Goal: Information Seeking & Learning: Learn about a topic

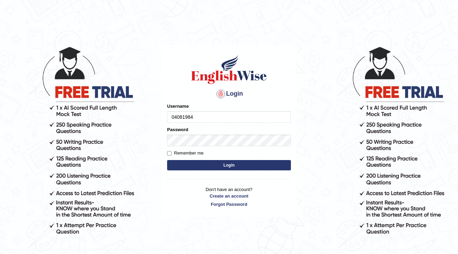
type input "04081984"
click at [169, 200] on p "Don't have an account? Create an account Forgot Password" at bounding box center [229, 196] width 124 height 21
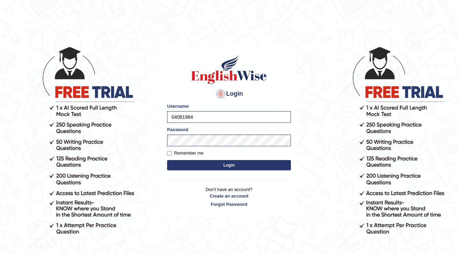
click at [221, 167] on button "Login" at bounding box center [229, 165] width 124 height 10
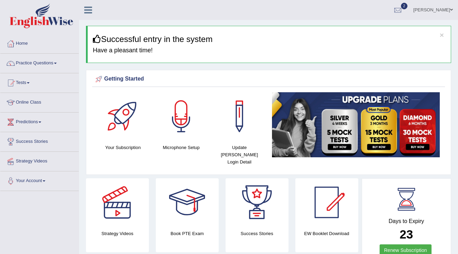
click at [57, 63] on span at bounding box center [55, 63] width 3 height 1
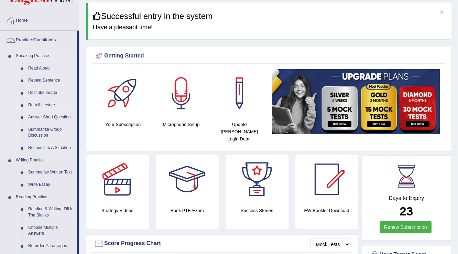
scroll to position [55, 0]
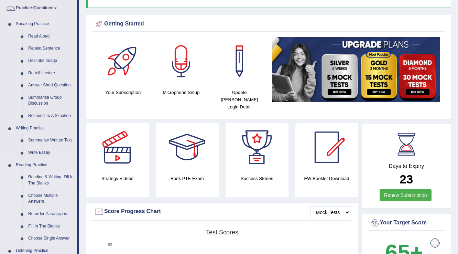
click at [62, 174] on link "Reading & Writing: Fill In The Blanks" at bounding box center [51, 180] width 52 height 18
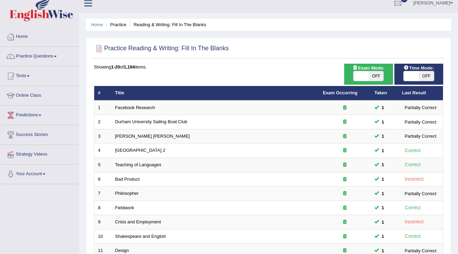
click at [357, 78] on span at bounding box center [361, 76] width 15 height 10
click at [369, 76] on span at bounding box center [376, 76] width 15 height 10
checkbox input "false"
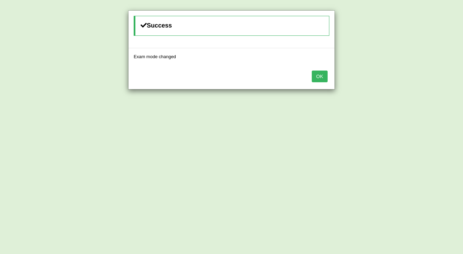
click at [318, 76] on button "OK" at bounding box center [319, 77] width 16 height 12
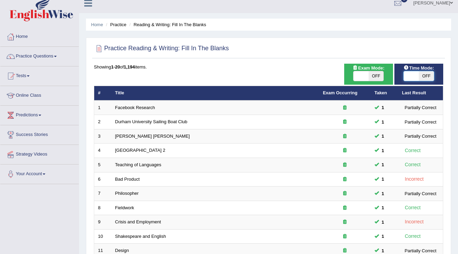
click at [415, 77] on span at bounding box center [411, 76] width 15 height 10
checkbox input "true"
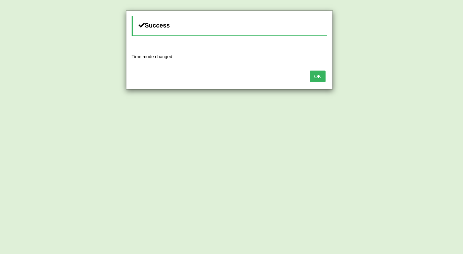
click at [315, 79] on button "OK" at bounding box center [317, 77] width 16 height 12
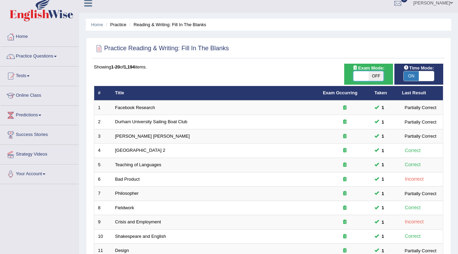
click at [359, 75] on span at bounding box center [361, 76] width 15 height 10
checkbox input "true"
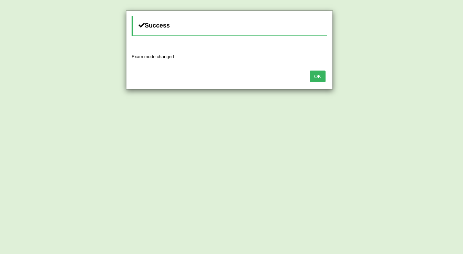
click at [321, 77] on button "OK" at bounding box center [317, 77] width 16 height 12
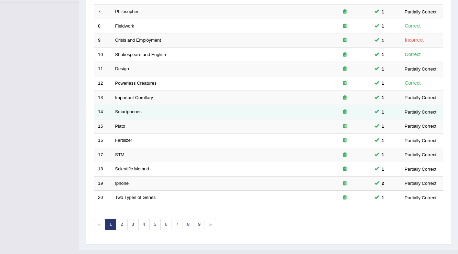
scroll to position [200, 0]
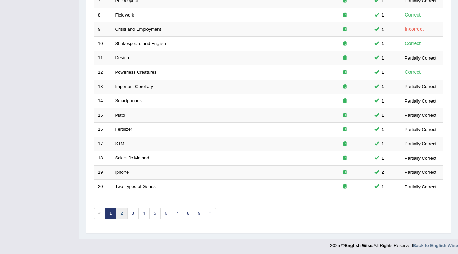
click at [120, 211] on link "2" at bounding box center [121, 213] width 11 height 11
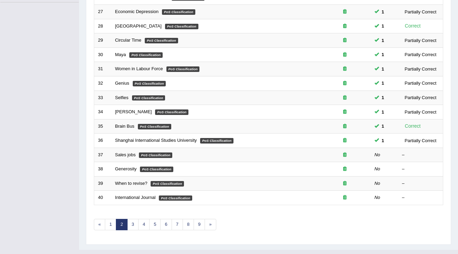
scroll to position [193, 0]
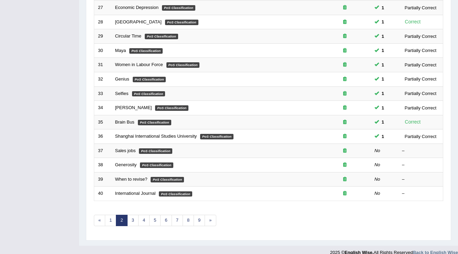
drag, startPoint x: 124, startPoint y: 235, endPoint x: 50, endPoint y: 124, distance: 134.1
click at [50, 124] on div "Toggle navigation Home Practice Questions Speaking Practice Read Aloud Repeat S…" at bounding box center [229, 33] width 458 height 452
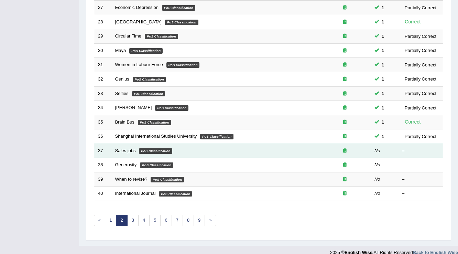
drag, startPoint x: 128, startPoint y: 150, endPoint x: 140, endPoint y: 153, distance: 12.0
click at [128, 150] on link "Sales jobs" at bounding box center [125, 150] width 21 height 5
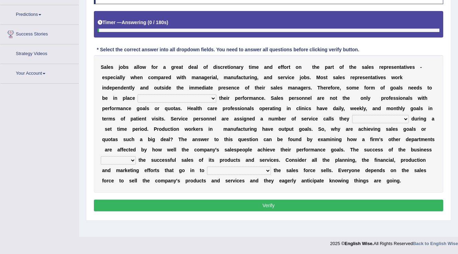
click at [213, 97] on select "as motive and guide should motivate and guide to help motivate and guide as hel…" at bounding box center [177, 98] width 79 height 8
select select "as motive and guide"
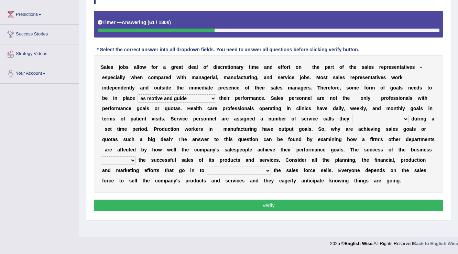
click at [138, 94] on select "as motive and guide should motivate and guide to help motivate and guide as hel…" at bounding box center [177, 98] width 79 height 8
click at [407, 118] on select "can perform must perform often are performed might be performing" at bounding box center [380, 119] width 57 height 8
select select "can perform"
click at [352, 115] on select "can perform must perform often are performed might be performing" at bounding box center [380, 119] width 57 height 8
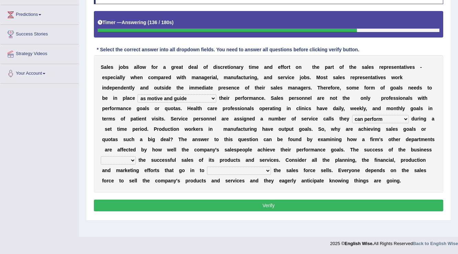
click at [128, 164] on div "S a l e s j o b s a l l o w f o r a g r e a t d e a l o f d i s c r e t i o n a…" at bounding box center [269, 124] width 350 height 138
click at [128, 158] on select "hinges on is set at lasts until look ahead" at bounding box center [118, 160] width 35 height 8
select select "lasts until"
click at [101, 156] on select "hinges on is set at lasts until look ahead" at bounding box center [118, 160] width 35 height 8
click at [270, 169] on select "describing how producing what constructing how much analyzing where" at bounding box center [239, 171] width 64 height 8
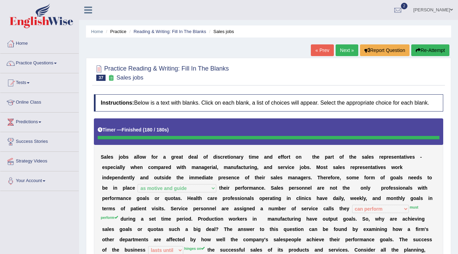
click at [342, 51] on link "Next »" at bounding box center [347, 50] width 23 height 12
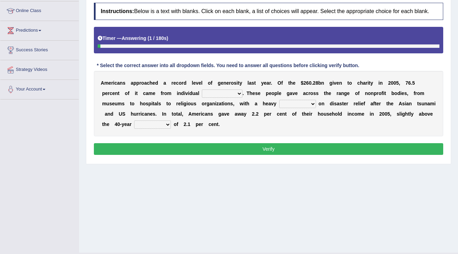
click at [237, 92] on select "donors accounts businessmen honors" at bounding box center [222, 93] width 41 height 8
select select "donors"
click at [202, 89] on select "donors accounts businessmen honors" at bounding box center [222, 93] width 41 height 8
click at [309, 103] on select "analysis imagination emphasis hypothesis" at bounding box center [297, 104] width 37 height 8
select select "emphasis"
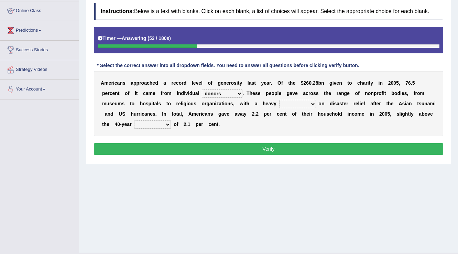
click at [279, 100] on select "analysis imagination emphasis hypothesis" at bounding box center [297, 104] width 37 height 8
click at [164, 125] on select "coverage average indebtness sovereignty" at bounding box center [152, 124] width 37 height 8
select select "average"
click at [134, 120] on select "coverage average indebtness sovereignty" at bounding box center [152, 124] width 37 height 8
click at [281, 146] on button "Verify" at bounding box center [269, 149] width 350 height 12
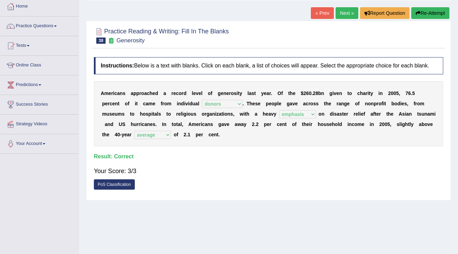
scroll to position [36, 0]
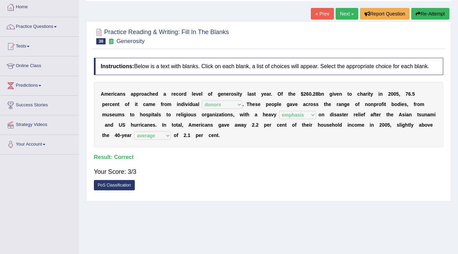
click at [343, 17] on link "Next »" at bounding box center [347, 14] width 23 height 12
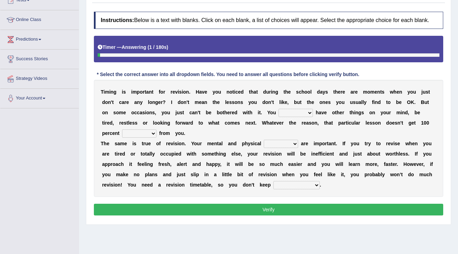
click at [308, 114] on select "may can will must" at bounding box center [296, 113] width 34 height 8
select select "may"
click at [279, 109] on select "may can will must" at bounding box center [296, 113] width 34 height 8
click at [151, 131] on select "effect afford effort affect" at bounding box center [139, 133] width 34 height 8
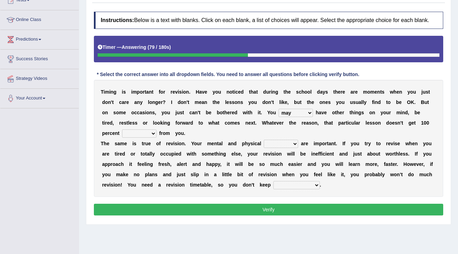
select select "affect"
click at [122, 129] on select "effect afford effort affect" at bounding box center [139, 133] width 34 height 8
click at [296, 142] on select "altitude strength attitudes talent" at bounding box center [281, 144] width 34 height 8
select select "strength"
click at [264, 140] on select "altitude strength attitudes talent" at bounding box center [281, 144] width 34 height 8
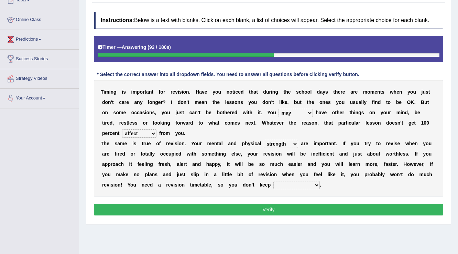
click at [309, 183] on select "stopping it from putting it off giving it out getting it wrong" at bounding box center [297, 185] width 46 height 8
select select "putting it off"
click at [274, 181] on select "stopping it from putting it off giving it out getting it wrong" at bounding box center [297, 185] width 46 height 8
click at [319, 184] on select "stopping it from putting it off giving it out getting it wrong" at bounding box center [297, 185] width 46 height 8
click at [343, 191] on div "T i m i n g i s i m p o r t a n t f o r r e v i s i o n . H a v e y o u n o t i…" at bounding box center [269, 138] width 350 height 117
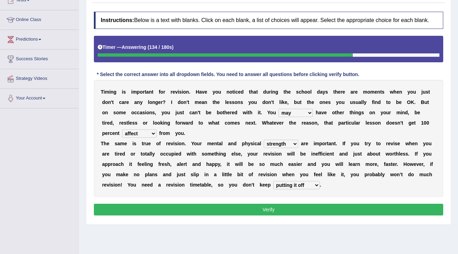
click at [330, 205] on button "Verify" at bounding box center [269, 210] width 350 height 12
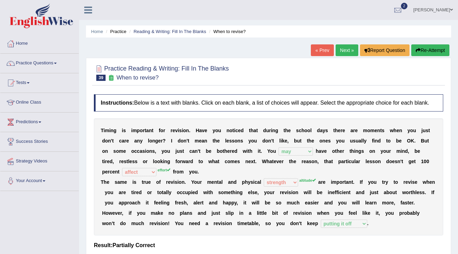
scroll to position [28, 0]
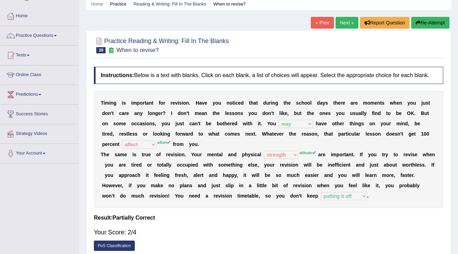
click at [344, 23] on link "Next »" at bounding box center [347, 23] width 23 height 12
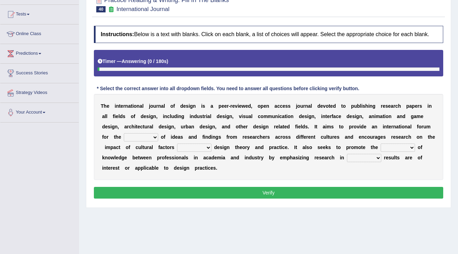
scroll to position [36, 0]
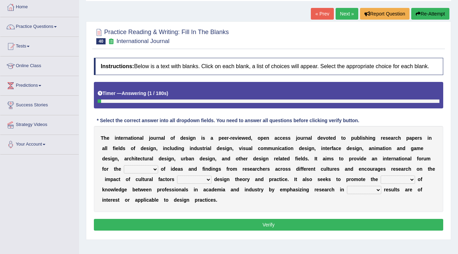
click at [151, 171] on select "infliction change exchange occurence" at bounding box center [141, 169] width 34 height 8
click at [216, 206] on div "T h e i n t e r n a t i o n a l j o u r n a l o f d e s i g n i s a p e e r - r…" at bounding box center [269, 169] width 350 height 86
click at [147, 168] on select "infliction change exchange occurence" at bounding box center [141, 169] width 34 height 8
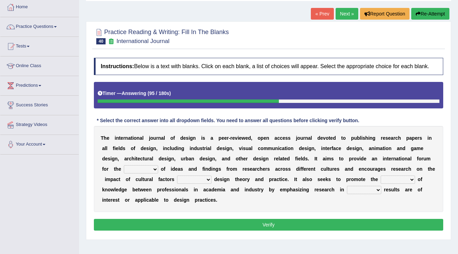
select select "infliction"
click at [124, 165] on select "infliction change exchange occurence" at bounding box center [141, 169] width 34 height 8
click at [209, 179] on select "on without inside at" at bounding box center [194, 180] width 34 height 8
select select "on"
click at [177, 176] on select "on without inside at" at bounding box center [194, 180] width 34 height 8
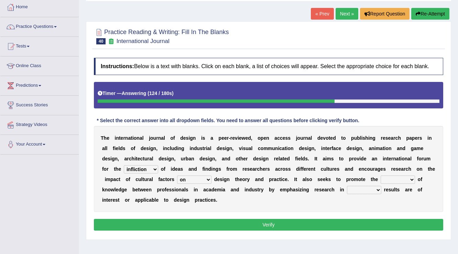
click at [402, 181] on select "overlap transplant transfer estimation" at bounding box center [398, 180] width 34 height 8
select select "transfer"
click at [381, 176] on select "overlap transplant transfer estimation" at bounding box center [398, 180] width 34 height 8
click at [374, 191] on select "the which that what" at bounding box center [364, 190] width 34 height 8
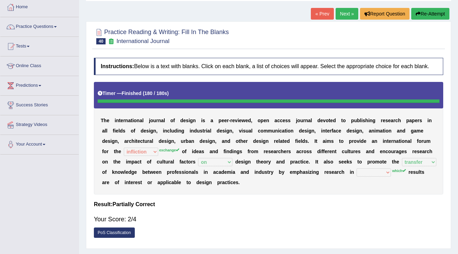
click at [344, 17] on link "Next »" at bounding box center [347, 14] width 23 height 12
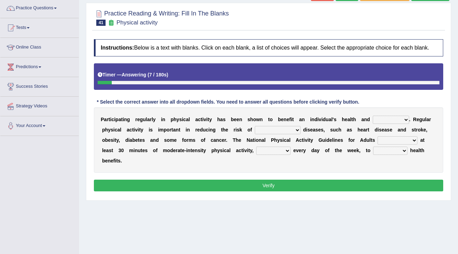
click at [390, 119] on select "values immortality expectation wellbeing" at bounding box center [391, 120] width 36 height 8
select select "wellbeing"
click at [373, 116] on select "values immortality expectation wellbeing" at bounding box center [391, 120] width 36 height 8
click at [297, 130] on select "chronic contraindicated untouched detectable" at bounding box center [278, 130] width 46 height 8
select select "chronic"
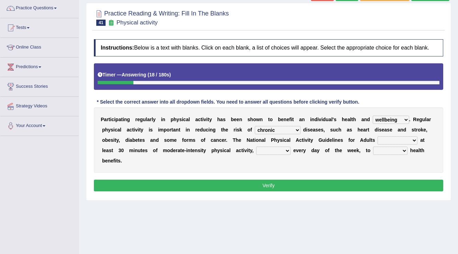
click at [255, 126] on select "chronic contraindicated untouched detectable" at bounding box center [278, 130] width 46 height 8
click at [409, 139] on select "excludes recommends denotes defies" at bounding box center [398, 140] width 40 height 8
select select "recommends"
click at [378, 136] on select "excludes recommends denotes defies" at bounding box center [398, 140] width 40 height 8
click at [280, 150] on select "relatively absolutely preferably namely" at bounding box center [273, 151] width 34 height 8
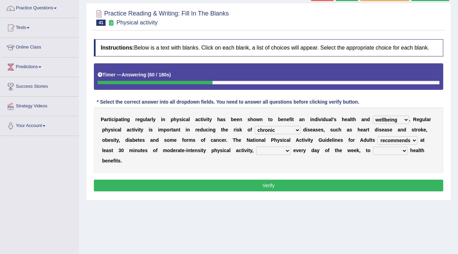
select select "relatively"
click at [256, 147] on select "relatively absolutely preferably namely" at bounding box center [273, 151] width 34 height 8
click at [396, 151] on select "charge obtain weigh estimate" at bounding box center [390, 151] width 34 height 8
select select "obtain"
click at [373, 147] on select "charge obtain weigh estimate" at bounding box center [390, 151] width 34 height 8
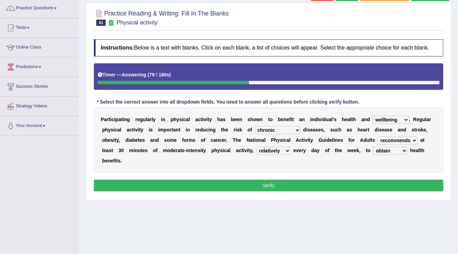
click at [281, 151] on select "relatively absolutely preferably namely" at bounding box center [273, 151] width 34 height 8
click at [326, 183] on button "Verify" at bounding box center [269, 186] width 350 height 12
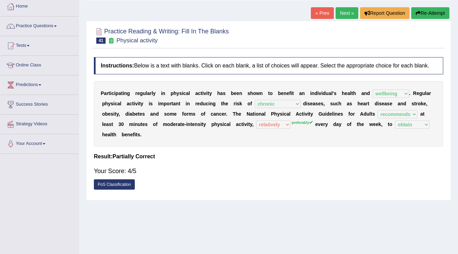
scroll to position [28, 0]
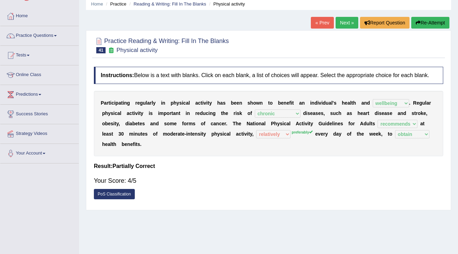
drag, startPoint x: 343, startPoint y: 24, endPoint x: 368, endPoint y: 51, distance: 37.3
click at [344, 24] on link "Next »" at bounding box center [347, 23] width 23 height 12
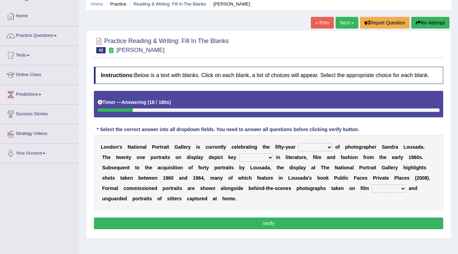
select select "career"
click at [298, 143] on select "invitation promotion training career" at bounding box center [315, 147] width 34 height 8
click at [263, 157] on select "figures gadgets fashions genres" at bounding box center [256, 157] width 34 height 8
select select "figures"
click at [239, 153] on select "figures gadgets fashions genres" at bounding box center [256, 157] width 34 height 8
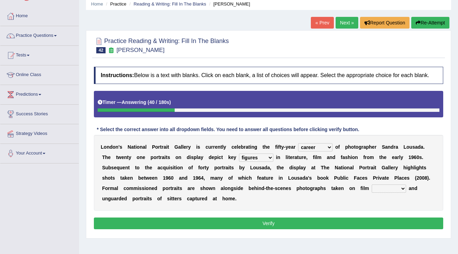
click at [392, 186] on select "gists sets tickets aisles" at bounding box center [389, 188] width 34 height 8
select select "sets"
click at [372, 184] on select "gists sets tickets aisles" at bounding box center [389, 188] width 34 height 8
click at [326, 223] on button "Verify" at bounding box center [269, 223] width 350 height 12
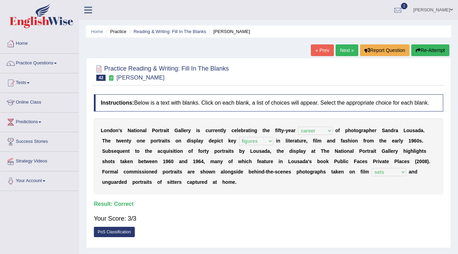
click at [348, 51] on link "Next »" at bounding box center [347, 50] width 23 height 12
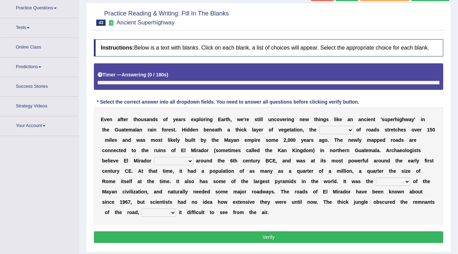
scroll to position [61, 0]
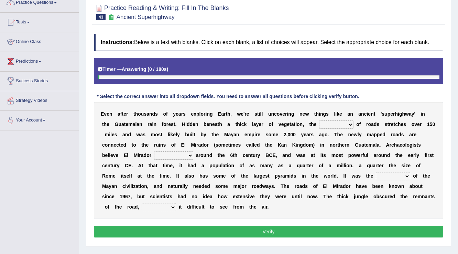
click at [344, 125] on select "network surface interface width" at bounding box center [336, 124] width 34 height 8
select select "network"
click at [319, 120] on select "network surface interface width" at bounding box center [336, 124] width 34 height 8
click at [186, 155] on select "has founded founded was founded was found" at bounding box center [173, 155] width 39 height 8
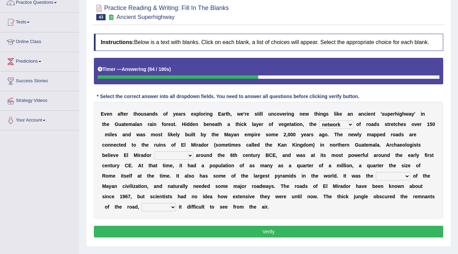
select select "founded"
click at [154, 151] on select "has founded founded was founded was found" at bounding box center [173, 155] width 39 height 8
click at [407, 175] on select "volume heart column facet" at bounding box center [393, 176] width 34 height 8
select select "heart"
click at [376, 172] on select "volume heart column facet" at bounding box center [393, 176] width 34 height 8
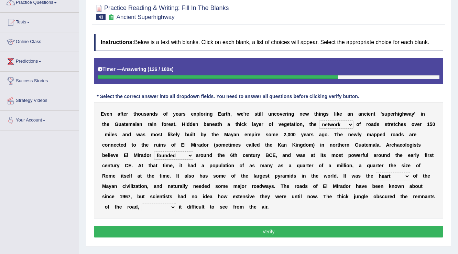
click at [165, 207] on select "makes making make made" at bounding box center [159, 207] width 34 height 8
select select "making"
click at [142, 203] on select "makes making make made" at bounding box center [159, 207] width 34 height 8
click at [303, 234] on button "Verify" at bounding box center [269, 232] width 350 height 12
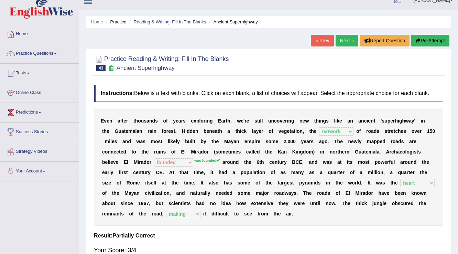
scroll to position [6, 0]
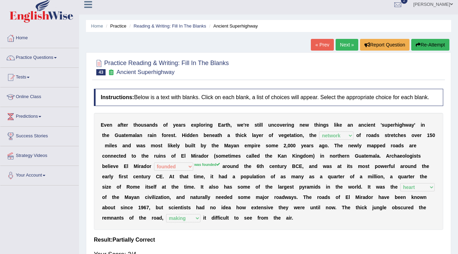
drag, startPoint x: 339, startPoint y: 44, endPoint x: 330, endPoint y: 70, distance: 27.6
click at [339, 44] on link "Next »" at bounding box center [347, 45] width 23 height 12
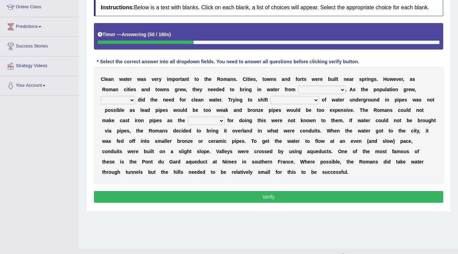
click at [439, 77] on div "C l e a n w a t e r w a s v e r y i m p o r t a n t t o t h e R [PERSON_NAME] .…" at bounding box center [269, 125] width 350 height 117
click at [125, 98] on select "as well so how thus" at bounding box center [118, 100] width 34 height 8
select select "so"
click at [101, 96] on select "as well so how thus" at bounding box center [118, 100] width 34 height 8
click at [289, 98] on select "few loads improper intakes relative levels large volumes" at bounding box center [295, 100] width 49 height 8
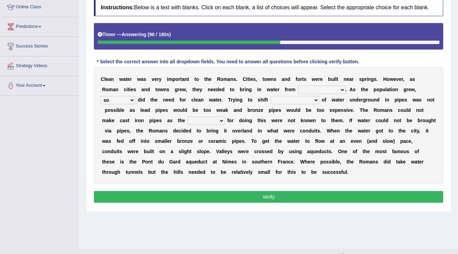
select select "large volumes"
click at [271, 96] on select "few loads improper intakes relative levels large volumes" at bounding box center [295, 100] width 49 height 8
click at [219, 122] on select "spans scales proportions techniques" at bounding box center [206, 121] width 37 height 8
select select "techniques"
click at [188, 117] on select "spans scales proportions techniques" at bounding box center [206, 121] width 37 height 8
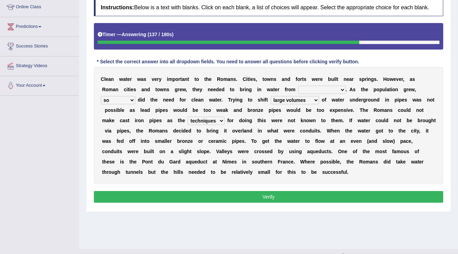
click at [340, 88] on select "further afield these origins different parts specific sources" at bounding box center [321, 90] width 47 height 8
select select "these origins"
click at [298, 86] on select "further afield these origins different parts specific sources" at bounding box center [321, 90] width 47 height 8
click at [219, 120] on select "spans scales proportions techniques" at bounding box center [206, 121] width 37 height 8
select select "scales"
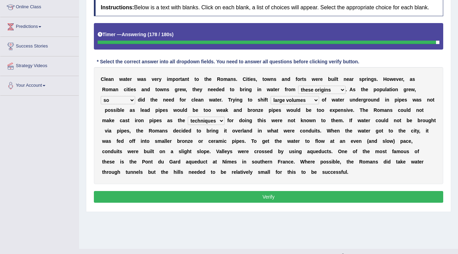
click at [188, 117] on select "spans scales proportions techniques" at bounding box center [206, 121] width 37 height 8
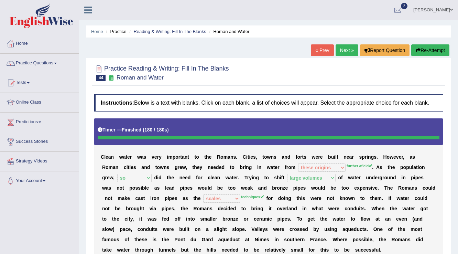
click at [340, 47] on link "Next »" at bounding box center [347, 50] width 23 height 12
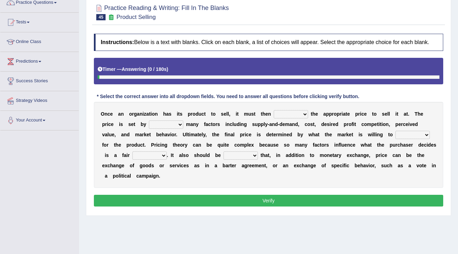
click at [291, 115] on select "tolerate determine fabricate fancy" at bounding box center [291, 114] width 34 height 8
select select "determine"
click at [274, 110] on select "tolerate determine fabricate fancy" at bounding box center [291, 114] width 34 height 8
click div "O n c e a n o r g a n i z a t i o n h a s i t s p r o d u c t t o s e l l , i t…"
click select "comparing begetting balancing offsetting"
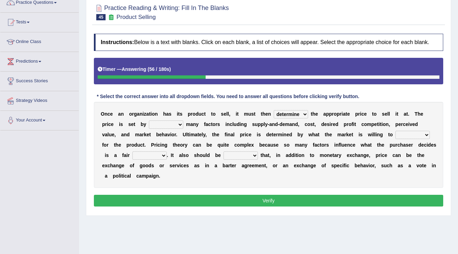
select select "comparing"
click select "comparing begetting balancing offsetting"
click select "consign design exchange prepare"
select select "consign"
click select "consign design exchange prepare"
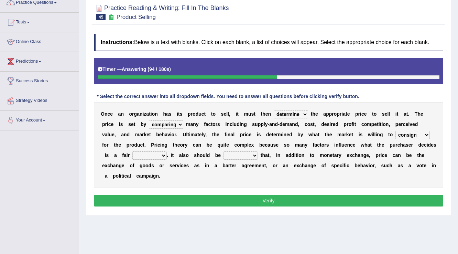
click select "addition shape content value"
select select "value"
click select "addition shape content value"
click select "explained enlarged overrated noted"
click div "O n c e a n o r g a n i z a t i o n h a s i t s p r o d u c t t o s e l l , i t…"
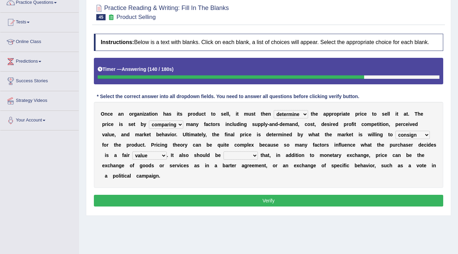
click select "explained enlarged overrated noted"
select select "overrated"
click select "explained enlarged overrated noted"
click button "Verify"
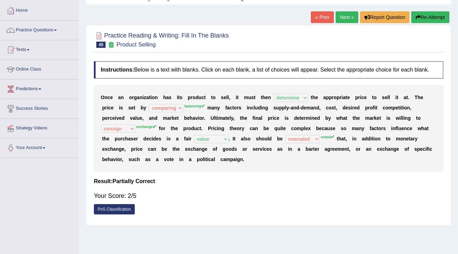
scroll to position [6, 0]
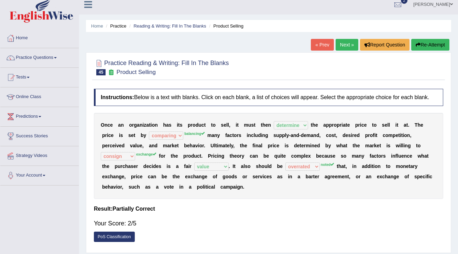
click link "Next »"
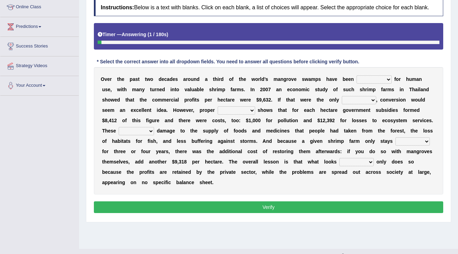
click at [379, 78] on select "rearranged exchanged conserved converted" at bounding box center [374, 79] width 35 height 8
select select "converted"
click at [357, 75] on select "rearranged exchanged conserved converted" at bounding box center [374, 79] width 35 height 8
click at [367, 100] on select "index eliment choice factor" at bounding box center [359, 100] width 34 height 8
select select "index"
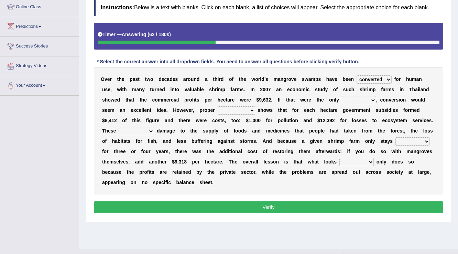
click at [342, 96] on select "index eliment choice factor" at bounding box center [359, 100] width 34 height 8
click at [246, 108] on select "accounting percentage aggregation division" at bounding box center [237, 110] width 38 height 8
click at [241, 190] on div "O v e r t h e p a s t t w o d e c a d e s a r o u n d a t h i r d o f t h e w o…" at bounding box center [269, 130] width 350 height 127
click at [245, 106] on select "accounting percentage aggregation division" at bounding box center [237, 110] width 38 height 8
select select "accounting"
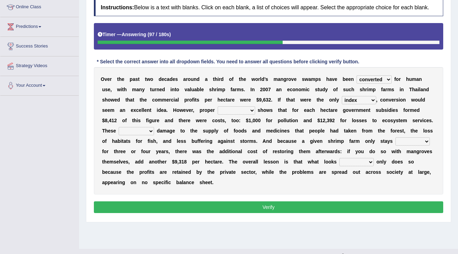
click at [218, 106] on select "accounting percentage aggregation division" at bounding box center [237, 110] width 38 height 8
click at [145, 132] on select "comprised uneven neglected augmented" at bounding box center [136, 131] width 35 height 8
click at [268, 183] on div "O v e r t h e p a s t t w o d e c a d e s a r o u n d a t h i r d o f t h e w o…" at bounding box center [269, 130] width 350 height 127
click at [147, 128] on select "comprised uneven neglected augmented" at bounding box center [136, 131] width 35 height 8
select select "uneven"
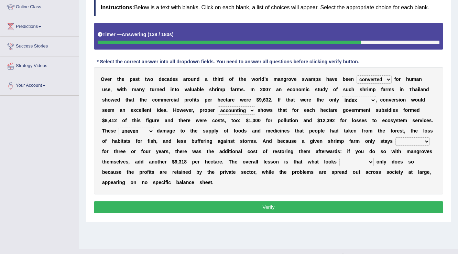
click at [119, 127] on select "comprised uneven neglected augmented" at bounding box center [136, 131] width 35 height 8
click at [423, 142] on select "interactive distinctive productive collective" at bounding box center [413, 141] width 34 height 8
select select "productive"
click at [396, 137] on select "interactive distinctive productive collective" at bounding box center [413, 141] width 34 height 8
click at [363, 164] on select "beneficial immediate modest moderate" at bounding box center [357, 162] width 34 height 8
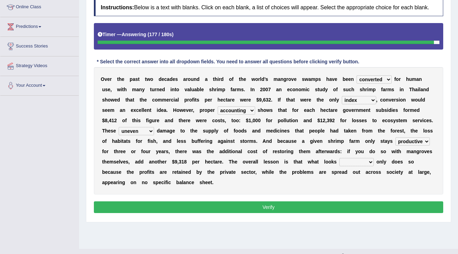
select select "beneficial"
click at [340, 158] on select "beneficial immediate modest moderate" at bounding box center [357, 162] width 34 height 8
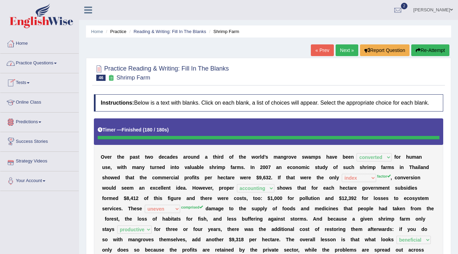
click at [341, 51] on link "Next »" at bounding box center [347, 50] width 23 height 12
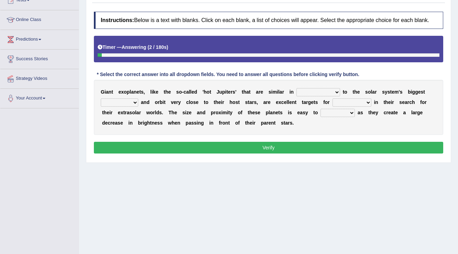
scroll to position [83, 0]
click at [327, 92] on select "borders expressions shapes characteristics" at bounding box center [319, 92] width 44 height 8
select select "characteristics"
click at [297, 88] on select "borders expressions shapes characteristics" at bounding box center [319, 92] width 44 height 8
click at [335, 90] on select "borders expressions shapes characteristics" at bounding box center [319, 92] width 44 height 8
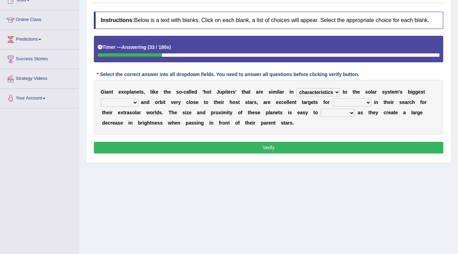
click at [358, 173] on div "Home Practice Reading & Writing: Fill In The Blanks Giant Exoplanets « Prev Nex…" at bounding box center [268, 89] width 379 height 344
click at [131, 101] on select "frame subordinate planet comet" at bounding box center [120, 102] width 38 height 8
select select "frame"
click at [101, 98] on select "frame subordinate planet comet" at bounding box center [120, 102] width 38 height 8
click at [363, 102] on select "members astronomers parties makers" at bounding box center [352, 102] width 39 height 8
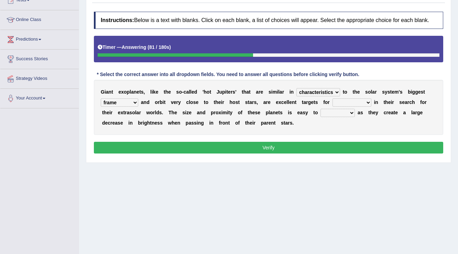
select select "astronomers"
click at [333, 98] on select "members astronomers parties makers" at bounding box center [352, 102] width 39 height 8
click at [352, 112] on select "detect denounce deflect direct" at bounding box center [338, 113] width 34 height 8
select select "detect"
click at [321, 109] on select "detect denounce deflect direct" at bounding box center [338, 113] width 34 height 8
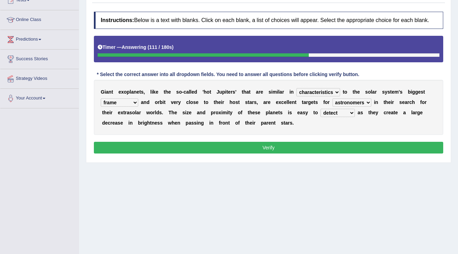
click at [333, 91] on select "borders expressions shapes characteristics" at bounding box center [319, 92] width 44 height 8
click at [349, 170] on div "Home Practice Reading & Writing: Fill In The Blanks Giant Exoplanets « Prev Nex…" at bounding box center [268, 89] width 379 height 344
click at [336, 149] on button "Verify" at bounding box center [269, 148] width 350 height 12
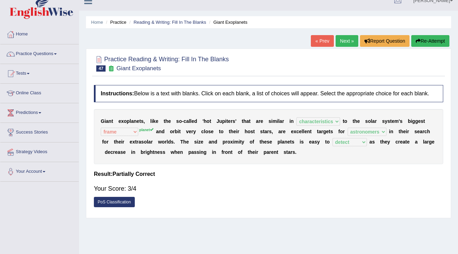
scroll to position [0, 0]
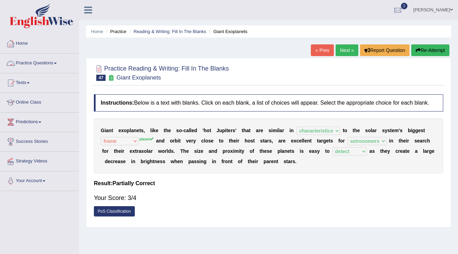
click at [57, 63] on span at bounding box center [55, 63] width 3 height 1
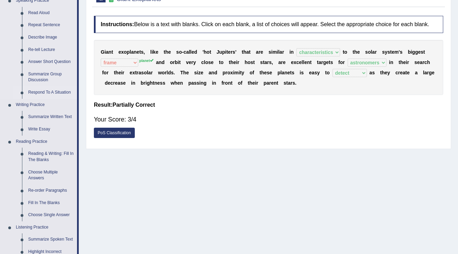
scroll to position [110, 0]
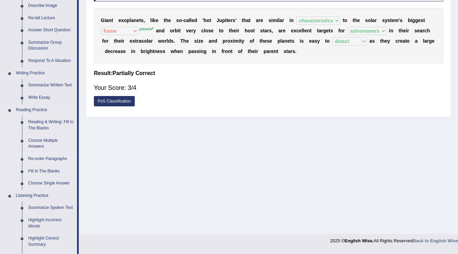
click at [52, 160] on link "Re-order Paragraphs" at bounding box center [51, 159] width 52 height 12
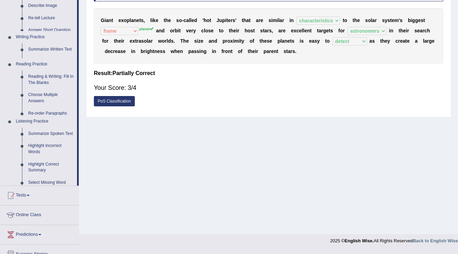
scroll to position [107, 0]
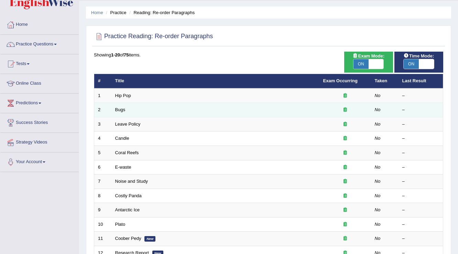
scroll to position [28, 0]
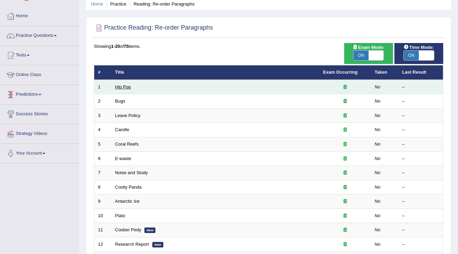
click at [123, 88] on link "Hip Pop" at bounding box center [123, 86] width 16 height 5
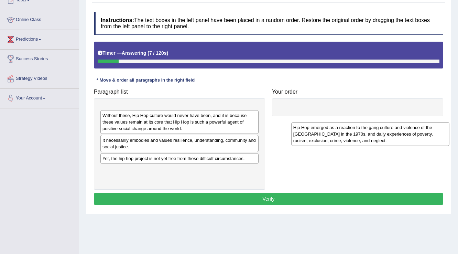
drag, startPoint x: 146, startPoint y: 119, endPoint x: 337, endPoint y: 136, distance: 191.8
click at [337, 136] on div "Hip Hop emerged as a reaction to the gang culture and violence of the [GEOGRAPH…" at bounding box center [370, 134] width 159 height 24
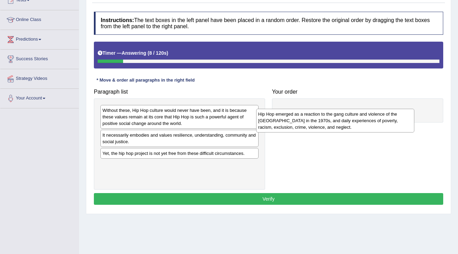
drag, startPoint x: 162, startPoint y: 116, endPoint x: 318, endPoint y: 118, distance: 155.6
click at [318, 119] on div "Hip Hop emerged as a reaction to the gang culture and violence of the [GEOGRAPH…" at bounding box center [335, 121] width 159 height 24
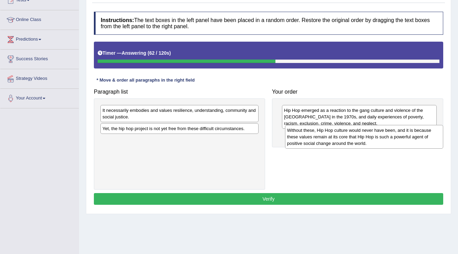
drag, startPoint x: 171, startPoint y: 113, endPoint x: 355, endPoint y: 132, distance: 185.9
click at [355, 132] on div "Without these, Hip Hop culture would never have been, and it is because these v…" at bounding box center [364, 137] width 159 height 24
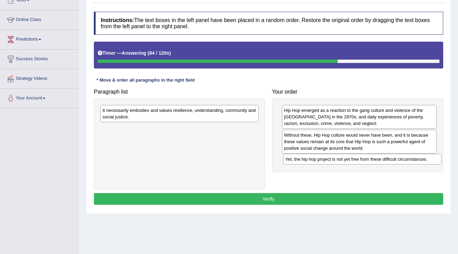
drag, startPoint x: 177, startPoint y: 130, endPoint x: 358, endPoint y: 159, distance: 183.4
click at [359, 160] on div "Yet, the hip hop project is not yet free from these difficult circumstances." at bounding box center [363, 159] width 159 height 11
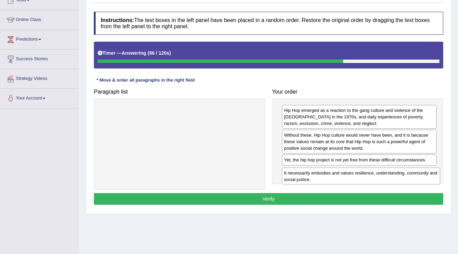
drag, startPoint x: 191, startPoint y: 114, endPoint x: 370, endPoint y: 171, distance: 187.9
click at [370, 171] on div "It necessarily embodies and values resilience, understanding, community and soc…" at bounding box center [361, 176] width 159 height 17
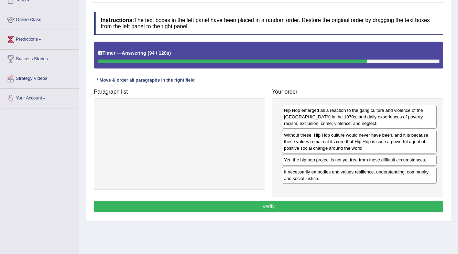
click at [272, 206] on button "Verify" at bounding box center [269, 207] width 350 height 12
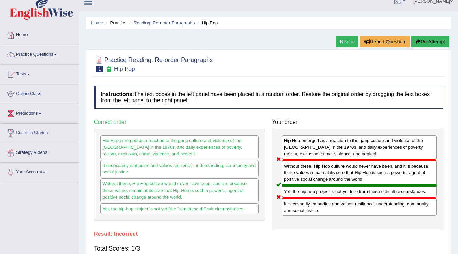
scroll to position [8, 0]
click at [342, 40] on link "Next »" at bounding box center [347, 42] width 23 height 12
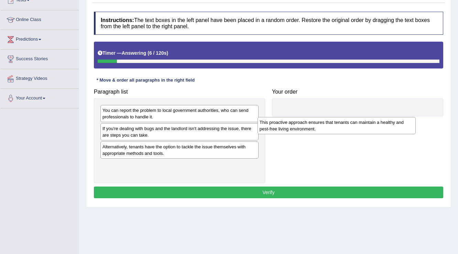
drag, startPoint x: 147, startPoint y: 172, endPoint x: 304, endPoint y: 129, distance: 162.4
click at [304, 129] on div "This proactive approach ensures that tenants can maintain a healthy and pest-fr…" at bounding box center [337, 125] width 159 height 17
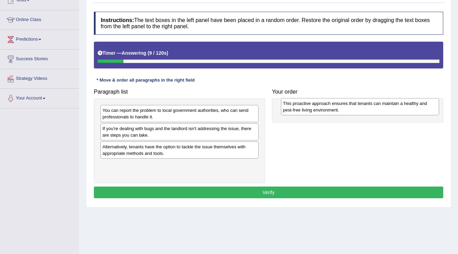
drag, startPoint x: 135, startPoint y: 170, endPoint x: 315, endPoint y: 109, distance: 190.3
click at [315, 109] on div "This proactive approach ensures that tenants can maintain a healthy and pest-fr…" at bounding box center [360, 106] width 159 height 17
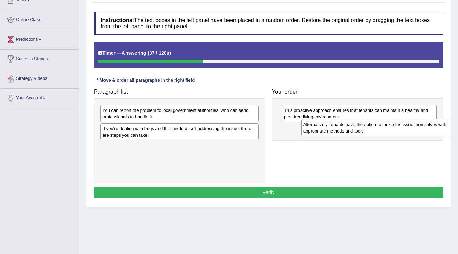
drag, startPoint x: 150, startPoint y: 147, endPoint x: 343, endPoint y: 127, distance: 194.2
click at [343, 127] on div "Alternatively, tenants have the option to tackle the issue themselves with appr…" at bounding box center [380, 127] width 159 height 17
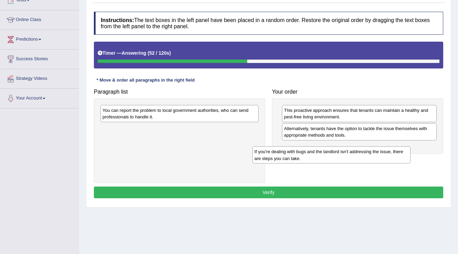
drag, startPoint x: 163, startPoint y: 130, endPoint x: 315, endPoint y: 153, distance: 153.9
click at [315, 153] on div "If you're dealing with bugs and the landlord isn't addressing the issue, there …" at bounding box center [332, 154] width 159 height 17
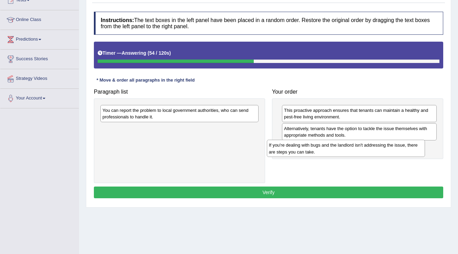
drag, startPoint x: 197, startPoint y: 131, endPoint x: 363, endPoint y: 148, distance: 167.4
click at [363, 148] on div "If you're dealing with bugs and the landlord isn't addressing the issue, there …" at bounding box center [346, 148] width 159 height 17
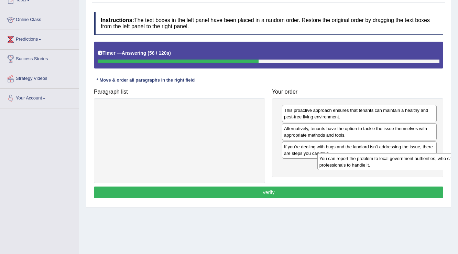
drag, startPoint x: 173, startPoint y: 114, endPoint x: 377, endPoint y: 163, distance: 209.4
click at [377, 163] on div "You can report the problem to local government authorities, who can send profes…" at bounding box center [397, 161] width 159 height 17
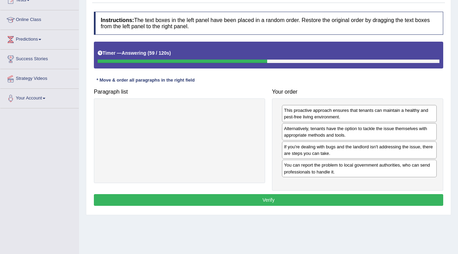
click at [292, 198] on button "Verify" at bounding box center [269, 200] width 350 height 12
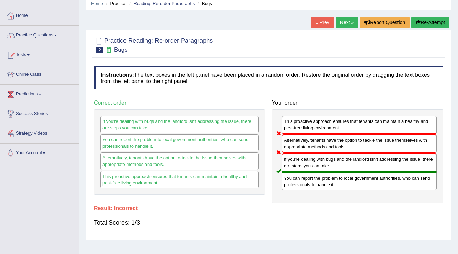
scroll to position [28, 0]
click at [345, 23] on link "Next »" at bounding box center [347, 23] width 23 height 12
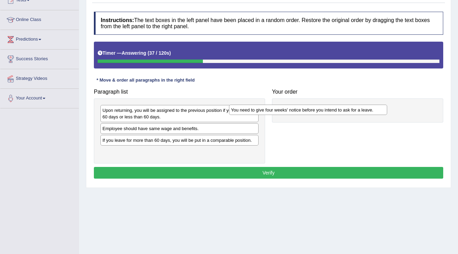
drag, startPoint x: 213, startPoint y: 111, endPoint x: 342, endPoint y: 111, distance: 128.7
click at [342, 111] on div "You need to give four weeks' notice before you intend to ask for a leave." at bounding box center [308, 110] width 159 height 11
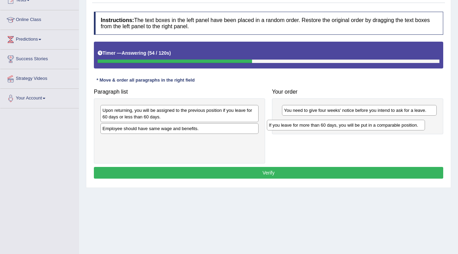
drag, startPoint x: 177, startPoint y: 141, endPoint x: 344, endPoint y: 127, distance: 167.2
click at [344, 127] on div "If you leave for more than 60 days, you will be put in a comparable position." at bounding box center [346, 125] width 159 height 11
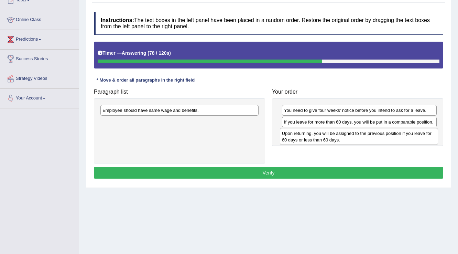
drag, startPoint x: 141, startPoint y: 109, endPoint x: 321, endPoint y: 120, distance: 179.6
click at [321, 128] on div "Upon returning, you will be assigned to the previous position if you leave for …" at bounding box center [359, 136] width 159 height 17
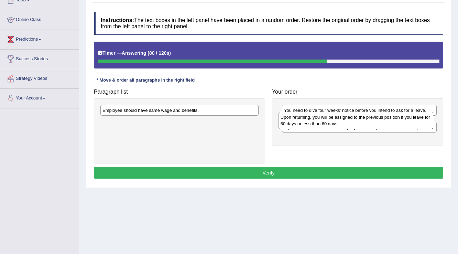
drag, startPoint x: 318, startPoint y: 135, endPoint x: 315, endPoint y: 119, distance: 16.6
click at [315, 119] on div "Upon returning, you will be assigned to the previous position if you leave for …" at bounding box center [356, 120] width 155 height 17
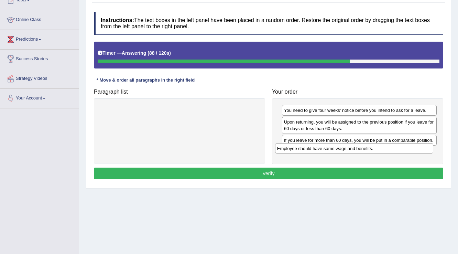
drag, startPoint x: 186, startPoint y: 112, endPoint x: 361, endPoint y: 150, distance: 178.9
click at [361, 150] on div "Employee should have same wage and benefits." at bounding box center [354, 148] width 159 height 11
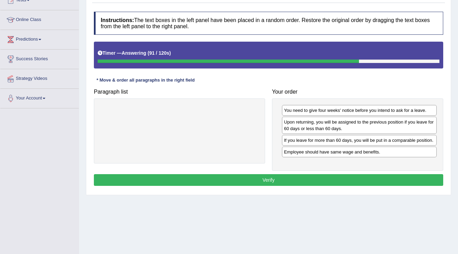
click at [299, 181] on button "Verify" at bounding box center [269, 180] width 350 height 12
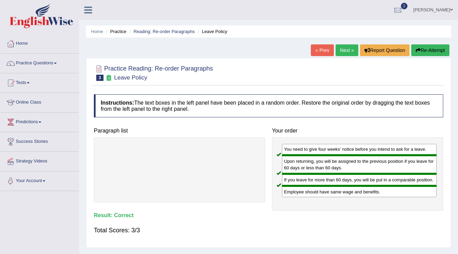
click at [344, 50] on link "Next »" at bounding box center [347, 50] width 23 height 12
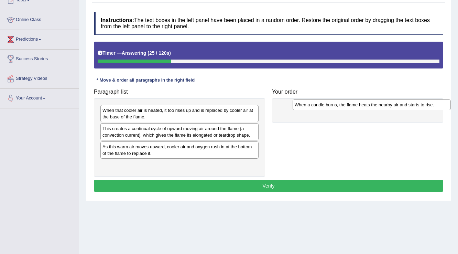
drag, startPoint x: 160, startPoint y: 131, endPoint x: 352, endPoint y: 107, distance: 193.8
click at [352, 107] on div "When a candle burns, the flame heats the nearby air and starts to rise." at bounding box center [372, 104] width 159 height 11
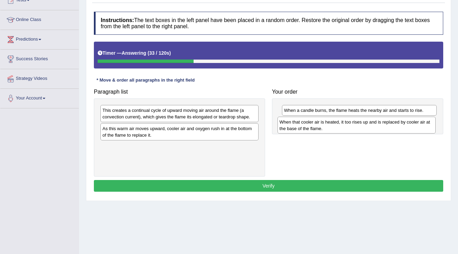
drag, startPoint x: 169, startPoint y: 114, endPoint x: 346, endPoint y: 126, distance: 177.6
click at [346, 126] on div "When that cooler air is heated, it too rises up and is replaced by cooler air a…" at bounding box center [357, 125] width 159 height 17
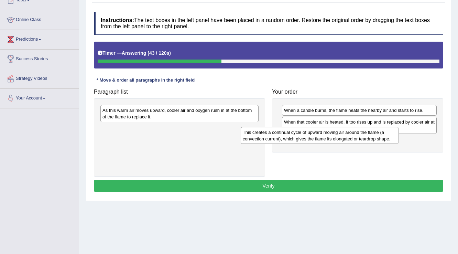
drag, startPoint x: 200, startPoint y: 117, endPoint x: 340, endPoint y: 139, distance: 142.1
click at [340, 139] on div "This creates a continual cycle of upward moving air around the flame (a convect…" at bounding box center [320, 135] width 159 height 17
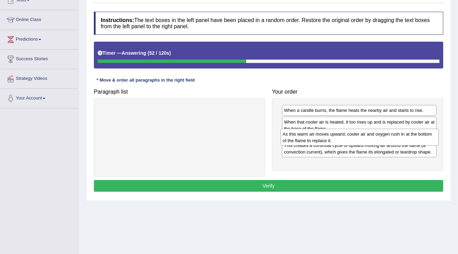
drag, startPoint x: 185, startPoint y: 113, endPoint x: 365, endPoint y: 136, distance: 181.9
click at [365, 136] on div "As this warm air moves upward, cooler air and oxygen rush in at the bottom of t…" at bounding box center [360, 137] width 159 height 17
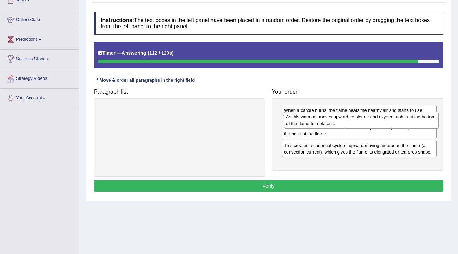
drag, startPoint x: 319, startPoint y: 143, endPoint x: 321, endPoint y: 120, distance: 23.1
click at [321, 120] on div "As this warm air moves upward, cooler air and oxygen rush in at the bottom of t…" at bounding box center [361, 120] width 155 height 17
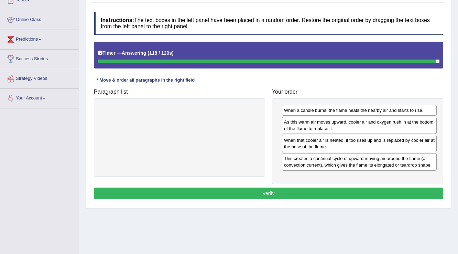
click at [290, 189] on button "Verify" at bounding box center [269, 194] width 350 height 12
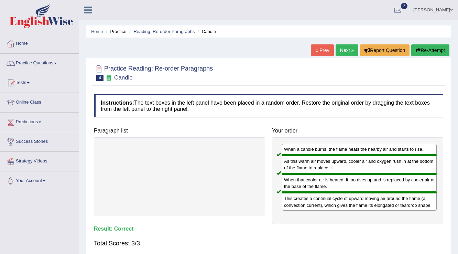
scroll to position [28, 0]
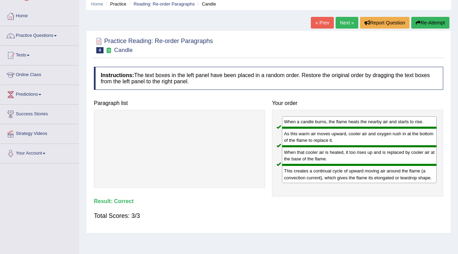
click at [345, 21] on link "Next »" at bounding box center [347, 23] width 23 height 12
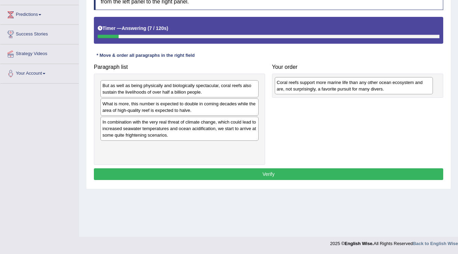
drag, startPoint x: 159, startPoint y: 125, endPoint x: 333, endPoint y: 86, distance: 178.8
click at [333, 86] on div "Coral reefs support more marine life than any other ocean ecosystem and are, no…" at bounding box center [354, 85] width 159 height 17
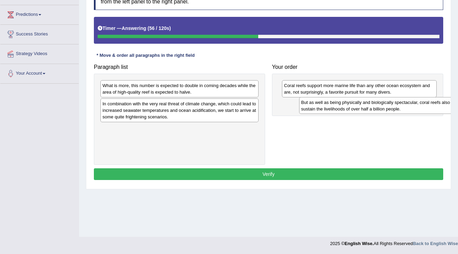
drag, startPoint x: 182, startPoint y: 88, endPoint x: 380, endPoint y: 105, distance: 198.5
click at [380, 105] on div "But as well as being physically and biologically spectacular, coral reefs also …" at bounding box center [378, 105] width 159 height 17
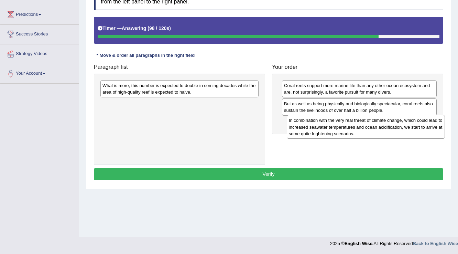
drag, startPoint x: 170, startPoint y: 110, endPoint x: 347, endPoint y: 121, distance: 177.2
click at [355, 125] on div "In combination with the very real threat of climate change, which could lead to…" at bounding box center [366, 127] width 159 height 24
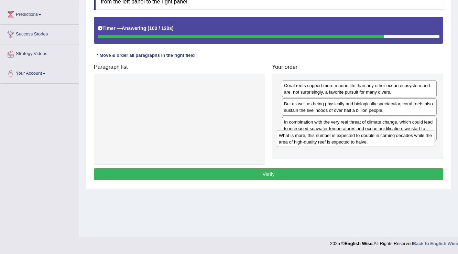
drag, startPoint x: 196, startPoint y: 86, endPoint x: 372, endPoint y: 136, distance: 183.5
click at [372, 136] on div "What is more, this number is expected to double in coming decades while the are…" at bounding box center [356, 138] width 159 height 17
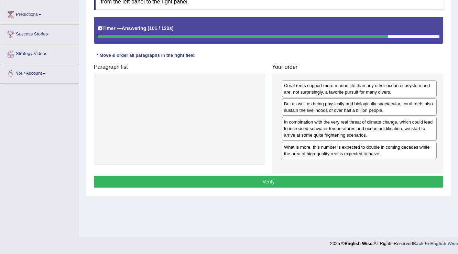
click at [330, 181] on button "Verify" at bounding box center [269, 182] width 350 height 12
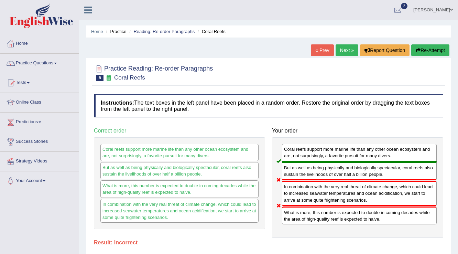
click at [344, 53] on link "Next »" at bounding box center [347, 50] width 23 height 12
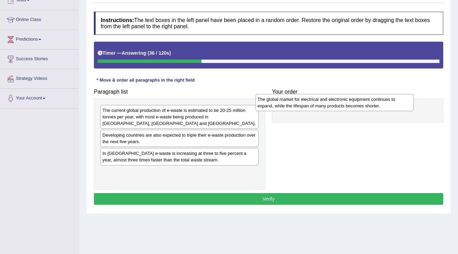
drag, startPoint x: 176, startPoint y: 177, endPoint x: 331, endPoint y: 105, distance: 171.1
click at [331, 105] on div "The global market for electrical and electronic equipment continues to expand, …" at bounding box center [335, 102] width 159 height 17
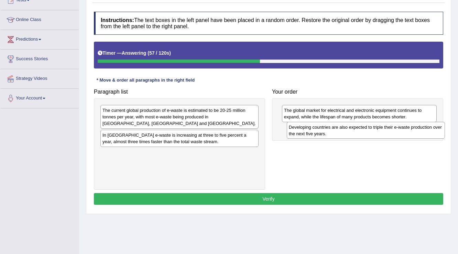
drag, startPoint x: 115, startPoint y: 136, endPoint x: 301, endPoint y: 128, distance: 186.7
click at [301, 128] on div "Developing countries are also expected to triple their e-waste production over …" at bounding box center [366, 130] width 159 height 17
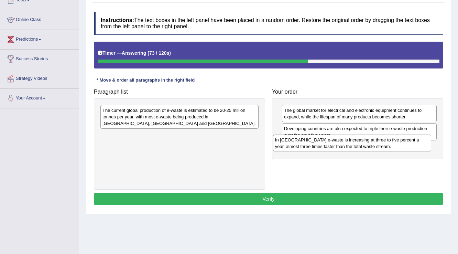
drag, startPoint x: 156, startPoint y: 140, endPoint x: 275, endPoint y: 132, distance: 119.0
click at [328, 145] on div "In Europe e-waste is increasing at three to five percent a year, almost three t…" at bounding box center [352, 143] width 159 height 17
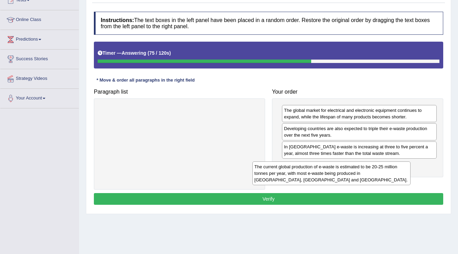
drag, startPoint x: 210, startPoint y: 117, endPoint x: 362, endPoint y: 173, distance: 162.2
click at [362, 173] on div "The current global production of e-waste is estimated to be 20-25 million tonne…" at bounding box center [332, 173] width 159 height 24
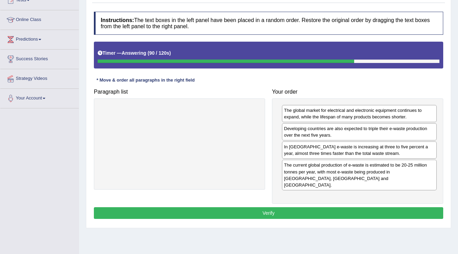
click at [271, 207] on button "Verify" at bounding box center [269, 213] width 350 height 12
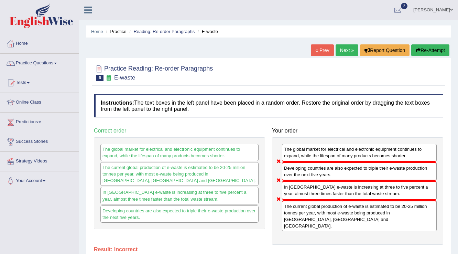
click at [339, 54] on link "Next »" at bounding box center [347, 50] width 23 height 12
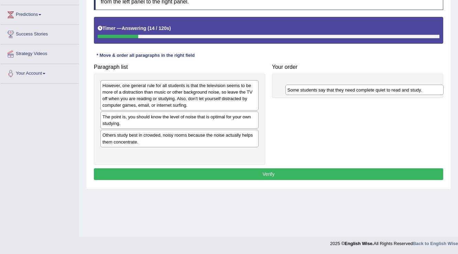
drag, startPoint x: 181, startPoint y: 117, endPoint x: 365, endPoint y: 89, distance: 185.6
click at [365, 89] on div "Some students say that they need complete quiet to read and study." at bounding box center [365, 90] width 159 height 11
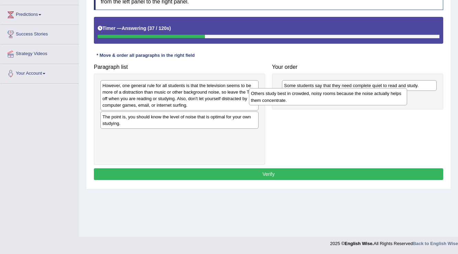
drag, startPoint x: 183, startPoint y: 138, endPoint x: 332, endPoint y: 97, distance: 154.3
click at [332, 97] on div "Others study best in crowded, noisy rooms because the noise actually helps them…" at bounding box center [328, 96] width 159 height 17
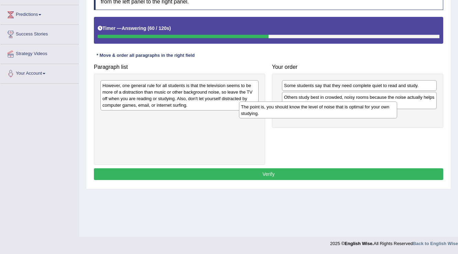
drag, startPoint x: 231, startPoint y: 117, endPoint x: 370, endPoint y: 107, distance: 139.0
click at [370, 107] on div "The point is, you should know the level of noise that is optimal for your own s…" at bounding box center [318, 110] width 159 height 17
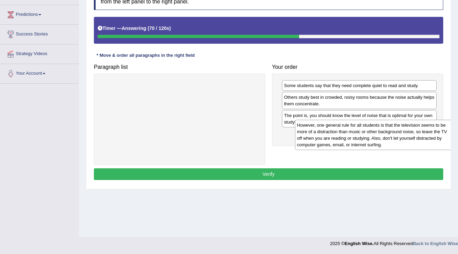
drag, startPoint x: 173, startPoint y: 96, endPoint x: 368, endPoint y: 135, distance: 198.8
click at [368, 135] on div "However, one general rule for all students is that the television seems to be m…" at bounding box center [374, 135] width 159 height 30
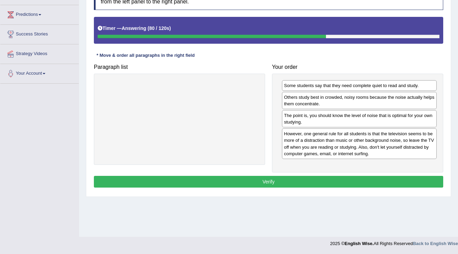
click at [310, 178] on button "Verify" at bounding box center [269, 182] width 350 height 12
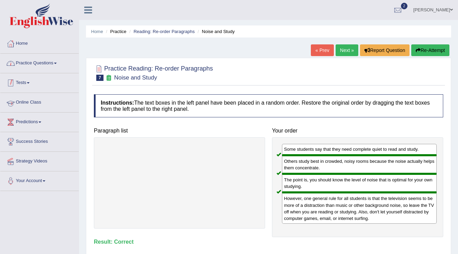
drag, startPoint x: 0, startPoint y: 34, endPoint x: 22, endPoint y: 24, distance: 24.2
click at [1, 32] on div "Toggle navigation Home Practice Questions Speaking Practice Read Aloud Repeat S…" at bounding box center [39, 95] width 79 height 191
click at [102, 64] on div at bounding box center [99, 69] width 10 height 10
click at [343, 54] on link "Next »" at bounding box center [347, 50] width 23 height 12
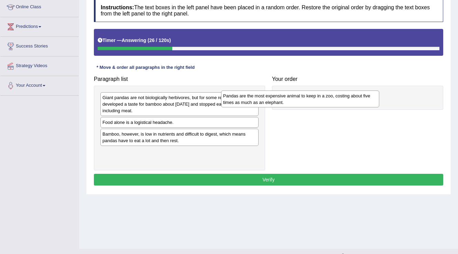
drag, startPoint x: 142, startPoint y: 124, endPoint x: 261, endPoint y: 95, distance: 122.2
click at [262, 96] on div "Pandas are the most expensive animal to keep in a zoo, costing about five times…" at bounding box center [300, 99] width 159 height 17
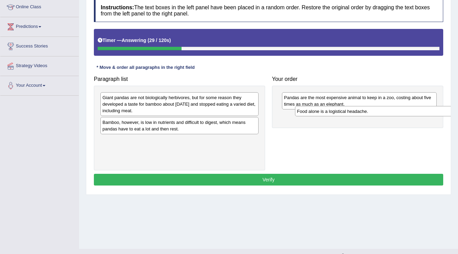
drag, startPoint x: 142, startPoint y: 123, endPoint x: 336, endPoint y: 112, distance: 194.1
click at [336, 112] on div "Food alone is a logistical headache." at bounding box center [374, 111] width 159 height 11
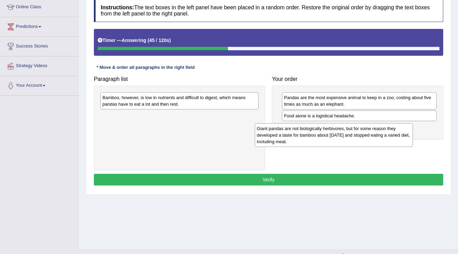
drag, startPoint x: 151, startPoint y: 103, endPoint x: 306, endPoint y: 134, distance: 157.5
click at [306, 134] on div "Giant pandas are not biologically herbivores, but for some reason they develope…" at bounding box center [334, 135] width 159 height 24
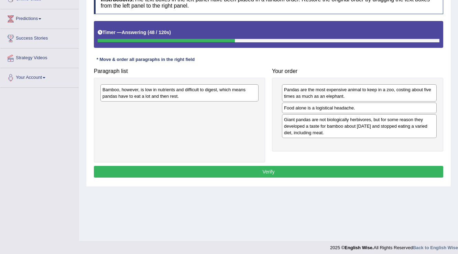
scroll to position [107, 0]
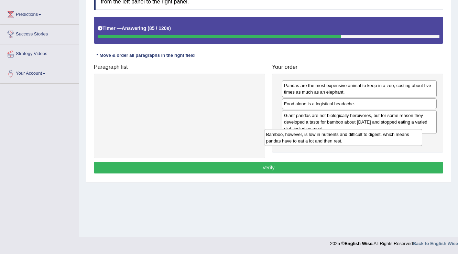
drag, startPoint x: 174, startPoint y: 88, endPoint x: 338, endPoint y: 137, distance: 170.9
click at [338, 137] on div "Bamboo, however, is low in nutrients and difficult to digest, which means panda…" at bounding box center [343, 137] width 159 height 17
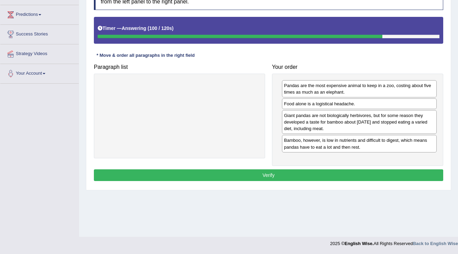
click at [318, 172] on button "Verify" at bounding box center [269, 175] width 350 height 12
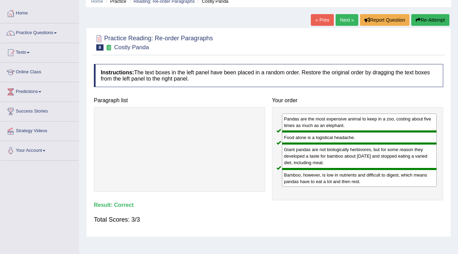
scroll to position [0, 0]
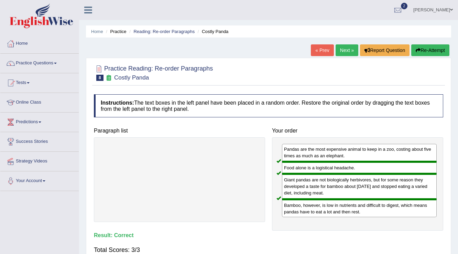
click at [343, 49] on link "Next »" at bounding box center [347, 50] width 23 height 12
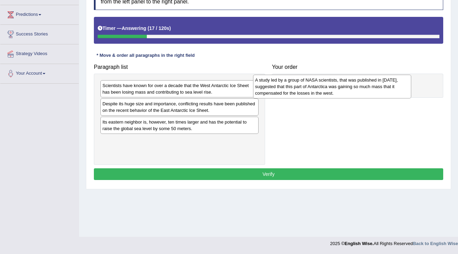
drag, startPoint x: 152, startPoint y: 131, endPoint x: 305, endPoint y: 90, distance: 158.4
click at [305, 90] on div "A study led by a group of NASA scientists, that was published in [DATE], sugges…" at bounding box center [332, 87] width 159 height 24
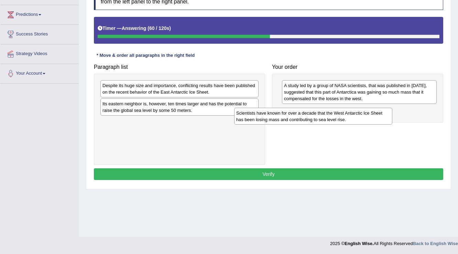
drag, startPoint x: 203, startPoint y: 89, endPoint x: 335, endPoint y: 113, distance: 133.3
click at [337, 115] on div "Scientists have known for over a decade that the West Antarctic Ice Sheet has b…" at bounding box center [313, 116] width 159 height 17
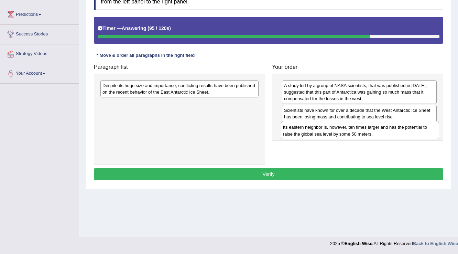
drag, startPoint x: 170, startPoint y: 111, endPoint x: 351, endPoint y: 135, distance: 182.2
click at [351, 135] on div "Its eastern neighbor is, however, ten times larger and has the potential to rai…" at bounding box center [360, 130] width 159 height 17
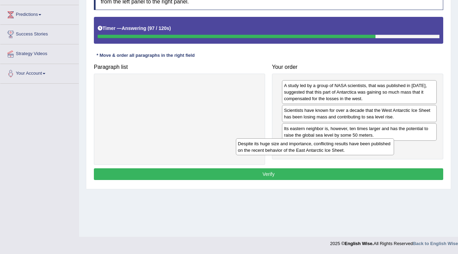
drag, startPoint x: 229, startPoint y: 90, endPoint x: 365, endPoint y: 148, distance: 147.5
click at [365, 148] on div "Despite its huge size and importance, conflicting results have been published o…" at bounding box center [315, 146] width 159 height 17
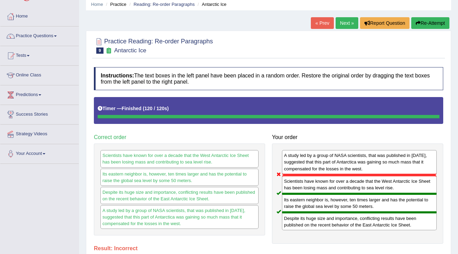
scroll to position [25, 0]
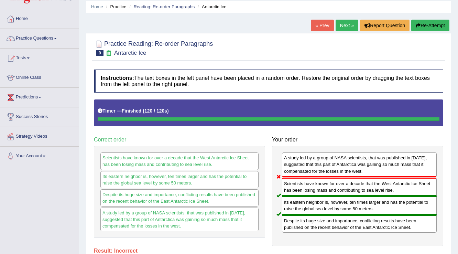
click at [343, 26] on link "Next »" at bounding box center [347, 26] width 23 height 12
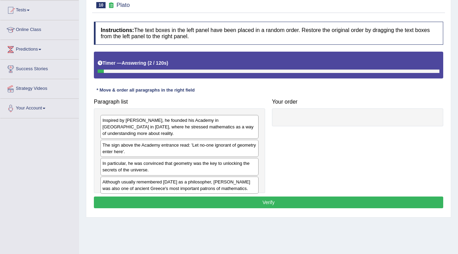
scroll to position [83, 0]
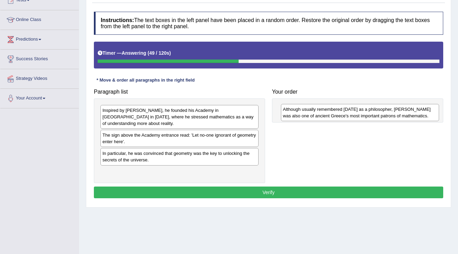
drag, startPoint x: 180, startPoint y: 167, endPoint x: 360, endPoint y: 111, distance: 189.0
click at [360, 111] on div "Although usually remembered [DATE] as a philosopher, [PERSON_NAME] was also one…" at bounding box center [360, 112] width 159 height 17
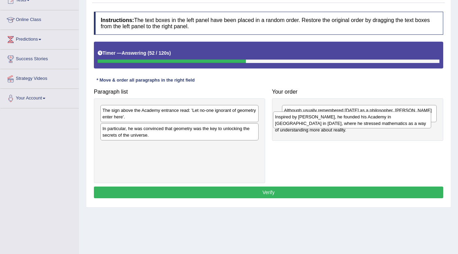
drag, startPoint x: 189, startPoint y: 108, endPoint x: 362, endPoint y: 115, distance: 172.9
click at [362, 115] on div "Inspired by [PERSON_NAME], he founded his Academy in [GEOGRAPHIC_DATA] in [DATE…" at bounding box center [352, 120] width 159 height 17
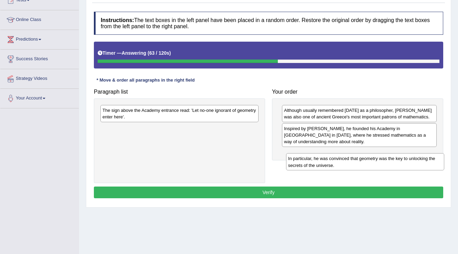
drag, startPoint x: 128, startPoint y: 134, endPoint x: 316, endPoint y: 160, distance: 189.8
click at [314, 162] on div "In particular, he was convinced that geometry was the key to unlocking the secr…" at bounding box center [365, 161] width 159 height 17
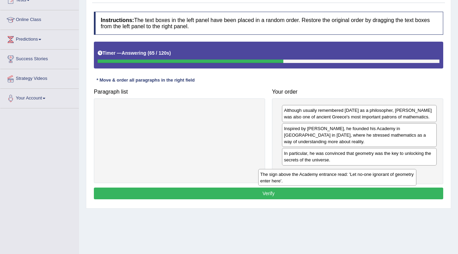
drag, startPoint x: 235, startPoint y: 113, endPoint x: 393, endPoint y: 177, distance: 170.3
click at [393, 177] on div "The sign above the Academy entrance read: 'Let no-one ignorant of geometry ente…" at bounding box center [337, 177] width 159 height 17
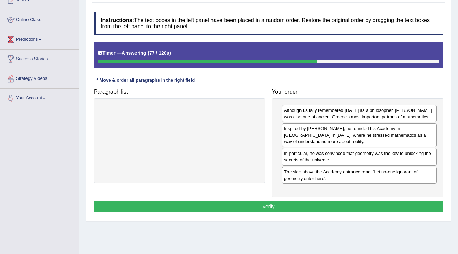
click at [288, 208] on button "Verify" at bounding box center [269, 207] width 350 height 12
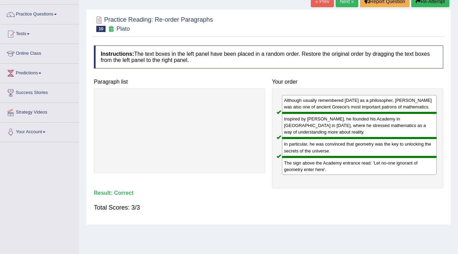
scroll to position [0, 0]
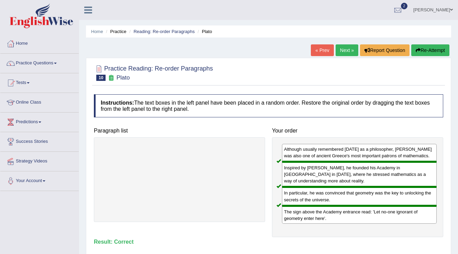
click at [347, 54] on link "Next »" at bounding box center [347, 50] width 23 height 12
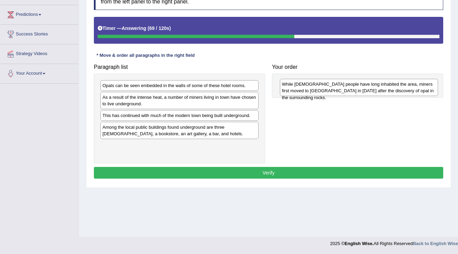
drag, startPoint x: 187, startPoint y: 99, endPoint x: 367, endPoint y: 87, distance: 180.1
click at [367, 87] on div "While [DEMOGRAPHIC_DATA] people have long inhabited the area, miners first move…" at bounding box center [359, 87] width 159 height 17
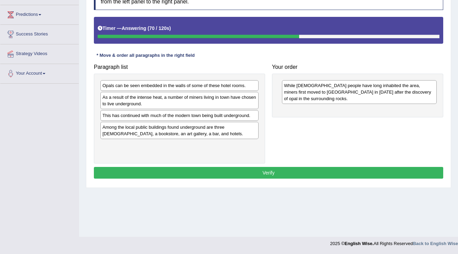
click at [168, 141] on div "Opals can be seen embedded in the walls of some of these hotel rooms. As a resu…" at bounding box center [179, 119] width 171 height 90
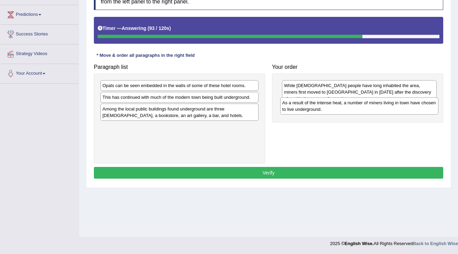
drag, startPoint x: 132, startPoint y: 101, endPoint x: 312, endPoint y: 107, distance: 179.7
click at [312, 107] on div "As a result of the intense heat, a number of miners living in town have chosen …" at bounding box center [359, 105] width 159 height 17
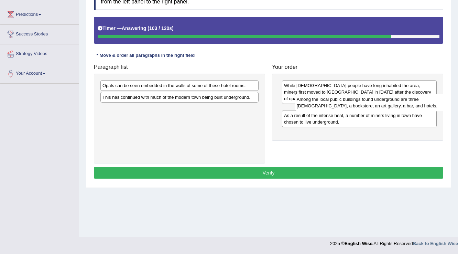
drag, startPoint x: 177, startPoint y: 111, endPoint x: 371, endPoint y: 102, distance: 194.7
click at [371, 102] on div "Among the local public buildings found underground are three [DEMOGRAPHIC_DATA]…" at bounding box center [374, 102] width 159 height 17
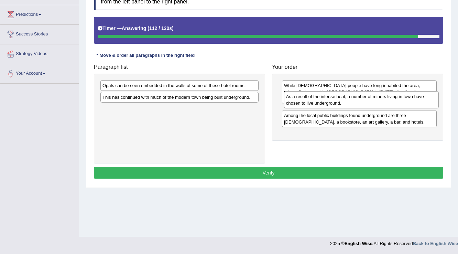
drag, startPoint x: 317, startPoint y: 128, endPoint x: 319, endPoint y: 103, distance: 25.2
click at [319, 103] on div "As a result of the intense heat, a number of miners living in town have chosen …" at bounding box center [361, 99] width 155 height 17
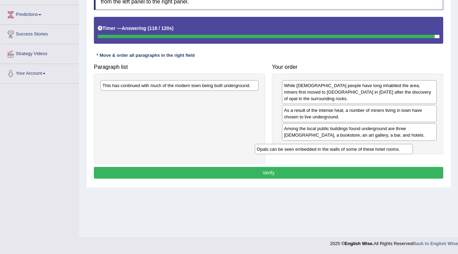
drag, startPoint x: 225, startPoint y: 82, endPoint x: 382, endPoint y: 140, distance: 166.7
click at [382, 144] on div "Opals can be seen embedded in the walls of some of these hotel rooms." at bounding box center [334, 149] width 159 height 11
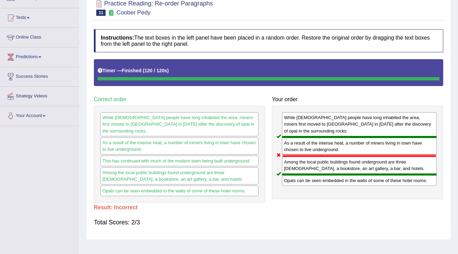
scroll to position [25, 0]
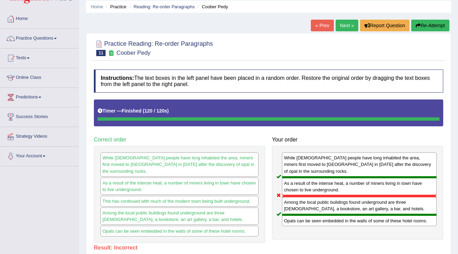
click at [341, 25] on link "Next »" at bounding box center [347, 26] width 23 height 12
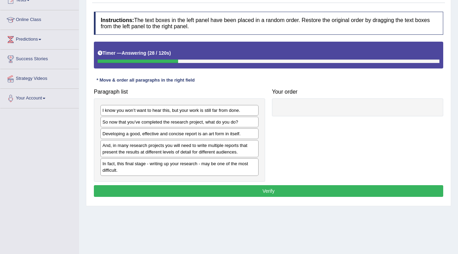
click at [232, 113] on div "I know you won’t want to hear this, but your work is still far from done." at bounding box center [179, 110] width 158 height 11
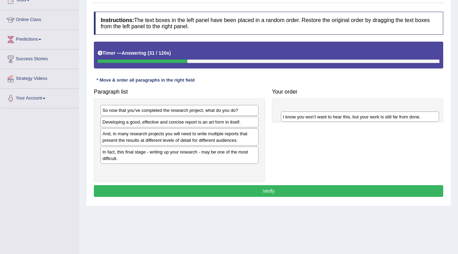
drag, startPoint x: 151, startPoint y: 112, endPoint x: 332, endPoint y: 118, distance: 181.1
click at [332, 118] on div "I know you won’t want to hear this, but your work is still far from done." at bounding box center [360, 117] width 159 height 11
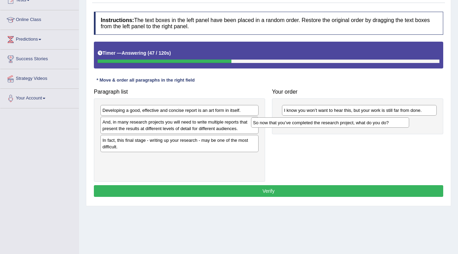
drag, startPoint x: 217, startPoint y: 112, endPoint x: 368, endPoint y: 122, distance: 151.5
click at [368, 122] on div "So now that you’ve completed the research project, what do you do?" at bounding box center [330, 122] width 159 height 11
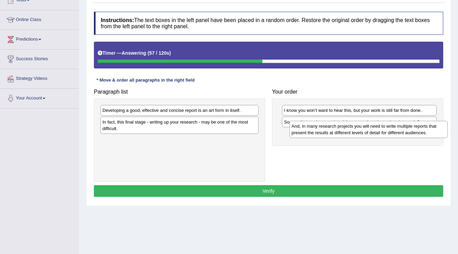
drag, startPoint x: 189, startPoint y: 127, endPoint x: 378, endPoint y: 131, distance: 189.3
click at [378, 131] on div "And, in many research projects you will need to write multiple reports that pre…" at bounding box center [369, 129] width 159 height 17
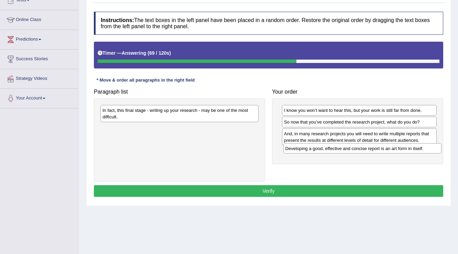
drag, startPoint x: 223, startPoint y: 112, endPoint x: 406, endPoint y: 150, distance: 187.0
click at [406, 150] on div "Developing a good, effective and concise report is an art form in itself." at bounding box center [363, 148] width 159 height 11
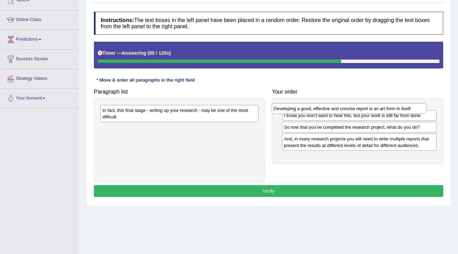
drag, startPoint x: 362, startPoint y: 152, endPoint x: 352, endPoint y: 109, distance: 44.2
click at [352, 109] on div "Developing a good, effective and concise report is an art form in itself." at bounding box center [349, 108] width 155 height 11
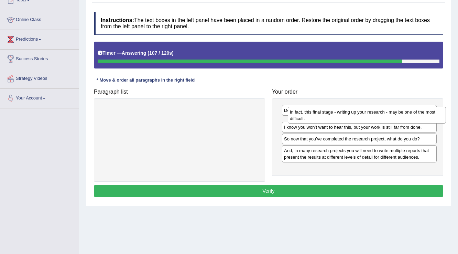
drag, startPoint x: 217, startPoint y: 114, endPoint x: 405, endPoint y: 116, distance: 187.6
click at [405, 116] on div "In fact, this final stage - writing up your research - may be one of the most d…" at bounding box center [367, 115] width 159 height 17
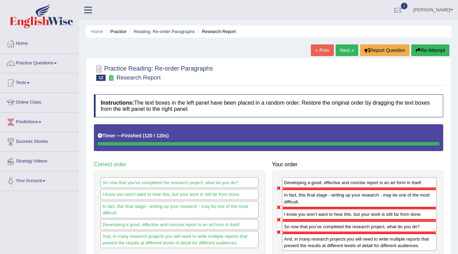
click at [340, 52] on link "Next »" at bounding box center [347, 50] width 23 height 12
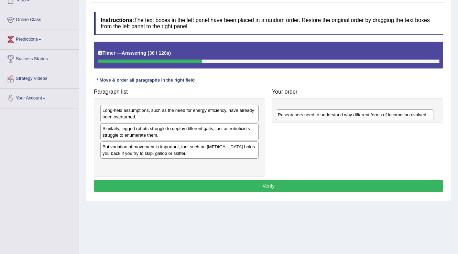
drag, startPoint x: 191, startPoint y: 148, endPoint x: 367, endPoint y: 117, distance: 178.3
click at [367, 117] on div "Researchers need to understand why different forms of locomotion evolved." at bounding box center [355, 114] width 159 height 11
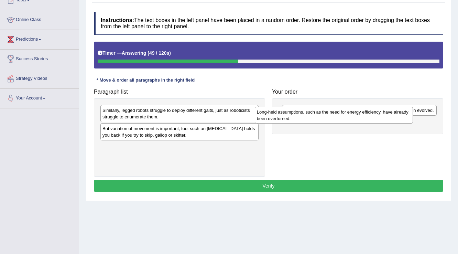
drag, startPoint x: 190, startPoint y: 111, endPoint x: 347, endPoint y: 114, distance: 156.6
click at [347, 114] on div "Long-held assumptions, such as the need for energy efficiency, have already bee…" at bounding box center [334, 115] width 159 height 17
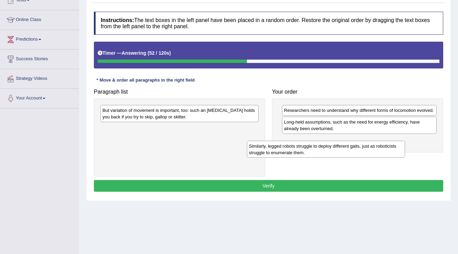
drag, startPoint x: 199, startPoint y: 112, endPoint x: 342, endPoint y: 140, distance: 146.3
click at [346, 144] on div "Similarly, legged robots struggle to deploy different gaits, just as roboticist…" at bounding box center [326, 149] width 159 height 17
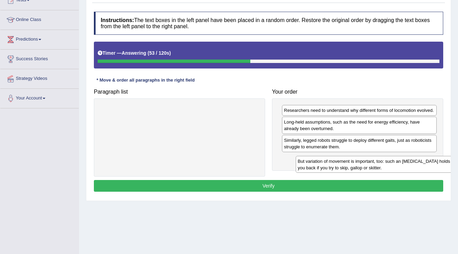
drag, startPoint x: 188, startPoint y: 113, endPoint x: 383, endPoint y: 164, distance: 202.0
click at [383, 164] on div "But variation of movement is important, too: such an [MEDICAL_DATA] holds you b…" at bounding box center [375, 164] width 159 height 17
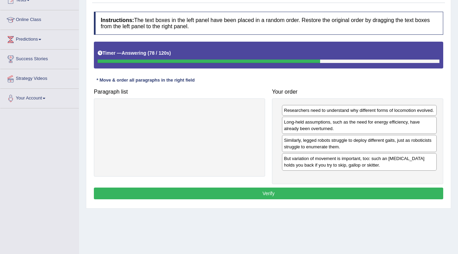
click at [303, 192] on button "Verify" at bounding box center [269, 194] width 350 height 12
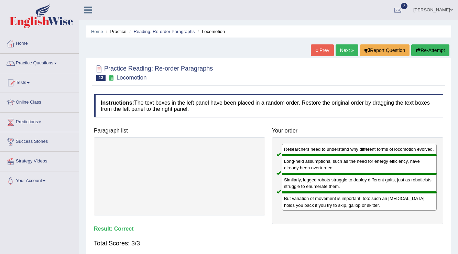
click at [350, 51] on link "Next »" at bounding box center [347, 50] width 23 height 12
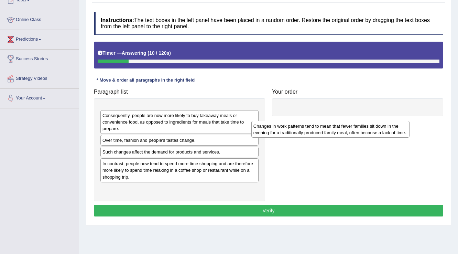
drag, startPoint x: 194, startPoint y: 108, endPoint x: 344, endPoint y: 119, distance: 150.4
click at [344, 121] on div "Changes in work patterns tend to mean that fewer families sit down in the eveni…" at bounding box center [331, 129] width 159 height 17
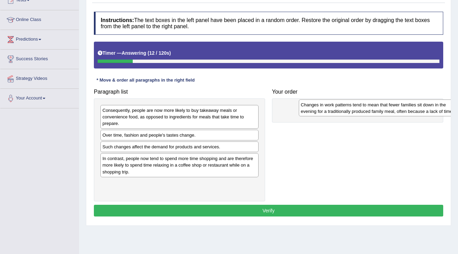
drag, startPoint x: 197, startPoint y: 115, endPoint x: 395, endPoint y: 110, distance: 198.6
click at [395, 110] on div "Changes in work patterns tend to mean that fewer families sit down in the eveni…" at bounding box center [378, 107] width 159 height 17
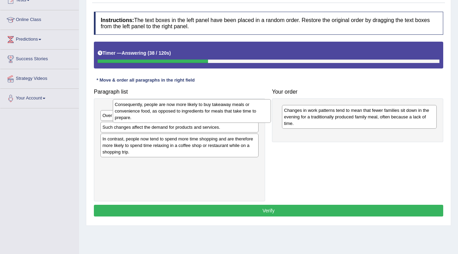
drag, startPoint x: 197, startPoint y: 118, endPoint x: 209, endPoint y: 112, distance: 13.9
click at [209, 112] on div "Consequently, people are now more likely to buy takeaway meals or convenience f…" at bounding box center [192, 111] width 159 height 24
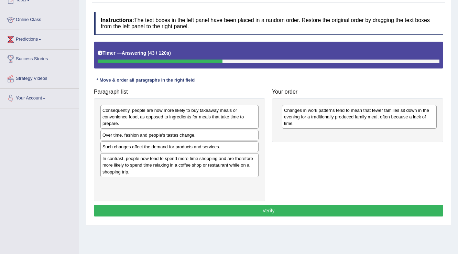
click at [193, 187] on div "Consequently, people are now more likely to buy takeaway meals or convenience f…" at bounding box center [179, 149] width 171 height 103
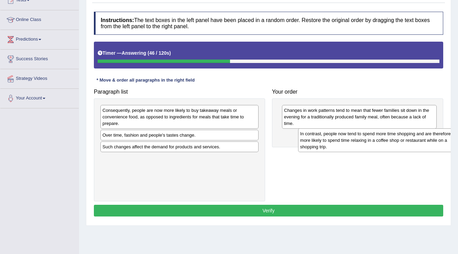
drag, startPoint x: 202, startPoint y: 165, endPoint x: 400, endPoint y: 140, distance: 199.4
click at [400, 140] on div "In contrast, people now tend to spend more time shopping and are therefore more…" at bounding box center [377, 140] width 159 height 24
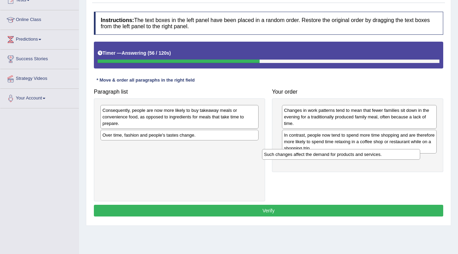
drag, startPoint x: 199, startPoint y: 146, endPoint x: 360, endPoint y: 154, distance: 161.9
click at [360, 154] on div "Such changes affect the demand for products and services." at bounding box center [341, 154] width 159 height 11
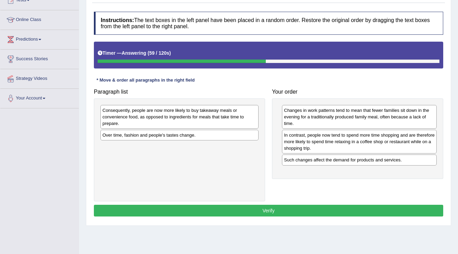
drag, startPoint x: 198, startPoint y: 158, endPoint x: 204, endPoint y: 161, distance: 6.6
click at [204, 161] on div "Consequently, people are now more likely to buy takeaway meals or convenience f…" at bounding box center [179, 149] width 171 height 103
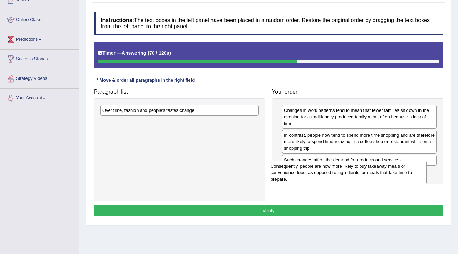
drag, startPoint x: 205, startPoint y: 117, endPoint x: 373, endPoint y: 173, distance: 177.3
click at [373, 173] on div "Consequently, people are now more likely to buy takeaway meals or convenience f…" at bounding box center [348, 173] width 159 height 24
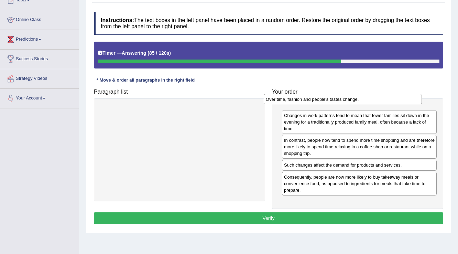
drag, startPoint x: 213, startPoint y: 111, endPoint x: 377, endPoint y: 106, distance: 163.5
click at [377, 105] on div "Over time, fashion and people's tastes change." at bounding box center [343, 99] width 159 height 11
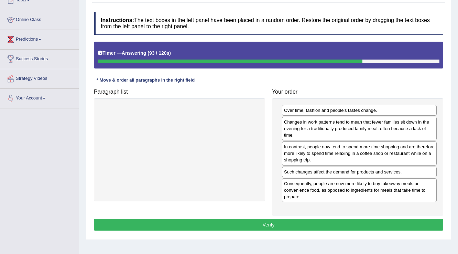
click at [264, 223] on button "Verify" at bounding box center [269, 225] width 350 height 12
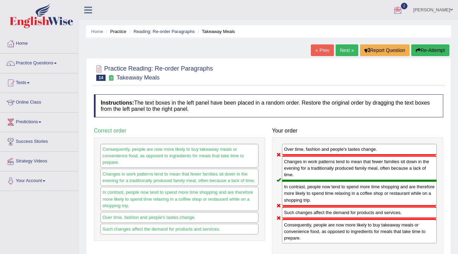
click at [343, 54] on link "Next »" at bounding box center [347, 50] width 23 height 12
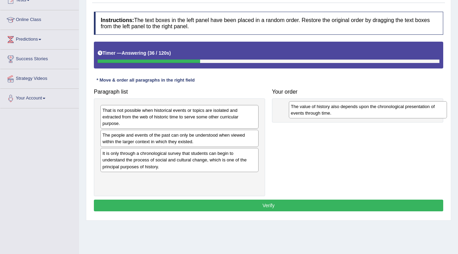
drag, startPoint x: 176, startPoint y: 179, endPoint x: 364, endPoint y: 107, distance: 201.4
click at [364, 107] on div "The value of history also depends upon the chronological presentation of events…" at bounding box center [368, 109] width 159 height 17
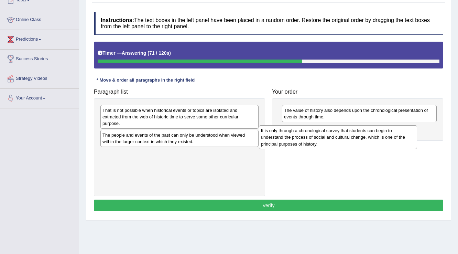
drag, startPoint x: 199, startPoint y: 157, endPoint x: 357, endPoint y: 134, distance: 159.9
click at [357, 134] on div "It is only through a chronological survey that students can begin to understand…" at bounding box center [338, 137] width 159 height 24
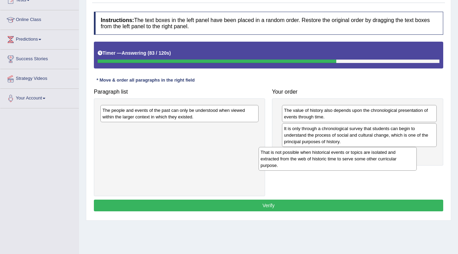
drag, startPoint x: 211, startPoint y: 117, endPoint x: 369, endPoint y: 159, distance: 163.8
click at [369, 159] on div "That is not possible when historical events or topics are isolated and extracte…" at bounding box center [338, 159] width 159 height 24
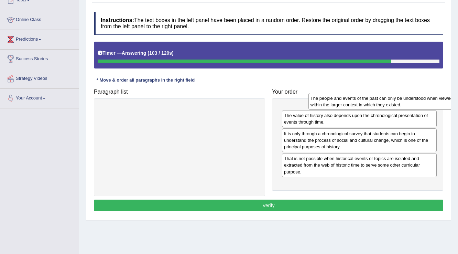
drag, startPoint x: 184, startPoint y: 114, endPoint x: 378, endPoint y: 102, distance: 193.7
click at [378, 102] on div "The people and events of the past can only be understood when viewed within the…" at bounding box center [388, 101] width 159 height 17
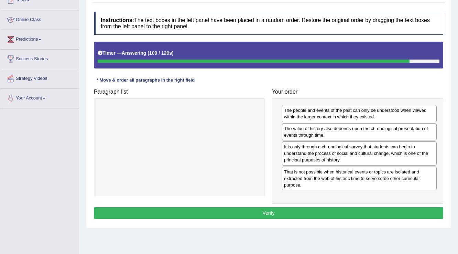
click at [344, 210] on button "Verify" at bounding box center [269, 213] width 350 height 12
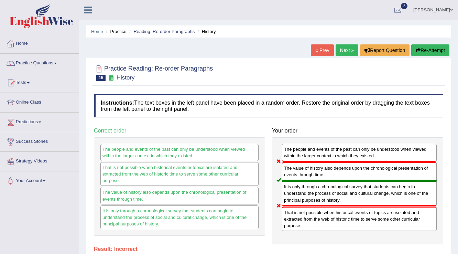
click at [348, 47] on link "Next »" at bounding box center [347, 50] width 23 height 12
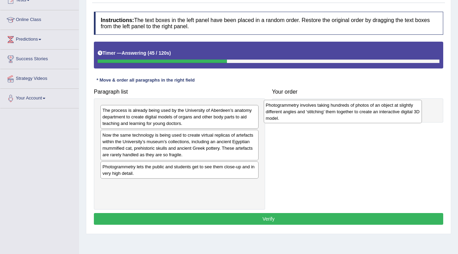
drag, startPoint x: 201, startPoint y: 140, endPoint x: 364, endPoint y: 110, distance: 166.2
click at [364, 110] on div "Photogrammetry involves taking hundreds of photos of an object at slightly diff…" at bounding box center [343, 112] width 159 height 24
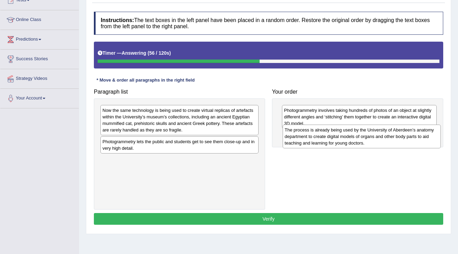
drag, startPoint x: 168, startPoint y: 115, endPoint x: 350, endPoint y: 134, distance: 183.4
click at [350, 134] on div "The process is already being used by the University of Aberdeen’s anatomy depar…" at bounding box center [362, 137] width 159 height 24
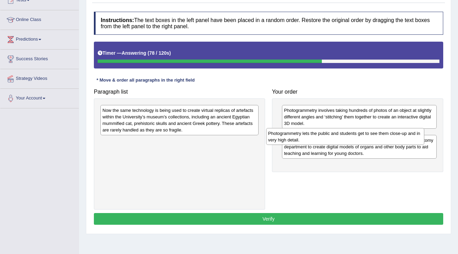
drag, startPoint x: 206, startPoint y: 145, endPoint x: 372, endPoint y: 136, distance: 166.1
click at [372, 136] on div "Photogrammetry lets the public and students get to see them close-up and in ver…" at bounding box center [345, 136] width 159 height 17
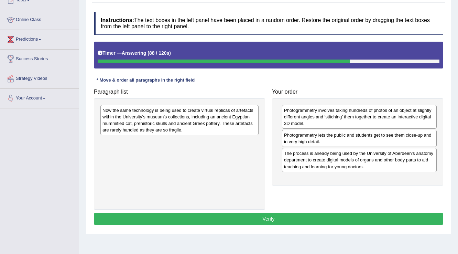
click at [220, 190] on div "Now the same technology is being used to create virtual replicas of artefacts w…" at bounding box center [179, 153] width 171 height 111
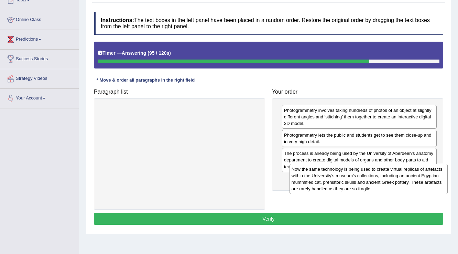
drag, startPoint x: 222, startPoint y: 119, endPoint x: 411, endPoint y: 178, distance: 198.2
click at [411, 178] on div "Now the same technology is being used to create virtual replicas of artefacts w…" at bounding box center [369, 179] width 159 height 30
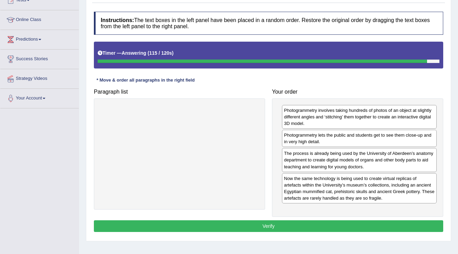
click at [314, 218] on div "Instructions: The text boxes in the left panel have been placed in a random ord…" at bounding box center [268, 122] width 353 height 229
click at [314, 226] on button "Verify" at bounding box center [269, 226] width 350 height 12
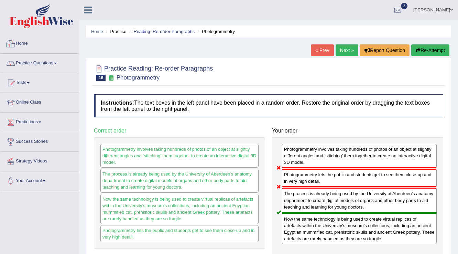
click at [54, 64] on link "Practice Questions" at bounding box center [39, 62] width 78 height 17
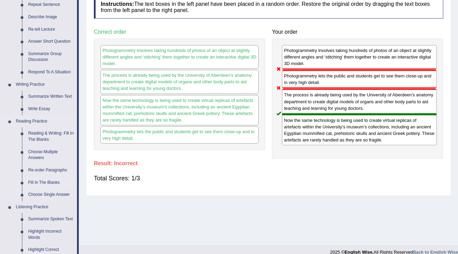
scroll to position [110, 0]
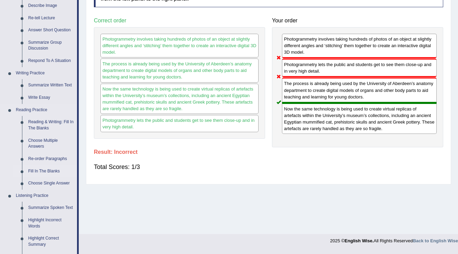
click at [53, 170] on link "Fill In The Blanks" at bounding box center [51, 171] width 52 height 12
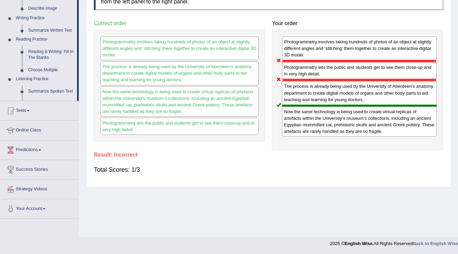
scroll to position [107, 0]
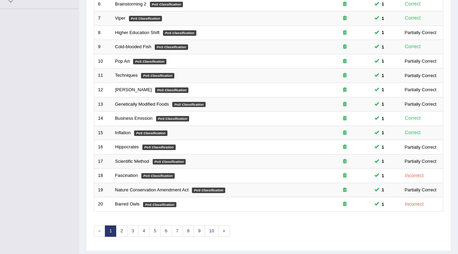
scroll to position [200, 0]
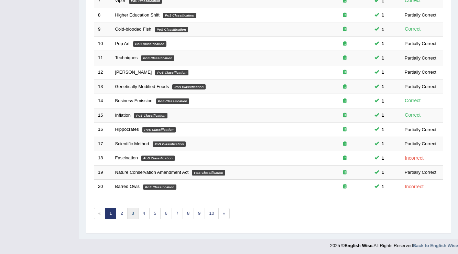
click at [130, 213] on link "3" at bounding box center [132, 213] width 11 height 11
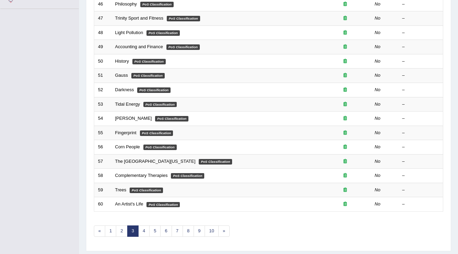
scroll to position [200, 0]
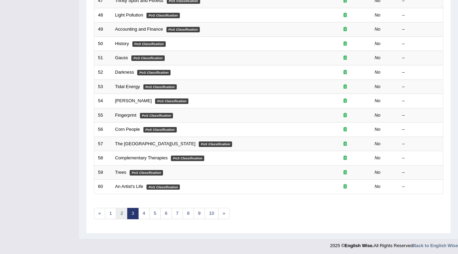
click at [118, 215] on link "2" at bounding box center [121, 213] width 11 height 11
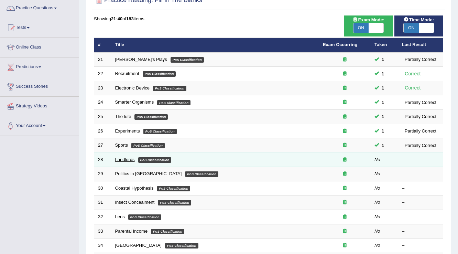
click at [128, 161] on link "Landlords" at bounding box center [125, 159] width 20 height 5
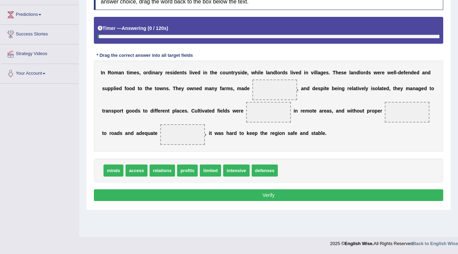
scroll to position [107, 0]
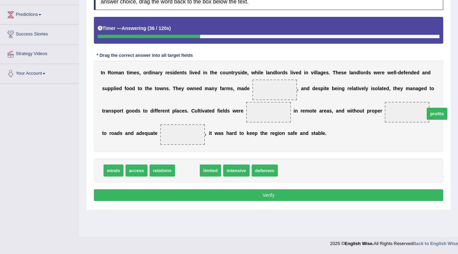
drag, startPoint x: 188, startPoint y: 169, endPoint x: 436, endPoint y: 113, distance: 254.8
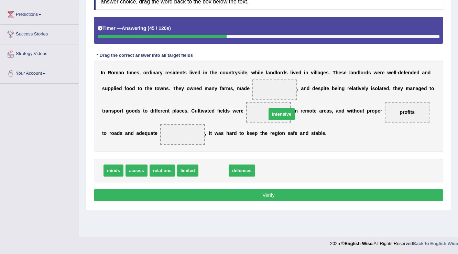
drag, startPoint x: 212, startPoint y: 175, endPoint x: 280, endPoint y: 118, distance: 88.5
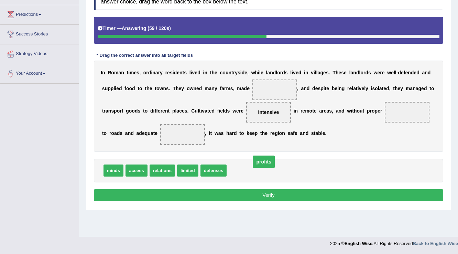
drag, startPoint x: 403, startPoint y: 113, endPoint x: 245, endPoint y: 163, distance: 165.7
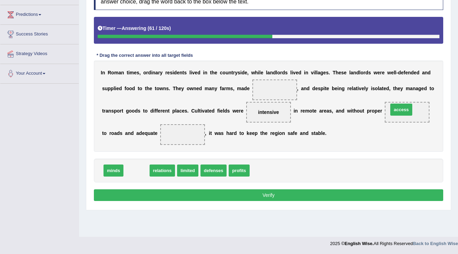
drag, startPoint x: 136, startPoint y: 168, endPoint x: 401, endPoint y: 107, distance: 271.9
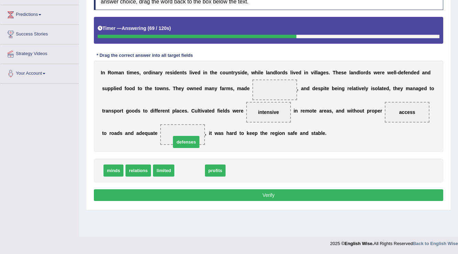
drag, startPoint x: 193, startPoint y: 173, endPoint x: 190, endPoint y: 144, distance: 29.5
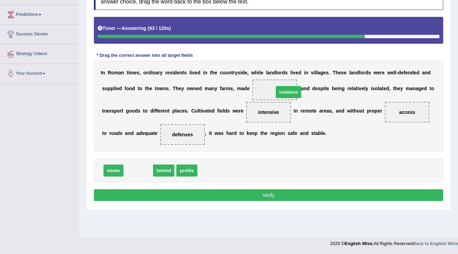
drag, startPoint x: 140, startPoint y: 171, endPoint x: 289, endPoint y: 92, distance: 168.6
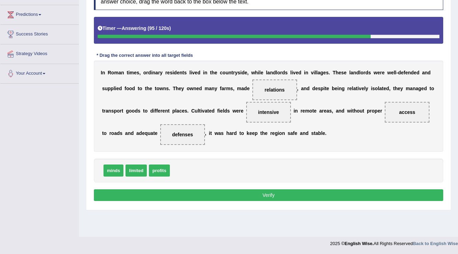
click at [245, 193] on button "Verify" at bounding box center [269, 195] width 350 height 12
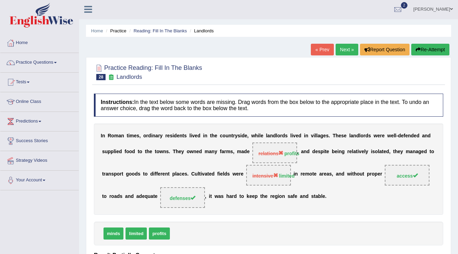
scroll to position [0, 0]
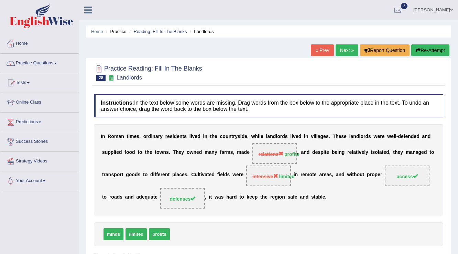
click at [342, 48] on link "Next »" at bounding box center [347, 50] width 23 height 12
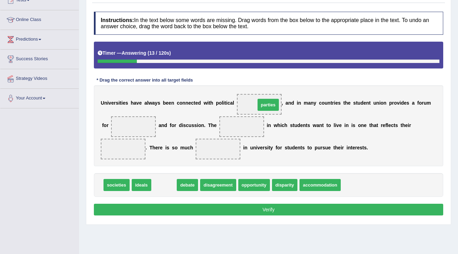
drag, startPoint x: 163, startPoint y: 183, endPoint x: 267, endPoint y: 103, distance: 131.3
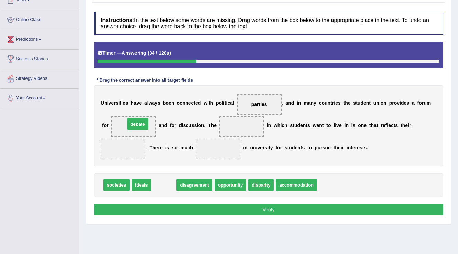
drag, startPoint x: 163, startPoint y: 185, endPoint x: 137, endPoint y: 124, distance: 66.3
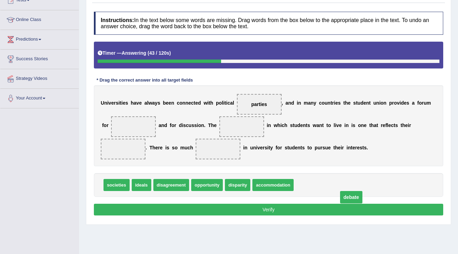
drag, startPoint x: 132, startPoint y: 127, endPoint x: 350, endPoint y: 197, distance: 228.8
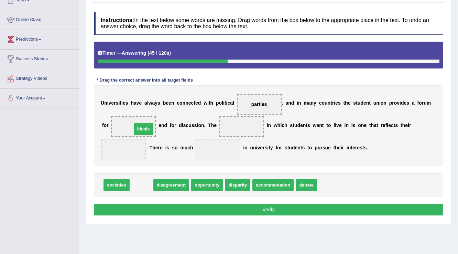
drag, startPoint x: 142, startPoint y: 183, endPoint x: 141, endPoint y: 124, distance: 59.5
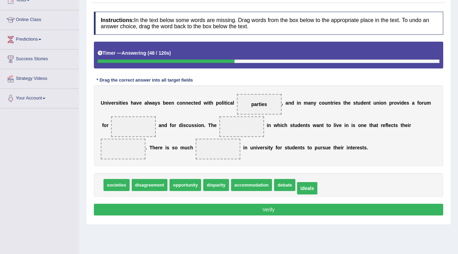
drag, startPoint x: 136, startPoint y: 126, endPoint x: 309, endPoint y: 187, distance: 184.4
click at [117, 185] on span "societies" at bounding box center [117, 185] width 26 height 12
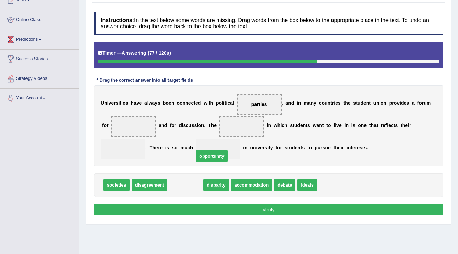
drag, startPoint x: 195, startPoint y: 178, endPoint x: 216, endPoint y: 150, distance: 34.6
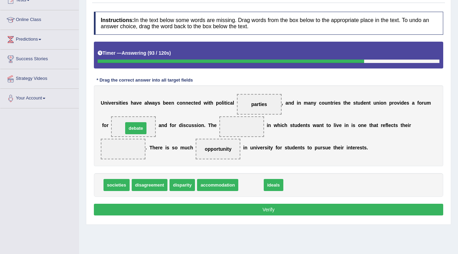
drag, startPoint x: 250, startPoint y: 186, endPoint x: 135, endPoint y: 129, distance: 128.5
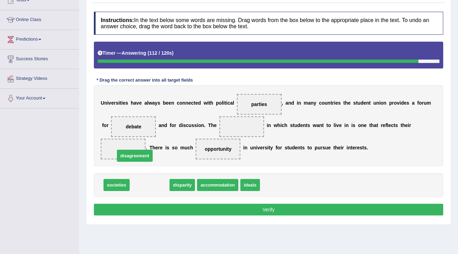
drag, startPoint x: 149, startPoint y: 187, endPoint x: 135, endPoint y: 158, distance: 32.8
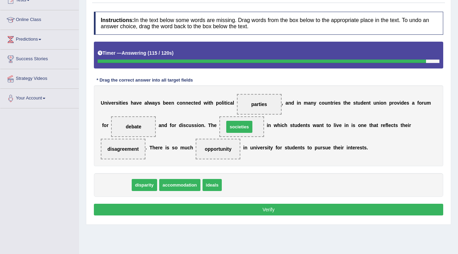
drag, startPoint x: 120, startPoint y: 184, endPoint x: 243, endPoint y: 126, distance: 135.9
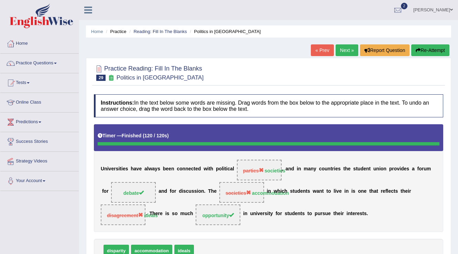
click at [349, 48] on link "Next »" at bounding box center [347, 50] width 23 height 12
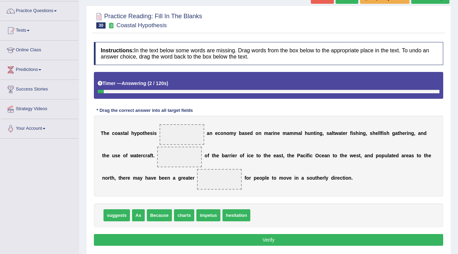
scroll to position [80, 0]
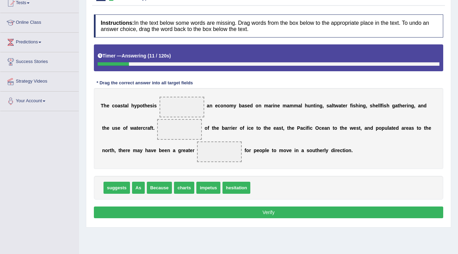
drag, startPoint x: 166, startPoint y: 210, endPoint x: 179, endPoint y: 224, distance: 19.0
click at [179, 224] on div "Practice Reading: Fill In The Blanks 30 Coastal Hypothesis Instructions: In the…" at bounding box center [268, 103] width 365 height 250
drag, startPoint x: 120, startPoint y: 187, endPoint x: 192, endPoint y: 103, distance: 110.5
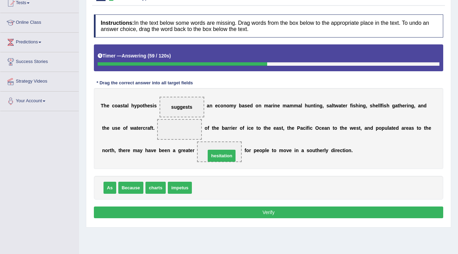
drag, startPoint x: 211, startPoint y: 187, endPoint x: 224, endPoint y: 155, distance: 34.8
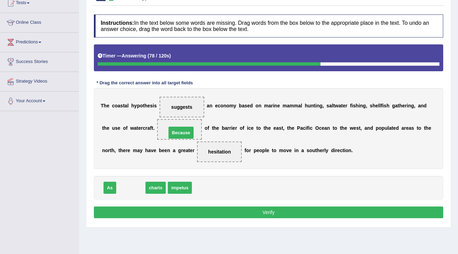
drag, startPoint x: 130, startPoint y: 187, endPoint x: 181, endPoint y: 132, distance: 74.5
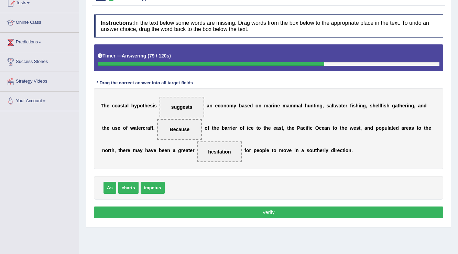
click at [262, 214] on button "Verify" at bounding box center [269, 212] width 350 height 12
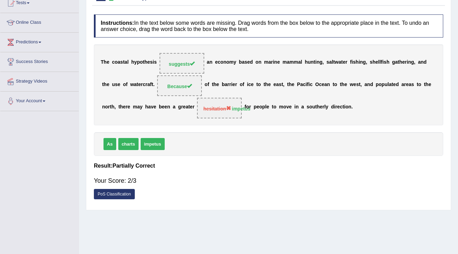
scroll to position [0, 0]
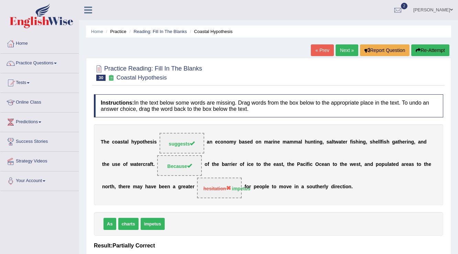
click at [340, 47] on link "Next »" at bounding box center [347, 50] width 23 height 12
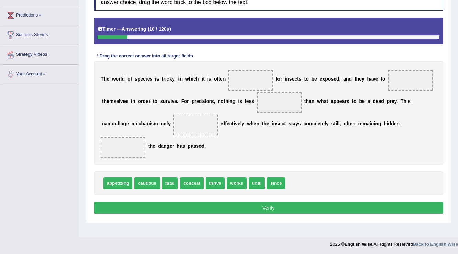
scroll to position [107, 0]
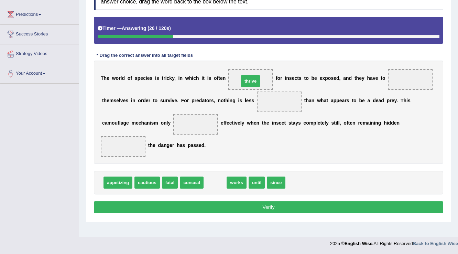
drag, startPoint x: 219, startPoint y: 177, endPoint x: 250, endPoint y: 78, distance: 103.1
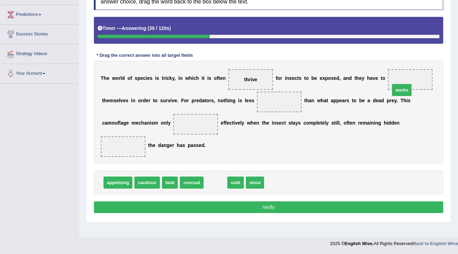
drag, startPoint x: 222, startPoint y: 178, endPoint x: 411, endPoint y: 80, distance: 212.6
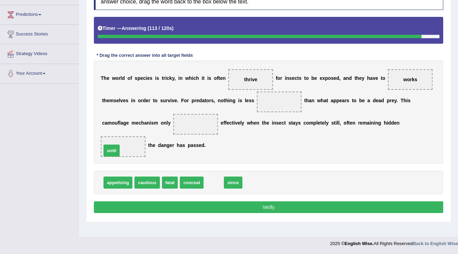
drag, startPoint x: 217, startPoint y: 185, endPoint x: 117, endPoint y: 150, distance: 106.0
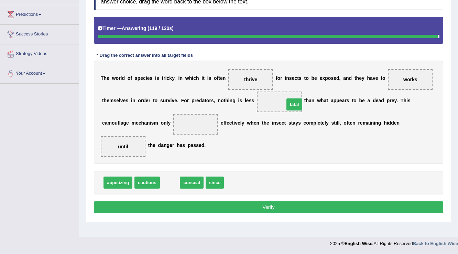
drag, startPoint x: 166, startPoint y: 183, endPoint x: 292, endPoint y: 103, distance: 149.3
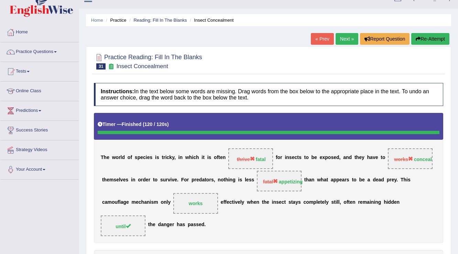
scroll to position [0, 0]
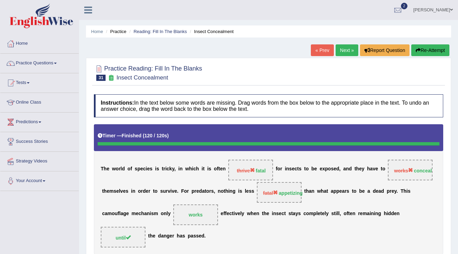
click at [348, 50] on link "Next »" at bounding box center [347, 50] width 23 height 12
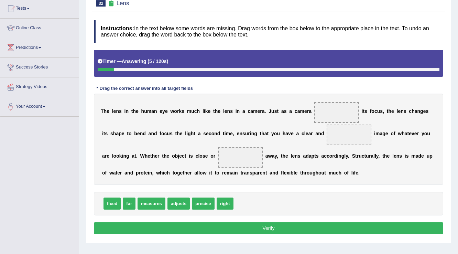
scroll to position [83, 0]
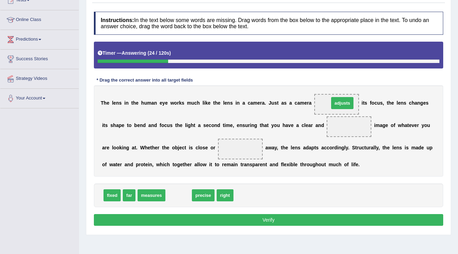
drag, startPoint x: 176, startPoint y: 193, endPoint x: 336, endPoint y: 100, distance: 185.3
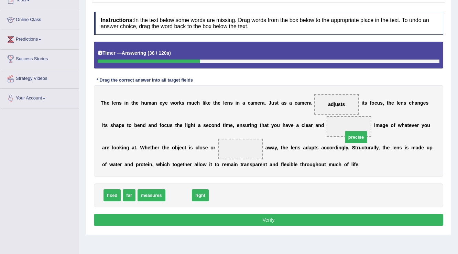
drag, startPoint x: 182, startPoint y: 194, endPoint x: 358, endPoint y: 134, distance: 186.0
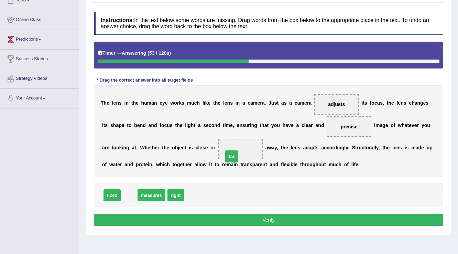
drag, startPoint x: 129, startPoint y: 194, endPoint x: 232, endPoint y: 155, distance: 109.7
click at [230, 219] on button "Verify" at bounding box center [269, 220] width 350 height 12
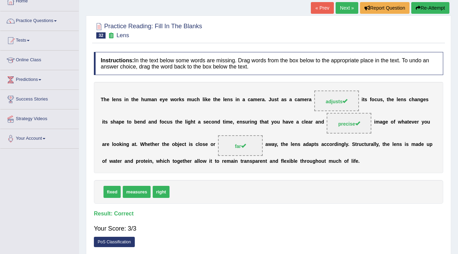
scroll to position [0, 0]
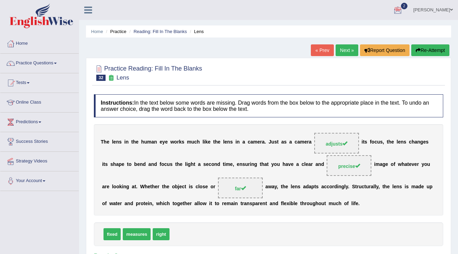
drag, startPoint x: 337, startPoint y: 52, endPoint x: 337, endPoint y: 60, distance: 7.6
click at [337, 52] on link "Next »" at bounding box center [347, 50] width 23 height 12
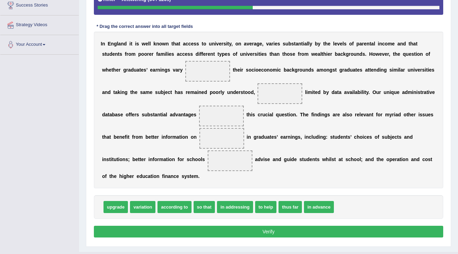
scroll to position [150, 0]
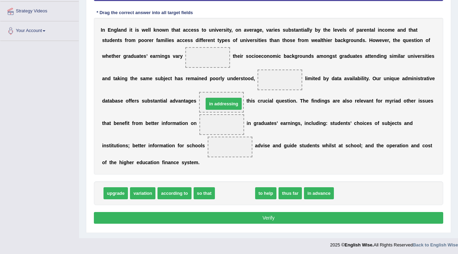
drag, startPoint x: 229, startPoint y: 191, endPoint x: 216, endPoint y: 105, distance: 87.3
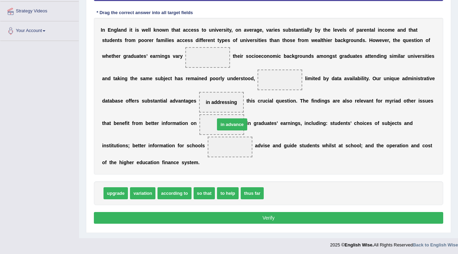
drag, startPoint x: 279, startPoint y: 189, endPoint x: 230, endPoint y: 120, distance: 85.0
drag, startPoint x: 242, startPoint y: 121, endPoint x: 234, endPoint y: 124, distance: 8.3
click at [241, 122] on span "in advance" at bounding box center [222, 124] width 45 height 21
drag, startPoint x: 232, startPoint y: 121, endPoint x: 284, endPoint y: 206, distance: 99.6
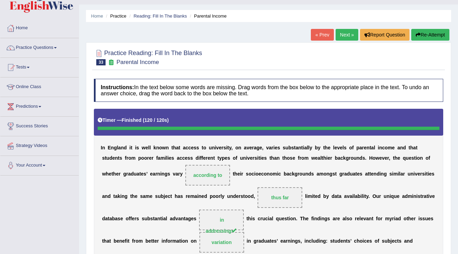
scroll to position [12, 0]
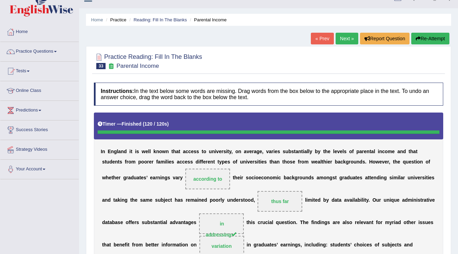
click at [348, 38] on link "Next »" at bounding box center [347, 39] width 23 height 12
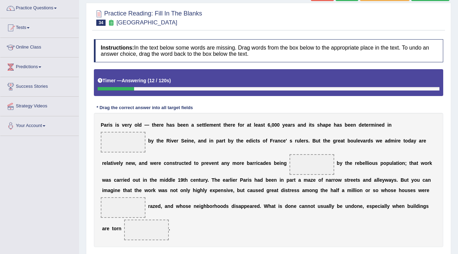
click at [136, 148] on span at bounding box center [123, 142] width 45 height 21
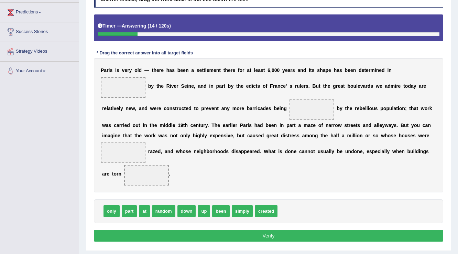
scroll to position [110, 0]
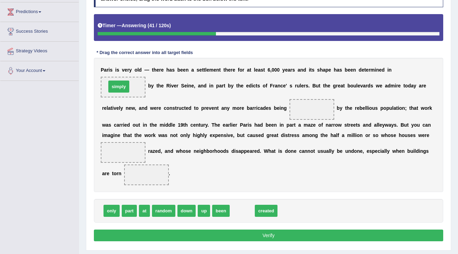
drag, startPoint x: 240, startPoint y: 212, endPoint x: 117, endPoint y: 87, distance: 175.2
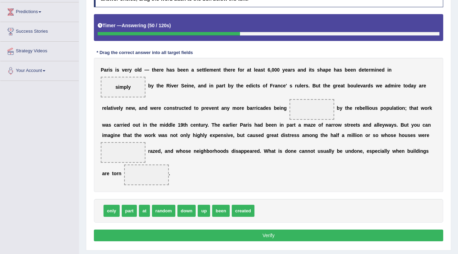
scroll to position [128, 0]
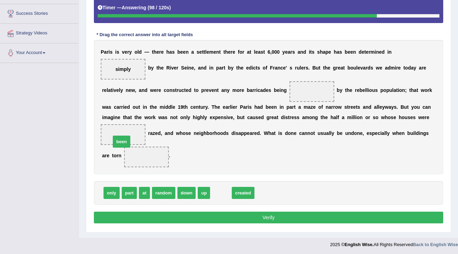
drag, startPoint x: 221, startPoint y: 193, endPoint x: 124, endPoint y: 139, distance: 111.4
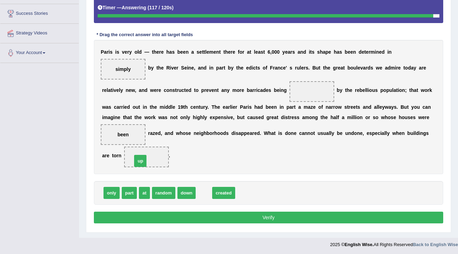
drag, startPoint x: 205, startPoint y: 193, endPoint x: 142, endPoint y: 161, distance: 71.3
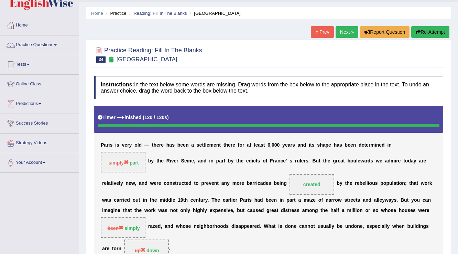
scroll to position [0, 0]
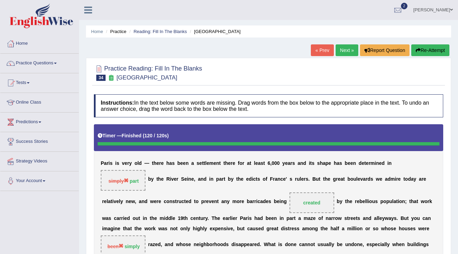
click at [55, 63] on link "Practice Questions" at bounding box center [39, 62] width 78 height 17
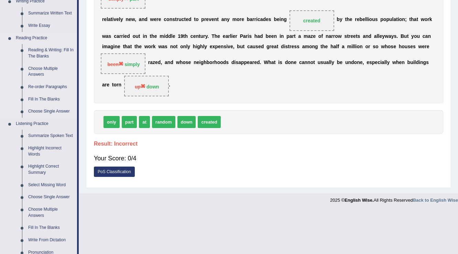
scroll to position [248, 0]
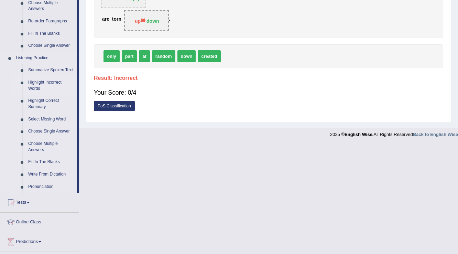
click at [34, 83] on link "Highlight Incorrect Words" at bounding box center [51, 85] width 52 height 18
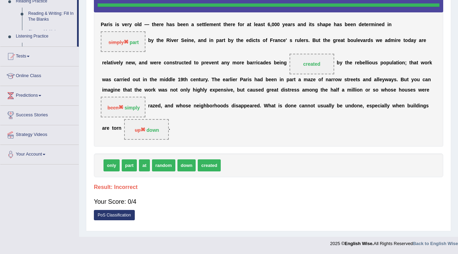
scroll to position [137, 0]
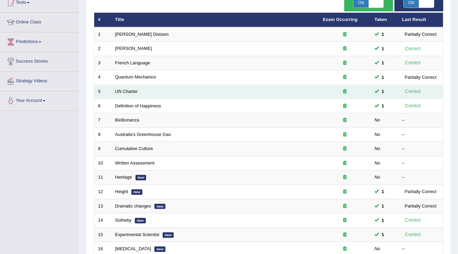
scroll to position [83, 0]
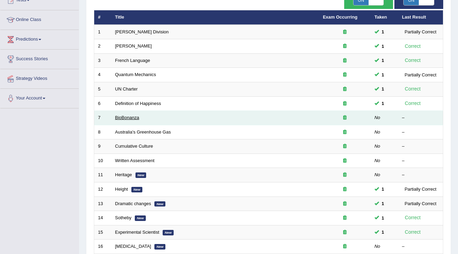
click at [136, 116] on link "BioBonanza" at bounding box center [127, 117] width 24 height 5
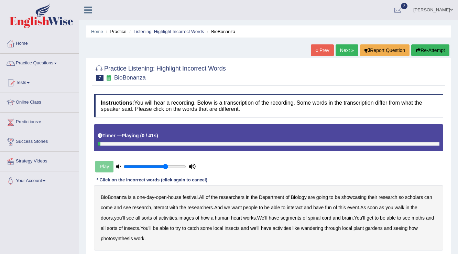
type input "0.7"
click at [166, 167] on input "range" at bounding box center [155, 167] width 63 height 6
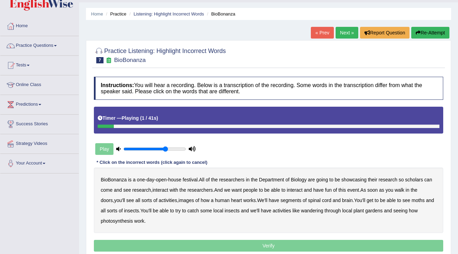
scroll to position [28, 0]
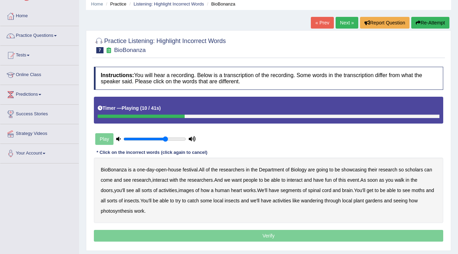
click at [416, 170] on b "scholars" at bounding box center [414, 170] width 18 height 6
click at [172, 185] on div "BioBonanza is a one - day - open - house festival . All of the researchers in t…" at bounding box center [269, 190] width 350 height 65
click at [179, 189] on b "images" at bounding box center [186, 191] width 15 height 6
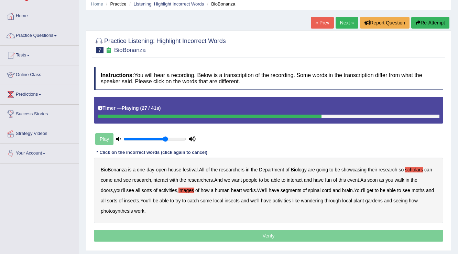
click at [281, 188] on b "segments" at bounding box center [291, 191] width 21 height 6
click at [412, 188] on b "moths" at bounding box center [418, 191] width 13 height 6
click at [307, 201] on b "wandering" at bounding box center [312, 201] width 22 height 6
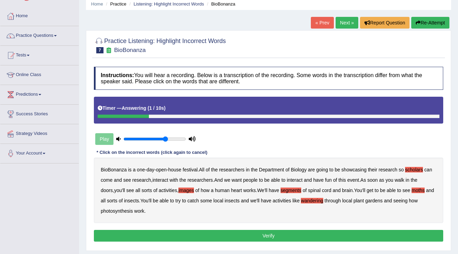
click at [292, 235] on button "Verify" at bounding box center [269, 236] width 350 height 12
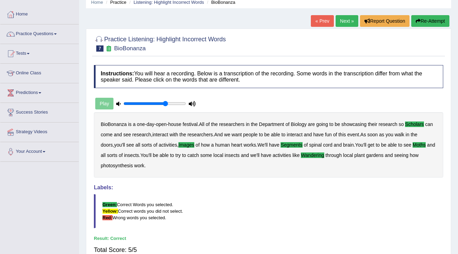
scroll to position [0, 0]
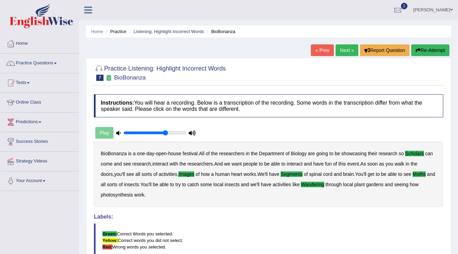
click at [341, 49] on link "Next »" at bounding box center [347, 50] width 23 height 12
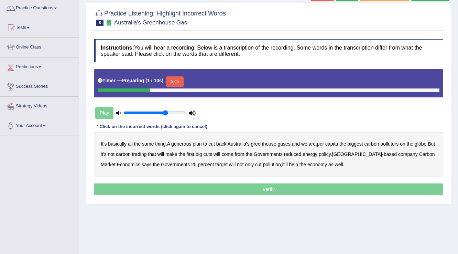
scroll to position [55, 0]
click at [183, 81] on button "Skip" at bounding box center [174, 81] width 17 height 10
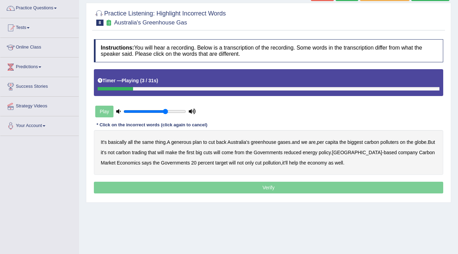
click at [183, 143] on b "generous" at bounding box center [181, 142] width 20 height 6
drag, startPoint x: 421, startPoint y: 141, endPoint x: 416, endPoint y: 143, distance: 5.2
click at [421, 141] on b "globe" at bounding box center [421, 142] width 12 height 6
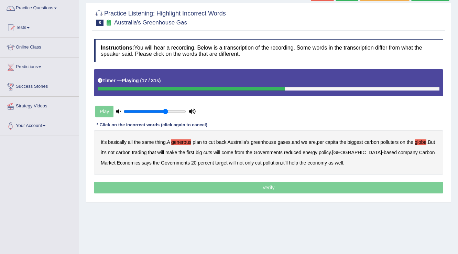
click at [276, 153] on b "Governments" at bounding box center [268, 153] width 29 height 6
click at [302, 151] on b "reduced" at bounding box center [293, 153] width 18 height 6
click at [283, 153] on b "Governments" at bounding box center [268, 153] width 29 height 6
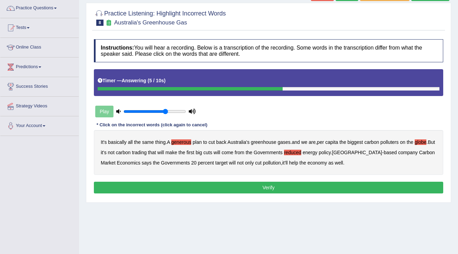
click at [279, 186] on button "Verify" at bounding box center [269, 188] width 350 height 12
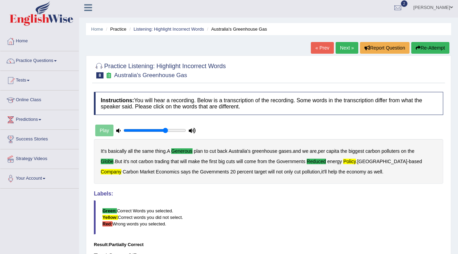
scroll to position [0, 0]
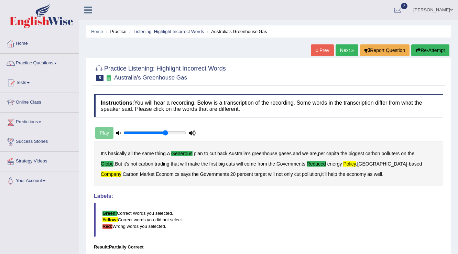
click at [339, 54] on link "Next »" at bounding box center [347, 50] width 23 height 12
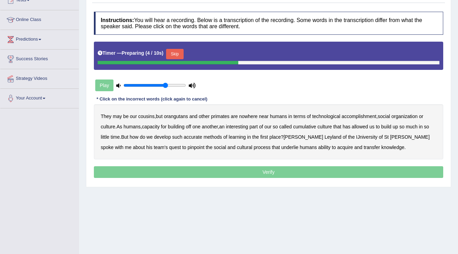
click at [176, 53] on button "Skip" at bounding box center [174, 54] width 17 height 10
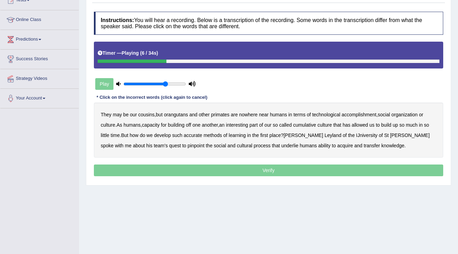
click at [369, 114] on b "accomplishment" at bounding box center [359, 115] width 35 height 6
click at [243, 124] on b "interesting" at bounding box center [237, 125] width 22 height 6
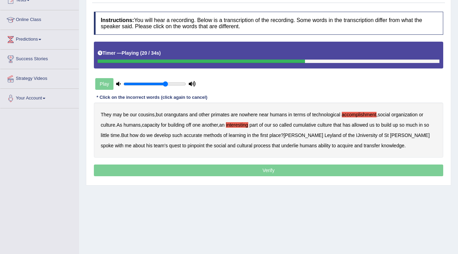
click at [195, 135] on b "accurate" at bounding box center [193, 135] width 19 height 6
click at [357, 135] on b "IJniversity" at bounding box center [367, 135] width 21 height 6
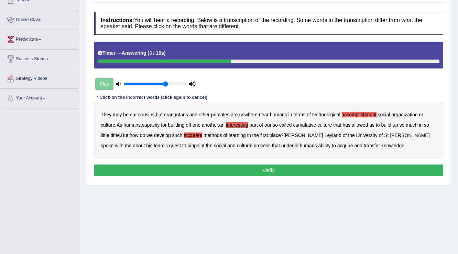
click at [268, 171] on button "Verify" at bounding box center [269, 170] width 350 height 12
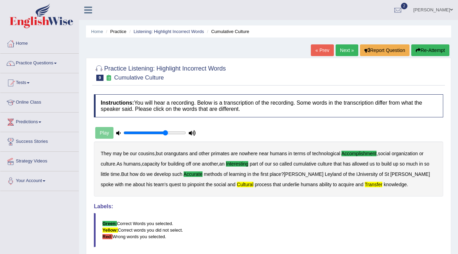
click at [340, 54] on link "Next »" at bounding box center [347, 50] width 23 height 12
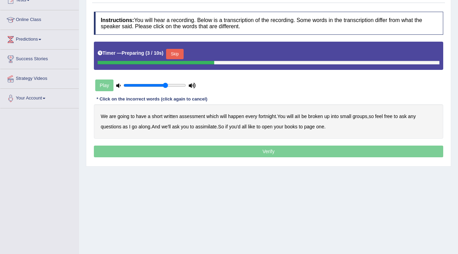
drag, startPoint x: 179, startPoint y: 54, endPoint x: 156, endPoint y: 95, distance: 47.0
click at [178, 54] on button "Skip" at bounding box center [174, 54] width 17 height 10
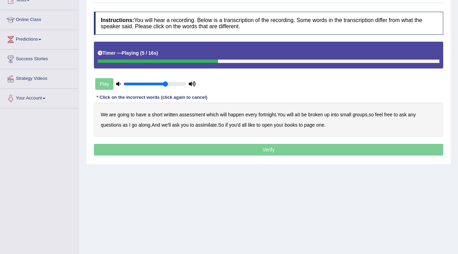
click at [314, 113] on b "broken" at bounding box center [315, 115] width 15 height 6
click at [209, 123] on b "assimilate" at bounding box center [205, 125] width 21 height 6
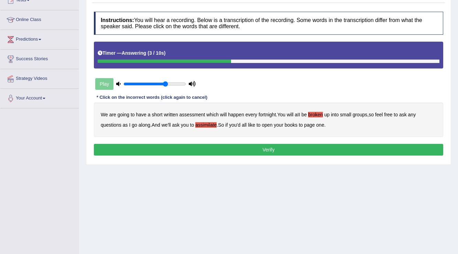
click at [276, 148] on button "Verify" at bounding box center [269, 150] width 350 height 12
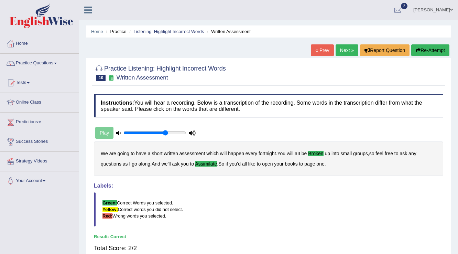
click at [345, 48] on link "Next »" at bounding box center [347, 50] width 23 height 12
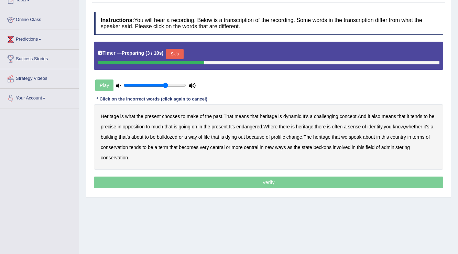
click at [172, 55] on button "Skip" at bounding box center [174, 54] width 17 height 10
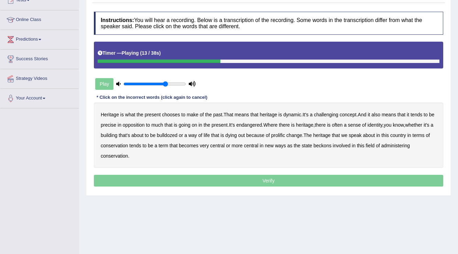
click at [113, 125] on b "precise" at bounding box center [108, 125] width 15 height 6
click at [383, 125] on b "identity" at bounding box center [375, 125] width 15 height 6
click at [285, 136] on b "prolific" at bounding box center [278, 135] width 14 height 6
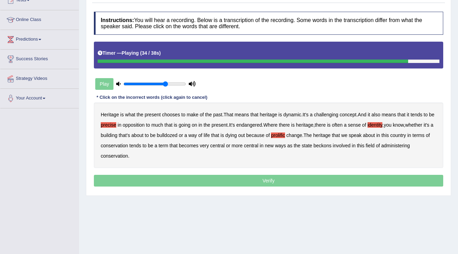
click at [332, 146] on b "beckons" at bounding box center [323, 146] width 18 height 6
click at [332, 181] on p "Verify" at bounding box center [269, 181] width 350 height 12
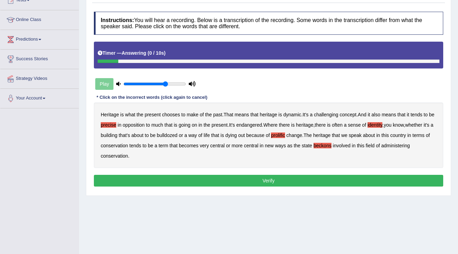
click at [329, 181] on button "Verify" at bounding box center [269, 181] width 350 height 12
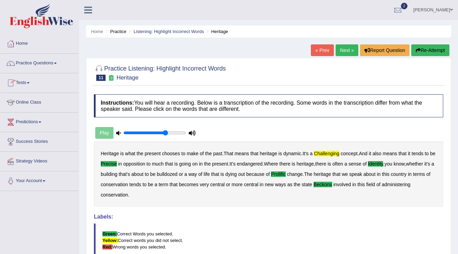
click at [349, 49] on link "Next »" at bounding box center [347, 50] width 23 height 12
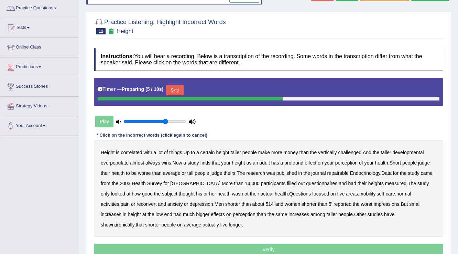
click at [180, 89] on button "Skip" at bounding box center [174, 90] width 17 height 10
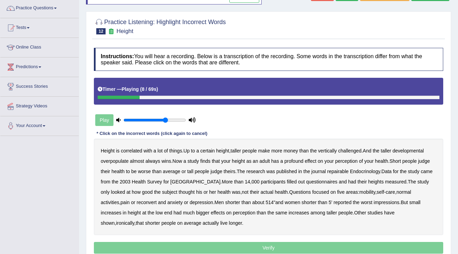
click at [409, 150] on b "developmental" at bounding box center [408, 151] width 31 height 6
click at [110, 163] on div "Height is correlated with a lot of things . Up to a certain height , taller peo…" at bounding box center [269, 187] width 350 height 96
click at [103, 162] on b "overpopulate" at bounding box center [115, 161] width 28 height 6
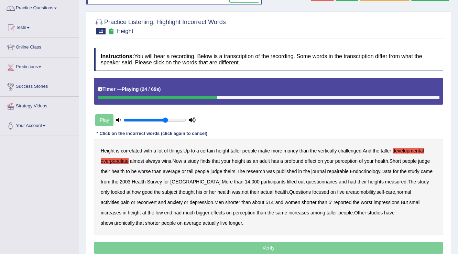
click at [340, 170] on b "repairable" at bounding box center [338, 172] width 21 height 6
click at [137, 202] on b "reconvert" at bounding box center [147, 203] width 20 height 6
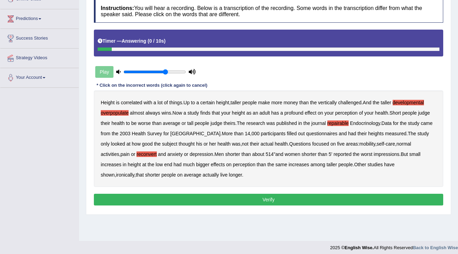
scroll to position [107, 0]
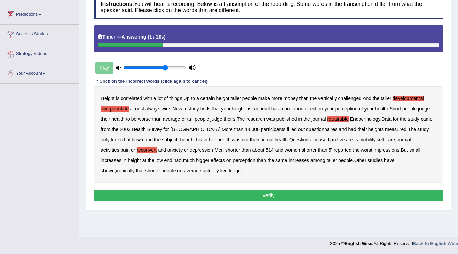
click at [281, 198] on button "Verify" at bounding box center [269, 196] width 350 height 12
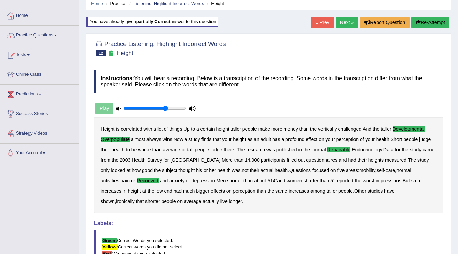
scroll to position [25, 0]
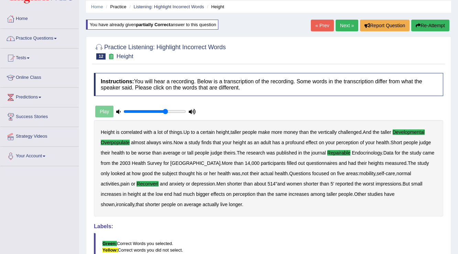
click at [344, 25] on link "Next »" at bounding box center [347, 26] width 23 height 12
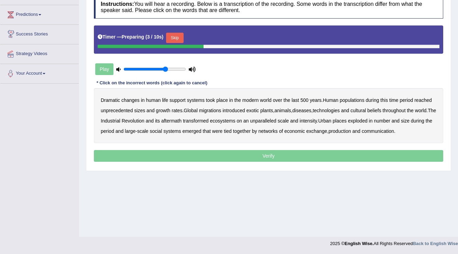
click at [173, 37] on button "Skip" at bounding box center [174, 38] width 17 height 10
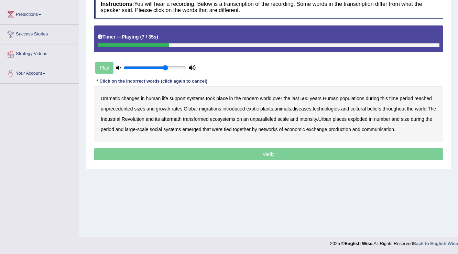
click at [361, 96] on b "populations" at bounding box center [352, 99] width 25 height 6
click at [310, 107] on b "diseases" at bounding box center [302, 109] width 19 height 6
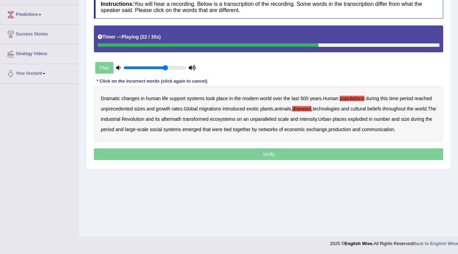
click at [233, 118] on b "ecosystems" at bounding box center [222, 119] width 25 height 6
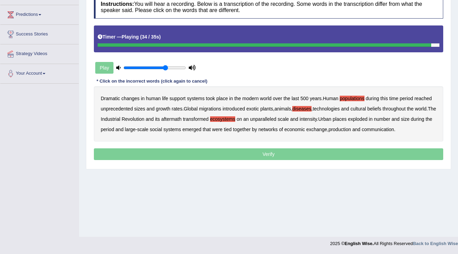
click at [344, 128] on b "production" at bounding box center [340, 130] width 22 height 6
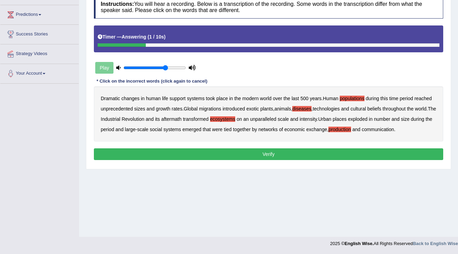
click at [263, 156] on button "Verify" at bounding box center [269, 154] width 350 height 12
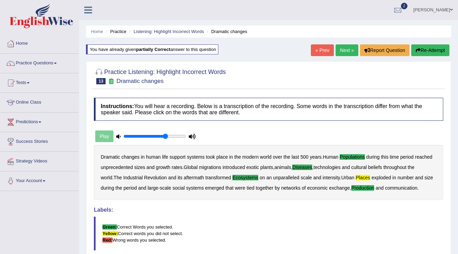
click at [339, 52] on link "Next »" at bounding box center [347, 50] width 23 height 12
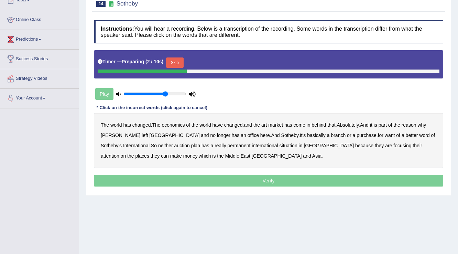
click at [180, 61] on button "Skip" at bounding box center [174, 62] width 17 height 10
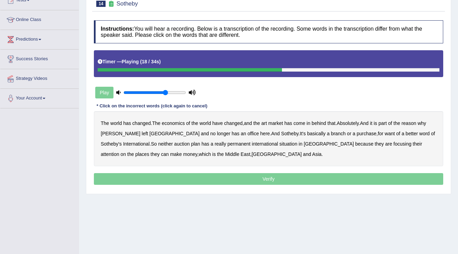
click at [357, 132] on b "purchase" at bounding box center [367, 134] width 20 height 6
click at [191, 143] on b "plan" at bounding box center [195, 144] width 9 height 6
click at [267, 146] on div "The world has changed . The economics of the world have changed , and the art m…" at bounding box center [269, 138] width 350 height 55
click at [280, 142] on b "situation" at bounding box center [289, 144] width 18 height 6
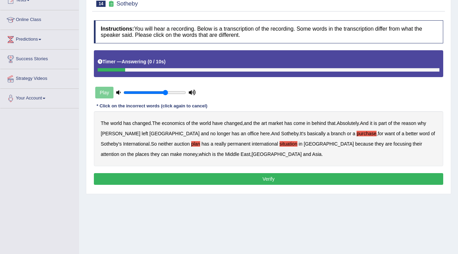
click at [278, 180] on button "Verify" at bounding box center [269, 179] width 350 height 12
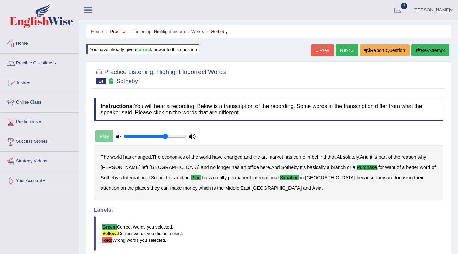
click at [30, 81] on link "Tests" at bounding box center [39, 81] width 78 height 17
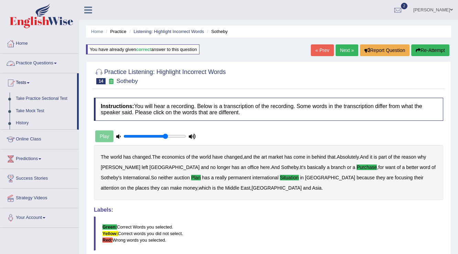
click at [29, 62] on link "Practice Questions" at bounding box center [39, 62] width 78 height 17
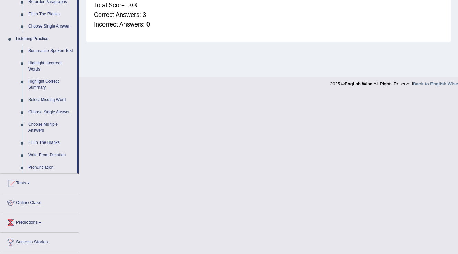
scroll to position [275, 0]
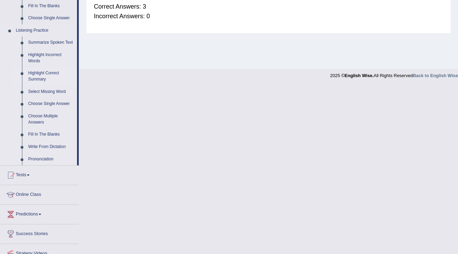
click at [45, 74] on link "Highlight Correct Summary" at bounding box center [51, 76] width 52 height 18
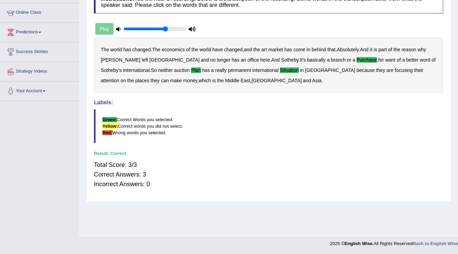
scroll to position [107, 0]
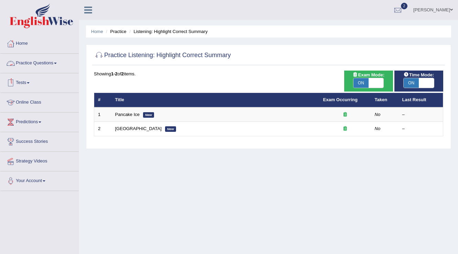
click at [52, 62] on link "Practice Questions" at bounding box center [39, 62] width 78 height 17
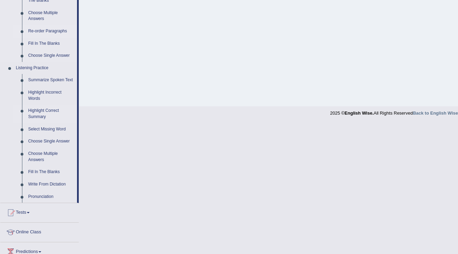
scroll to position [248, 0]
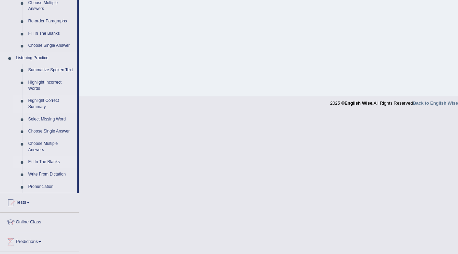
click at [52, 161] on link "Fill In The Blanks" at bounding box center [51, 162] width 52 height 12
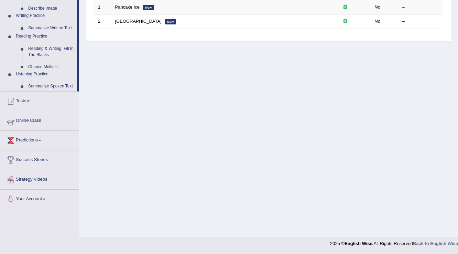
scroll to position [107, 0]
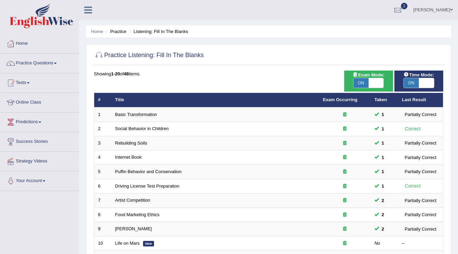
click at [423, 82] on span at bounding box center [426, 83] width 15 height 10
checkbox input "false"
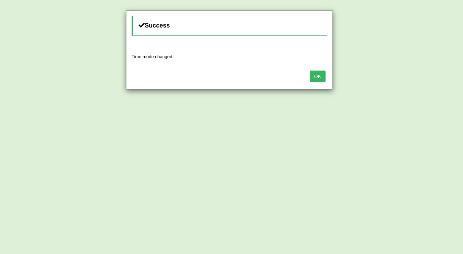
click at [310, 76] on button "OK" at bounding box center [317, 77] width 16 height 12
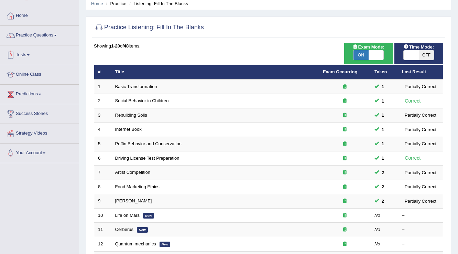
scroll to position [55, 0]
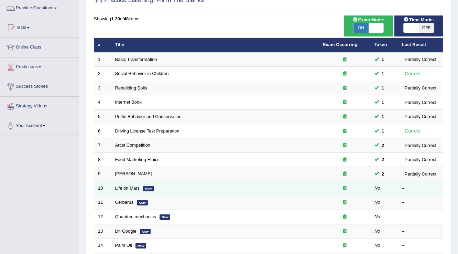
click at [119, 188] on link "Life on Mars" at bounding box center [127, 187] width 25 height 5
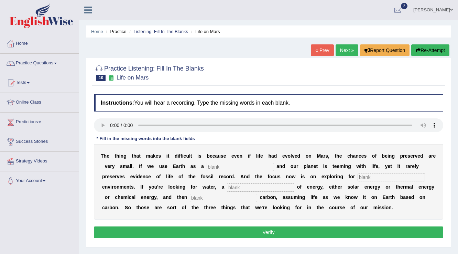
click at [232, 167] on input "text" at bounding box center [240, 167] width 67 height 8
type input "reflex"
click at [371, 178] on input "text" at bounding box center [391, 177] width 67 height 8
type input "habitatory"
click at [248, 187] on input "text" at bounding box center [260, 187] width 67 height 8
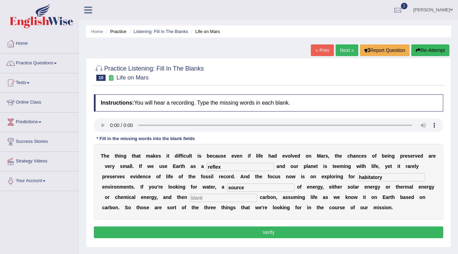
type input "source"
click at [215, 197] on input "text" at bounding box center [223, 198] width 67 height 8
type input "organic"
click at [312, 231] on button "Verify" at bounding box center [269, 232] width 350 height 12
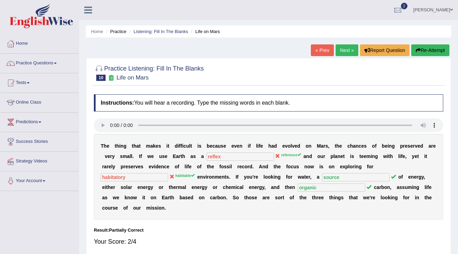
click at [338, 51] on link "Next »" at bounding box center [347, 50] width 23 height 12
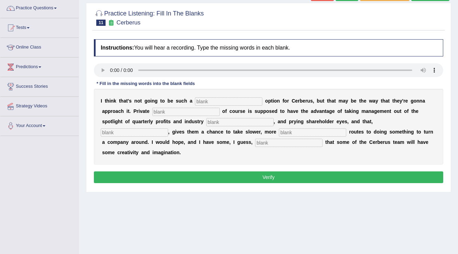
click at [226, 94] on div "I t h i n k t h a t ' s n o t g o i n g t o b e s u c h a o p t i o n f o r C e…" at bounding box center [269, 127] width 350 height 76
click at [226, 101] on input "text" at bounding box center [228, 101] width 67 height 8
type input "viable"
click at [179, 111] on input "text" at bounding box center [185, 112] width 67 height 8
type input "equability"
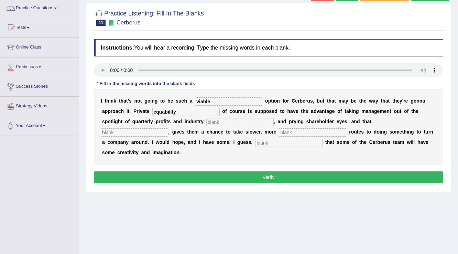
click at [223, 124] on input "text" at bounding box center [239, 122] width 67 height 8
click at [218, 122] on input "analize" at bounding box center [239, 122] width 67 height 8
click at [225, 122] on input "analyze" at bounding box center [239, 122] width 67 height 8
type input "analyzer"
click at [121, 133] on input "text" at bounding box center [134, 132] width 67 height 8
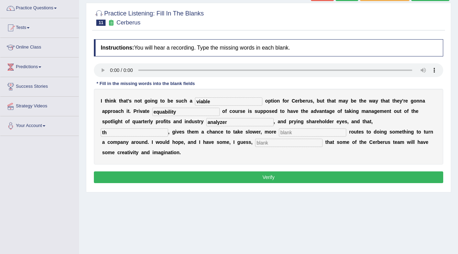
type input "t"
type input "hypothesize"
click at [294, 131] on input "text" at bounding box center [312, 132] width 67 height 8
type input "patient"
click at [283, 144] on input "text" at bounding box center [288, 143] width 67 height 8
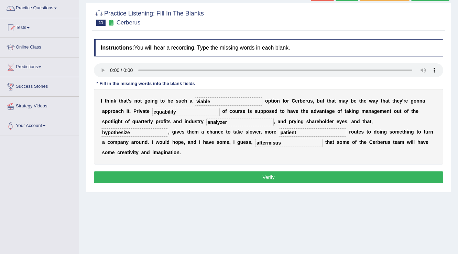
type input "aftermisus"
click at [314, 176] on button "Verify" at bounding box center [269, 177] width 350 height 12
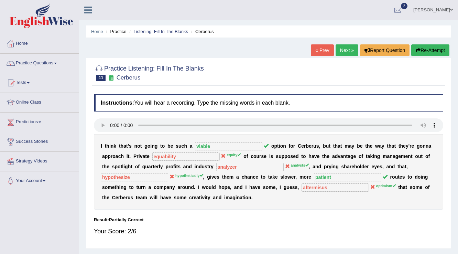
drag, startPoint x: 339, startPoint y: 51, endPoint x: 373, endPoint y: 70, distance: 39.4
click at [338, 51] on link "Next »" at bounding box center [347, 50] width 23 height 12
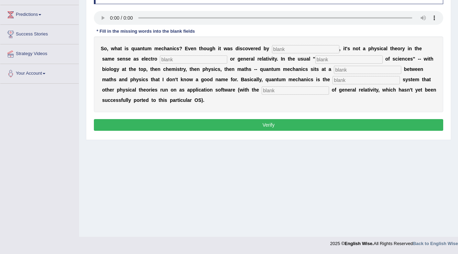
click at [287, 49] on input "text" at bounding box center [305, 49] width 67 height 8
click at [285, 49] on input "physisist" at bounding box center [305, 49] width 67 height 8
click at [288, 49] on input "physisist" at bounding box center [305, 49] width 67 height 8
type input "physicist"
click at [173, 57] on input "text" at bounding box center [193, 59] width 67 height 8
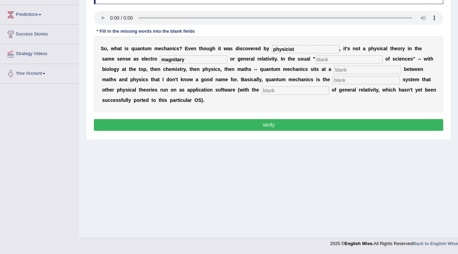
type input "magnitary"
click at [333, 59] on input "text" at bounding box center [349, 59] width 67 height 8
type input "hyarachy"
click at [355, 70] on input "text" at bounding box center [367, 70] width 67 height 8
type input "level"
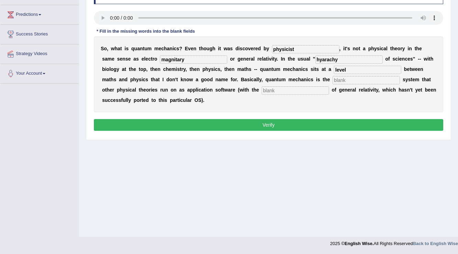
click at [362, 76] on input "text" at bounding box center [366, 80] width 67 height 8
type input "operating"
click at [274, 87] on input "text" at bounding box center [295, 90] width 67 height 8
type input "exception"
click at [323, 122] on button "Verify" at bounding box center [269, 125] width 350 height 12
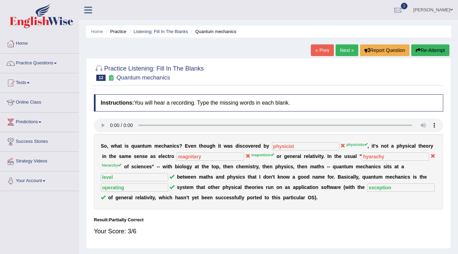
click at [348, 52] on link "Next »" at bounding box center [347, 50] width 23 height 12
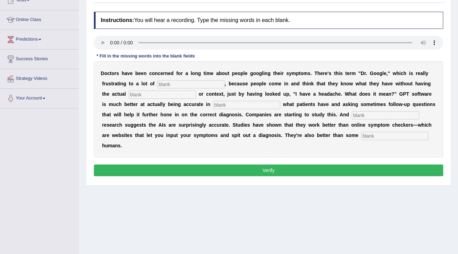
click at [207, 85] on input "text" at bounding box center [190, 84] width 67 height 8
type input "physiciants"
click at [173, 93] on input "text" at bounding box center [162, 95] width 67 height 8
type input "expertice"
click at [230, 106] on input "text" at bounding box center [246, 105] width 67 height 8
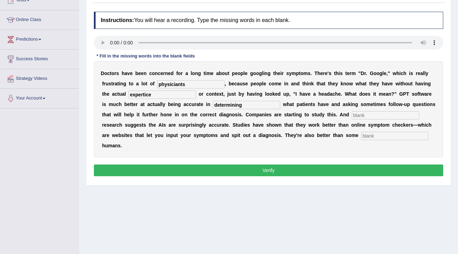
type input "determining"
click at [371, 112] on input "text" at bounding box center [385, 115] width 67 height 8
type input "priliminarily"
click at [402, 137] on input "text" at bounding box center [394, 136] width 67 height 8
type input "untrained"
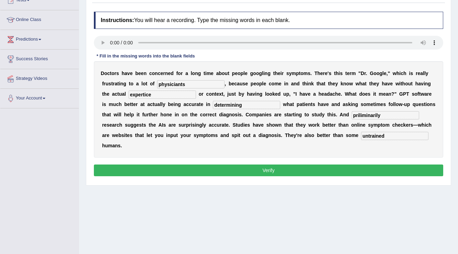
click at [375, 171] on button "Verify" at bounding box center [269, 170] width 350 height 12
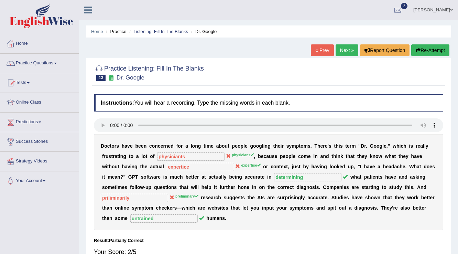
click at [346, 49] on link "Next »" at bounding box center [347, 50] width 23 height 12
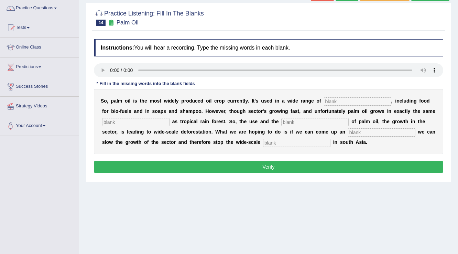
click at [359, 100] on input "text" at bounding box center [357, 101] width 67 height 8
type input "industries"
click at [141, 123] on input "text" at bounding box center [135, 122] width 67 height 8
click at [115, 121] on input "envirnment" at bounding box center [135, 122] width 67 height 8
type input "environment"
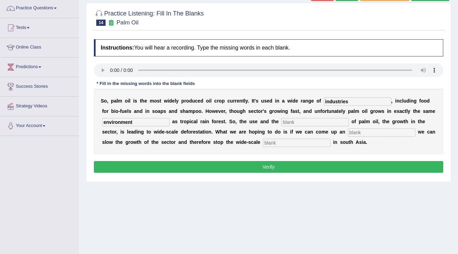
click at [295, 121] on input "text" at bounding box center [315, 122] width 67 height 8
type input "development"
click at [374, 130] on input "text" at bounding box center [381, 132] width 67 height 8
type input "alternative"
click at [305, 140] on input "text" at bounding box center [296, 143] width 67 height 8
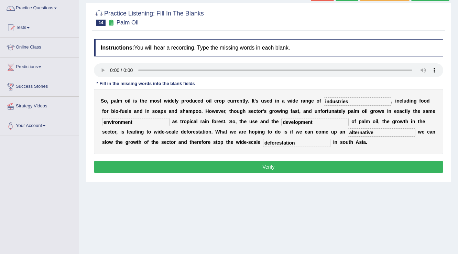
type input "deforestation"
click at [313, 163] on button "Verify" at bounding box center [269, 167] width 350 height 12
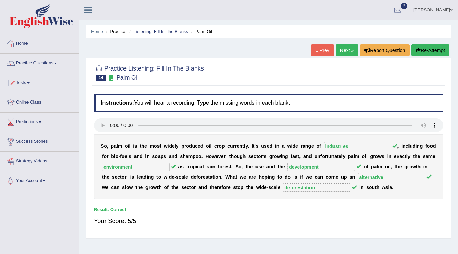
click at [346, 52] on link "Next »" at bounding box center [347, 50] width 23 height 12
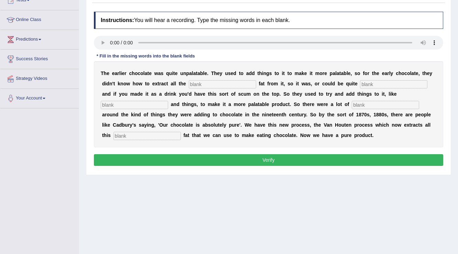
scroll to position [83, 0]
click at [202, 83] on input "text" at bounding box center [222, 84] width 67 height 8
type input "coco"
click at [375, 84] on input "text" at bounding box center [393, 84] width 67 height 8
type input "greecy"
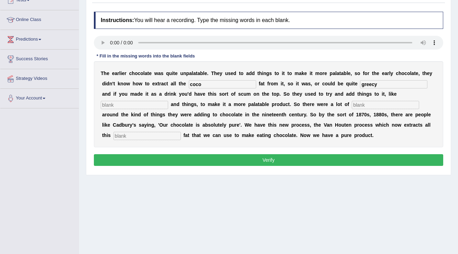
click at [169, 137] on input "text" at bounding box center [147, 136] width 67 height 8
type input "horrible"
click at [365, 104] on input "text" at bounding box center [385, 105] width 67 height 8
type input "scandles"
click at [149, 104] on input "text" at bounding box center [134, 105] width 67 height 8
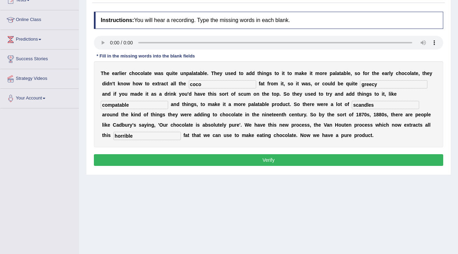
type input "compatable"
click at [258, 155] on button "Verify" at bounding box center [269, 160] width 350 height 12
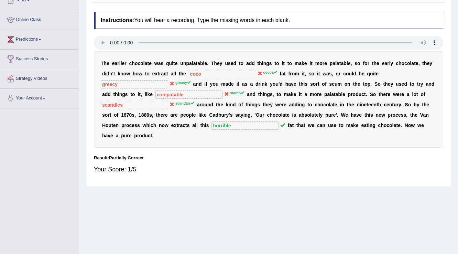
click at [214, 20] on h4 "Instructions: You will hear a recording. Type the missing words in each blank." at bounding box center [269, 20] width 350 height 17
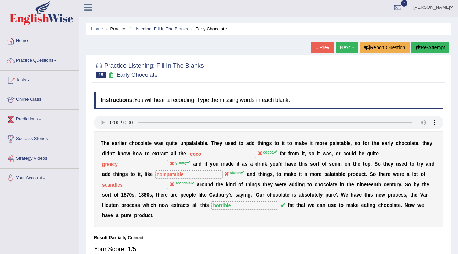
scroll to position [0, 0]
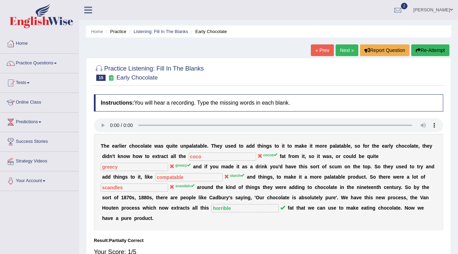
click at [346, 50] on link "Next »" at bounding box center [347, 50] width 23 height 12
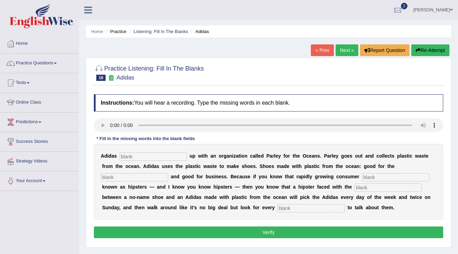
click at [152, 153] on input "text" at bounding box center [153, 156] width 67 height 8
type input "team"
click at [147, 174] on input "text" at bounding box center [134, 177] width 67 height 8
type input "environment"
click at [374, 177] on input "text" at bounding box center [395, 177] width 67 height 8
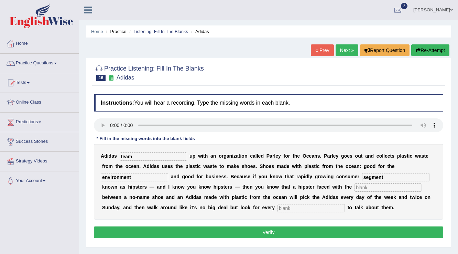
type input "segment"
click at [362, 189] on input "text" at bounding box center [388, 187] width 67 height 8
type input "segmant"
click at [304, 206] on input "text" at bounding box center [311, 208] width 67 height 8
type input "opportunity"
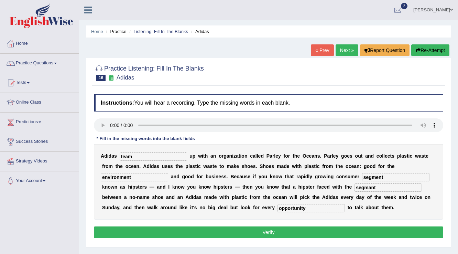
click at [372, 186] on input "segmant" at bounding box center [388, 187] width 67 height 8
type input "segment"
click at [379, 175] on input "segment" at bounding box center [395, 177] width 67 height 8
click at [436, 165] on div "A d i d a s team u p w i t h a n o r g a n i z a t i o n c a l l e d P a r l e …" at bounding box center [269, 182] width 350 height 76
click at [209, 231] on button "Verify" at bounding box center [269, 232] width 350 height 12
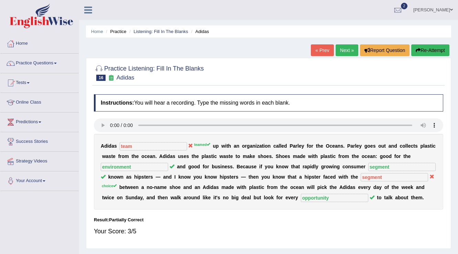
click at [340, 52] on link "Next »" at bounding box center [347, 50] width 23 height 12
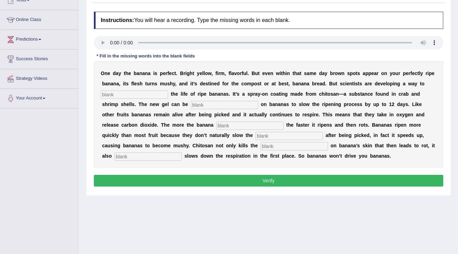
click at [149, 95] on input "text" at bounding box center [134, 95] width 67 height 8
type input "extend"
click at [234, 103] on input "text" at bounding box center [224, 105] width 67 height 8
type input "spreaded"
click at [231, 124] on input "text" at bounding box center [249, 125] width 67 height 8
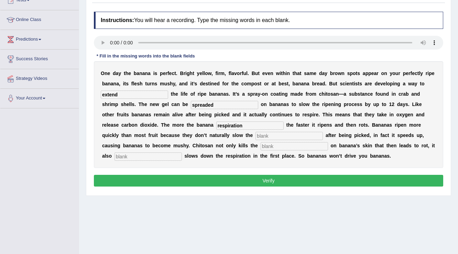
click at [256, 136] on input "text" at bounding box center [289, 136] width 67 height 8
click at [230, 126] on input "respiration" at bounding box center [249, 125] width 67 height 8
type input "r"
type input "breeze"
click at [256, 138] on input "text" at bounding box center [289, 136] width 67 height 8
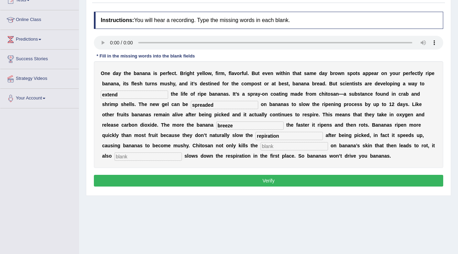
click at [256, 135] on input "repiration" at bounding box center [289, 136] width 67 height 8
type input "respiration"
click at [261, 147] on input "text" at bounding box center [294, 146] width 67 height 8
type input "bacteria"
click at [142, 156] on input "text" at bounding box center [148, 156] width 67 height 8
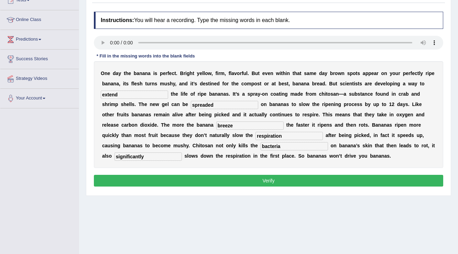
type input "significantly"
click at [306, 182] on button "Verify" at bounding box center [269, 181] width 350 height 12
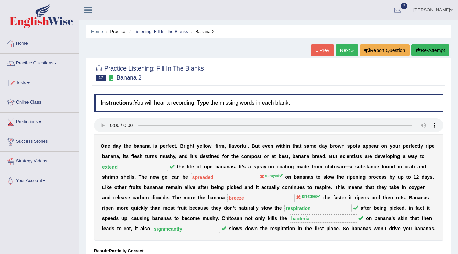
click at [351, 54] on link "Next »" at bounding box center [347, 50] width 23 height 12
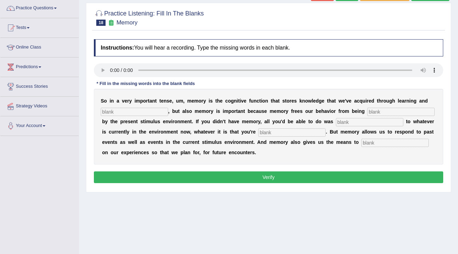
scroll to position [55, 0]
click at [142, 114] on input "text" at bounding box center [134, 112] width 67 height 8
type input "perception"
click at [389, 112] on input "text" at bounding box center [401, 112] width 67 height 8
type input "control"
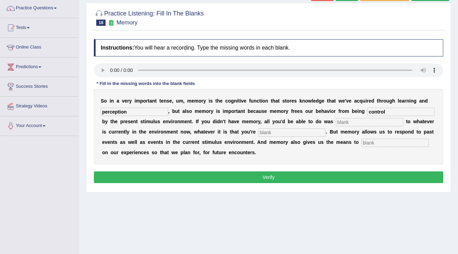
click at [370, 124] on input "text" at bounding box center [369, 122] width 67 height 8
type input "reacted"
click at [305, 133] on input "text" at bounding box center [291, 132] width 67 height 8
type input "experiencing"
click at [368, 142] on input "text" at bounding box center [395, 143] width 67 height 8
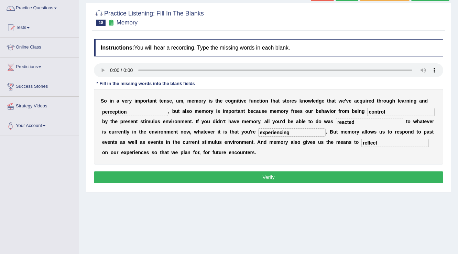
type input "reflect"
click at [275, 178] on button "Verify" at bounding box center [269, 177] width 350 height 12
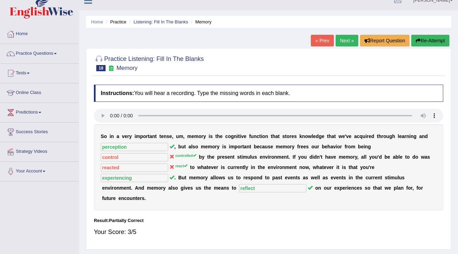
scroll to position [0, 0]
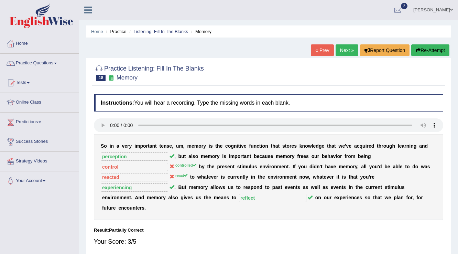
click at [343, 49] on link "Next »" at bounding box center [347, 50] width 23 height 12
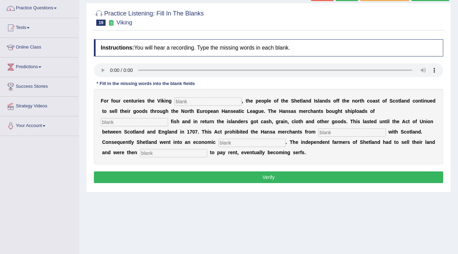
click at [216, 99] on input "text" at bounding box center [207, 101] width 67 height 8
type input "decline"
click at [163, 123] on input "text" at bounding box center [134, 122] width 67 height 8
type input "soughted"
click at [340, 133] on input "text" at bounding box center [352, 132] width 67 height 8
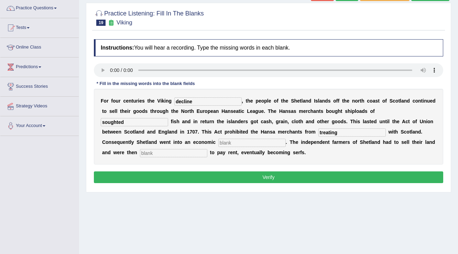
type input "treating"
click at [261, 145] on input "text" at bounding box center [252, 143] width 67 height 8
type input "depression"
click at [197, 151] on input "text" at bounding box center [173, 153] width 67 height 8
type input "obligated"
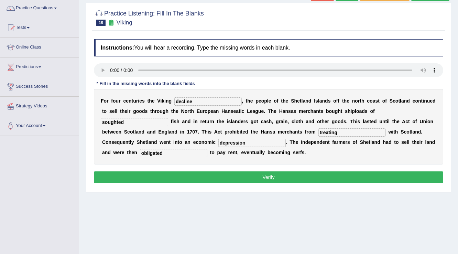
click at [313, 176] on button "Verify" at bounding box center [269, 177] width 350 height 12
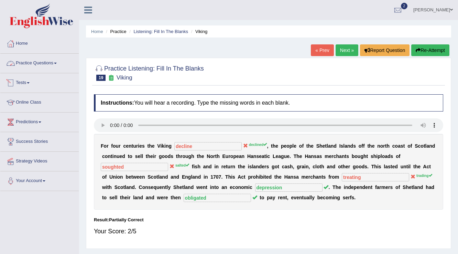
click at [57, 58] on link "Practice Questions" at bounding box center [39, 62] width 78 height 17
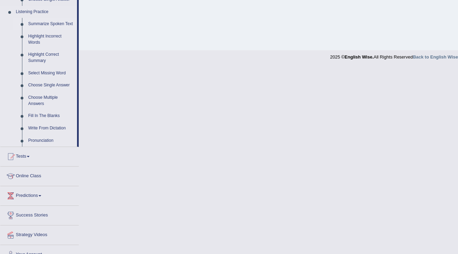
scroll to position [304, 0]
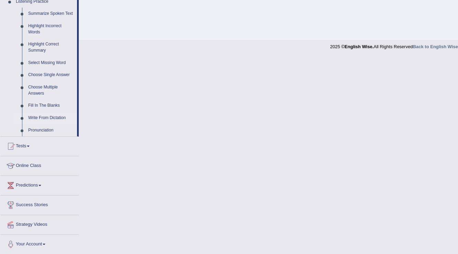
click at [45, 117] on link "Write From Dictation" at bounding box center [51, 118] width 52 height 12
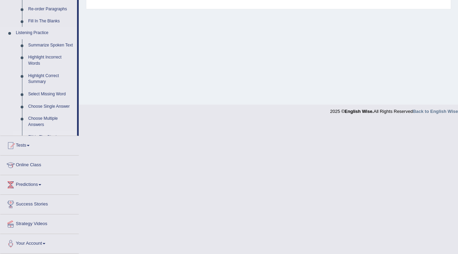
scroll to position [107, 0]
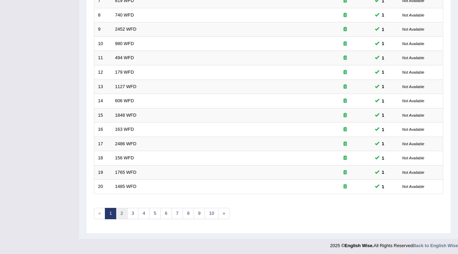
click at [120, 212] on link "2" at bounding box center [121, 213] width 11 height 11
click at [131, 213] on link "3" at bounding box center [132, 213] width 11 height 11
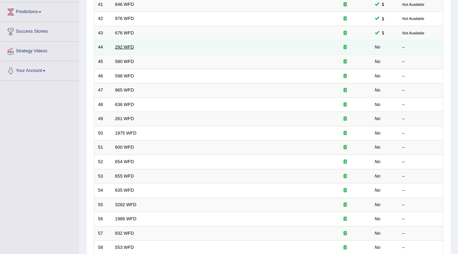
click at [127, 48] on link "292 WFD" at bounding box center [124, 46] width 19 height 5
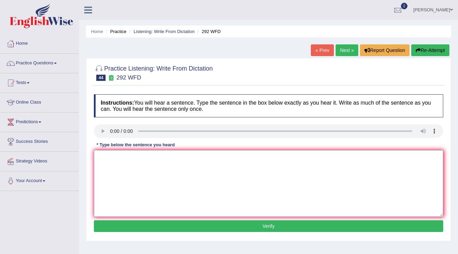
click at [159, 159] on textarea at bounding box center [269, 183] width 350 height 67
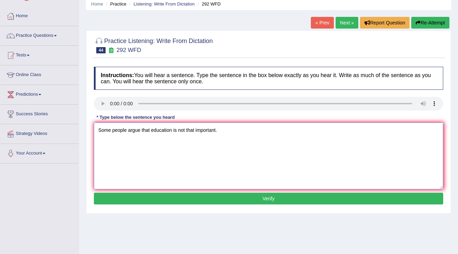
type textarea "Some people argue that education is not that important."
click at [283, 200] on button "Verify" at bounding box center [269, 199] width 350 height 12
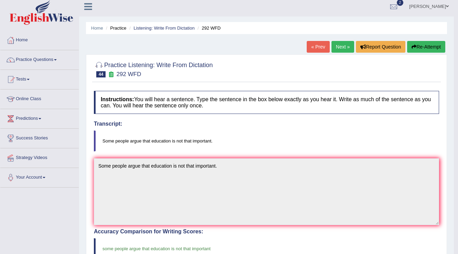
scroll to position [0, 0]
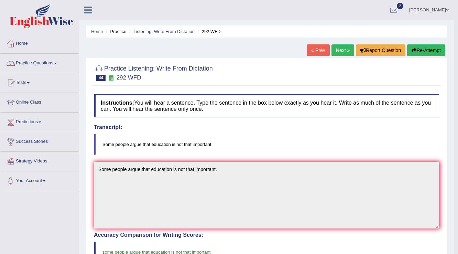
click at [342, 53] on link "Next »" at bounding box center [343, 50] width 23 height 12
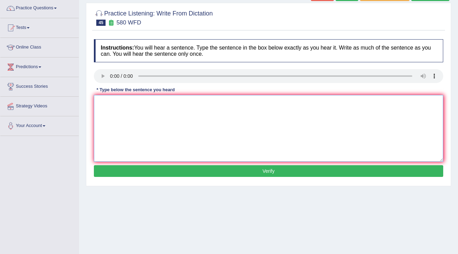
click at [141, 108] on textarea at bounding box center [269, 128] width 350 height 67
type textarea "You can use your laptop in the lecture."
click at [277, 163] on div "Instructions: You will hear a sentence. Type the sentence in the box below exac…" at bounding box center [268, 109] width 353 height 147
click at [278, 168] on button "Verify" at bounding box center [269, 171] width 350 height 12
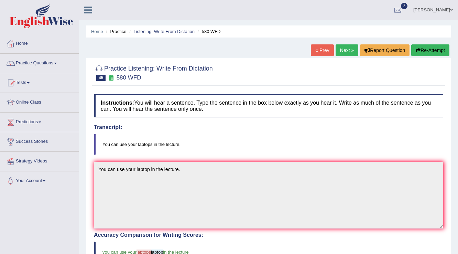
click at [351, 51] on link "Next »" at bounding box center [347, 50] width 23 height 12
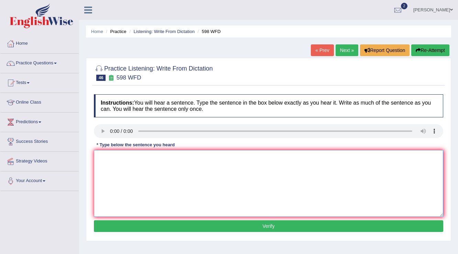
click at [103, 157] on textarea at bounding box center [269, 183] width 350 height 67
click at [138, 157] on textarea "Check the website if you are looking for discounted logbooks." at bounding box center [269, 183] width 350 height 67
click at [247, 157] on textarea "Check the website websites if you are looking for discounted logbooks." at bounding box center [269, 183] width 350 height 67
click at [228, 156] on textarea "Check the website websites if you are looking for discounted logbooks." at bounding box center [269, 183] width 350 height 67
click at [262, 176] on textarea "Check the website websites if you are looking for discounted logbooks." at bounding box center [269, 183] width 350 height 67
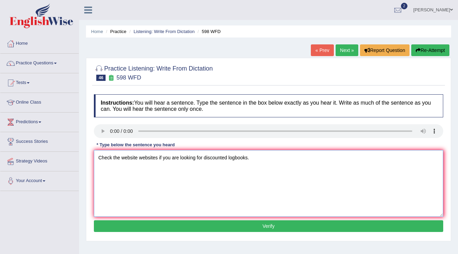
type textarea "Check the website websites if you are looking for discounted logbooks."
click at [296, 230] on button "Verify" at bounding box center [269, 226] width 350 height 12
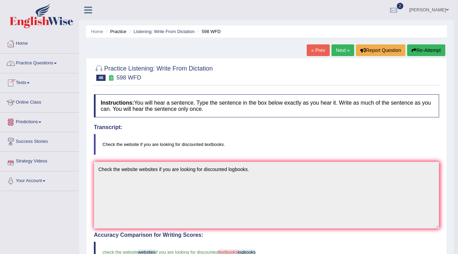
click at [341, 52] on link "Next »" at bounding box center [343, 50] width 23 height 12
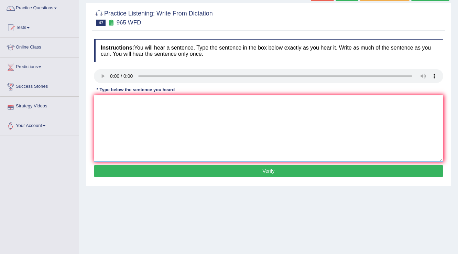
click at [106, 100] on textarea at bounding box center [269, 128] width 350 height 67
click at [162, 101] on textarea "You must answer the security questions when you reset your password passwords." at bounding box center [269, 128] width 350 height 67
type textarea "You must answer the security question questions when you reset your password pa…"
click at [295, 168] on button "Verify" at bounding box center [269, 171] width 350 height 12
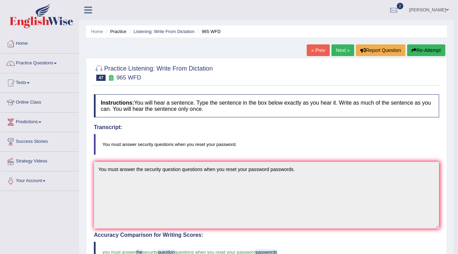
drag, startPoint x: 343, startPoint y: 49, endPoint x: 394, endPoint y: 81, distance: 60.3
click at [342, 49] on link "Next »" at bounding box center [343, 50] width 23 height 12
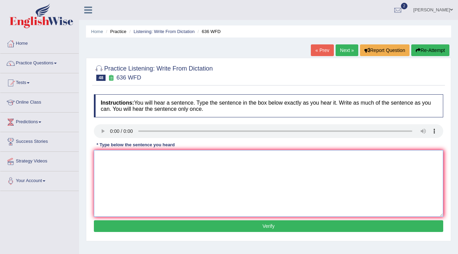
click at [106, 159] on textarea at bounding box center [269, 183] width 350 height 67
click at [127, 157] on textarea "Several canditaes" at bounding box center [269, 183] width 350 height 67
click at [128, 157] on textarea "Several canditaes" at bounding box center [269, 183] width 350 height 67
click at [140, 157] on textarea "Several canditaes" at bounding box center [269, 183] width 350 height 67
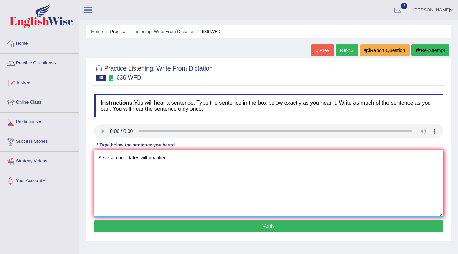
click at [148, 158] on textarea "Several candidates will qualified" at bounding box center [269, 183] width 350 height 67
click at [174, 157] on textarea "Several candidates will be qualified" at bounding box center [269, 183] width 350 height 67
type textarea "Several candidates will be qualified as greatest scientist."
click at [269, 227] on button "Verify" at bounding box center [269, 226] width 350 height 12
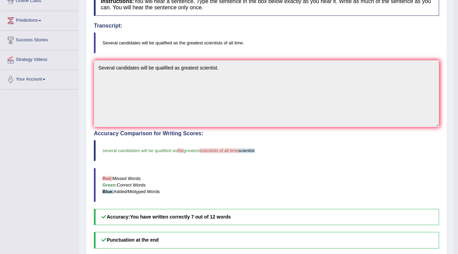
scroll to position [110, 0]
